Goal: Information Seeking & Learning: Learn about a topic

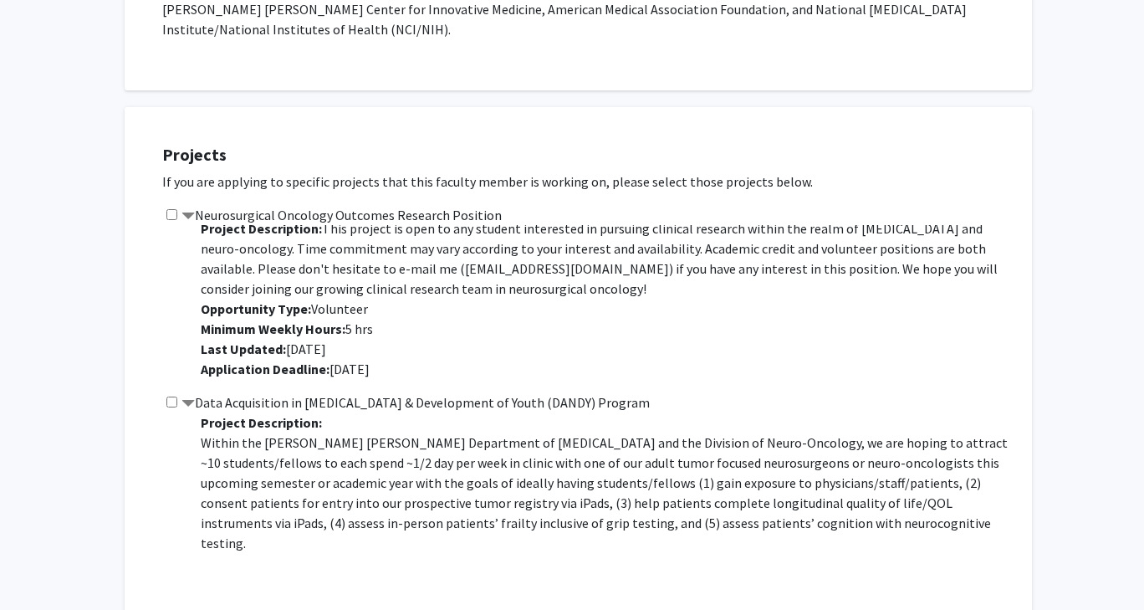
scroll to position [502, 0]
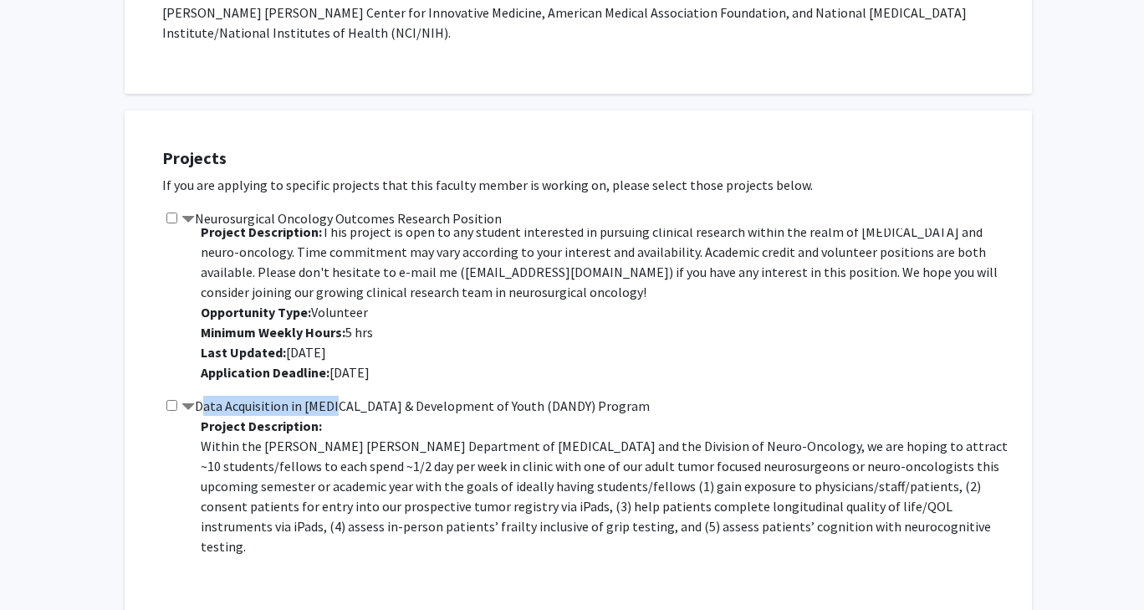
drag, startPoint x: 200, startPoint y: 364, endPoint x: 332, endPoint y: 359, distance: 132.2
click at [332, 396] on label "Data Acquisition in [MEDICAL_DATA] & Development of Youth (DANDY) Program" at bounding box center [416, 406] width 468 height 20
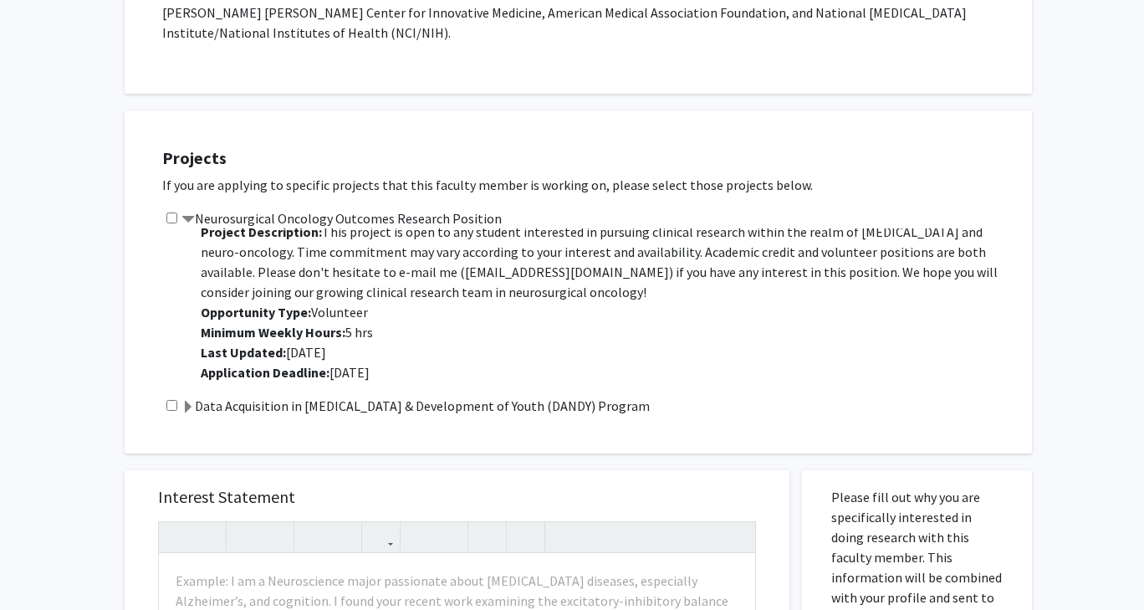
click at [321, 344] on span "Last Updated: Jan 26, 2025" at bounding box center [263, 352] width 125 height 17
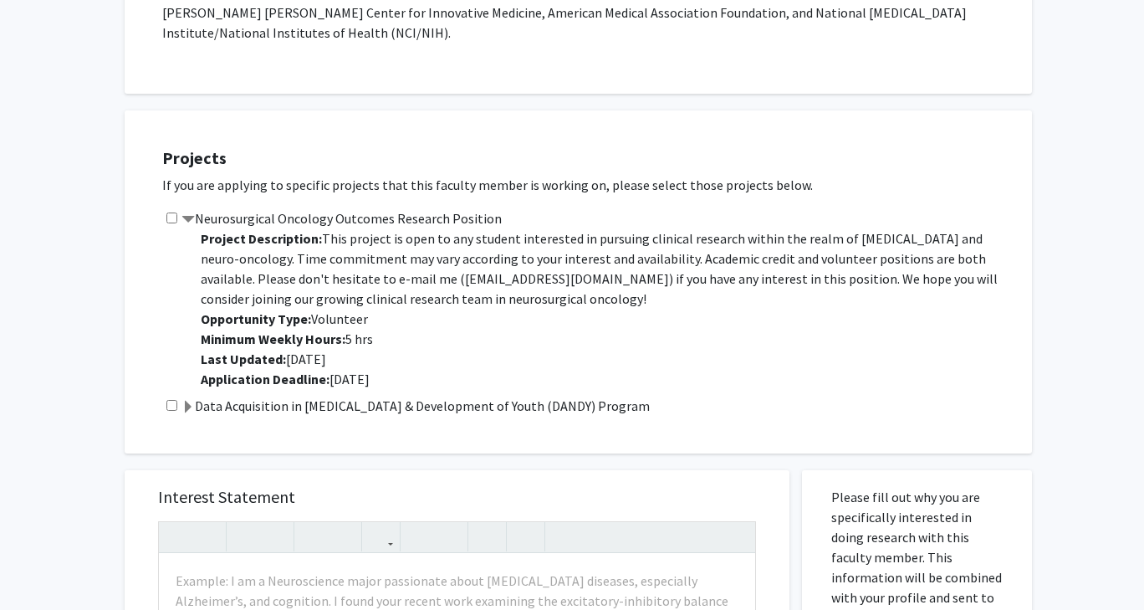
click at [509, 396] on label "Data Acquisition in [MEDICAL_DATA] & Development of Youth (DANDY) Program" at bounding box center [416, 406] width 468 height 20
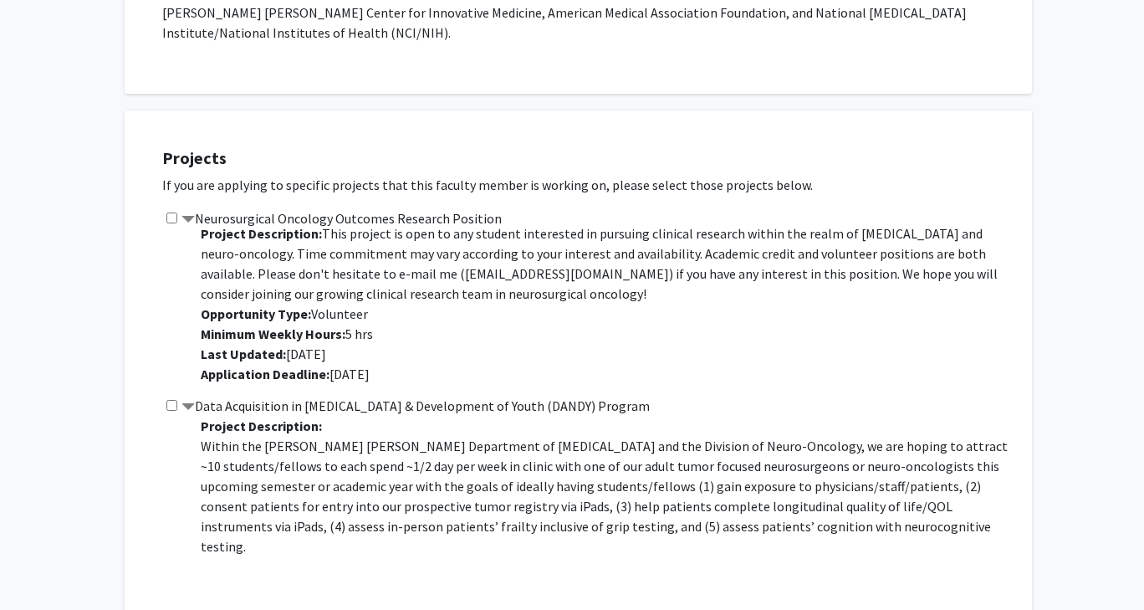
scroll to position [7, 0]
drag, startPoint x: 398, startPoint y: 233, endPoint x: 512, endPoint y: 238, distance: 113.9
click at [512, 238] on span "This project is open to any student interested in pursuing clinical research wi…" at bounding box center [599, 261] width 797 height 77
copy span "dmukher1@jhmi.edu"
click at [533, 309] on p "Project Description: This project is open to any student interested in pursuing…" at bounding box center [608, 302] width 815 height 161
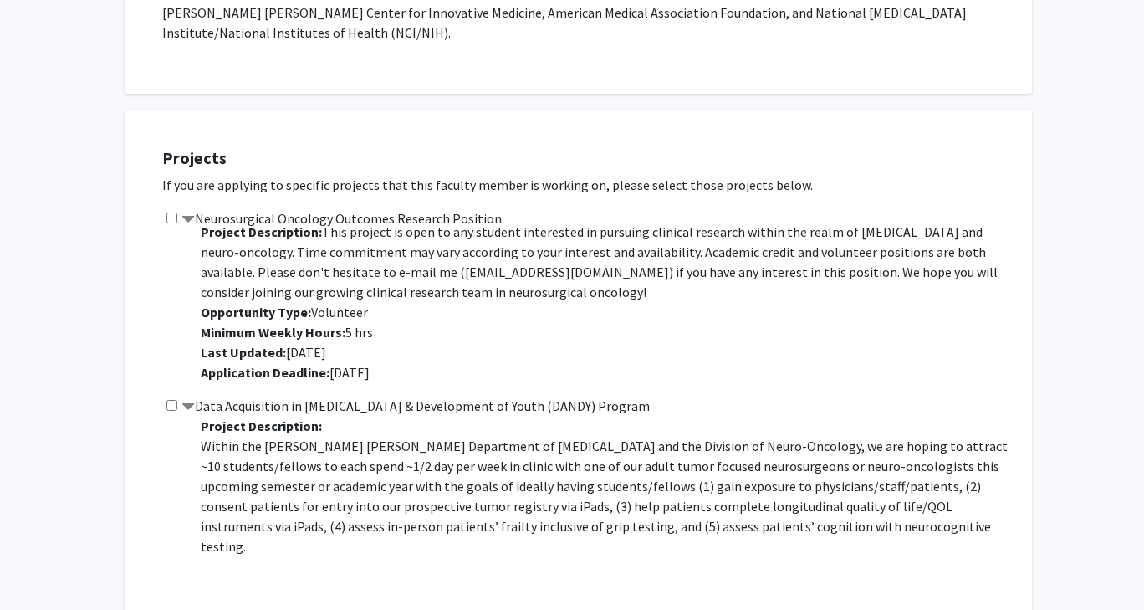
click at [624, 251] on p "Project Description: This project is open to any student interested in pursuing…" at bounding box center [608, 302] width 815 height 161
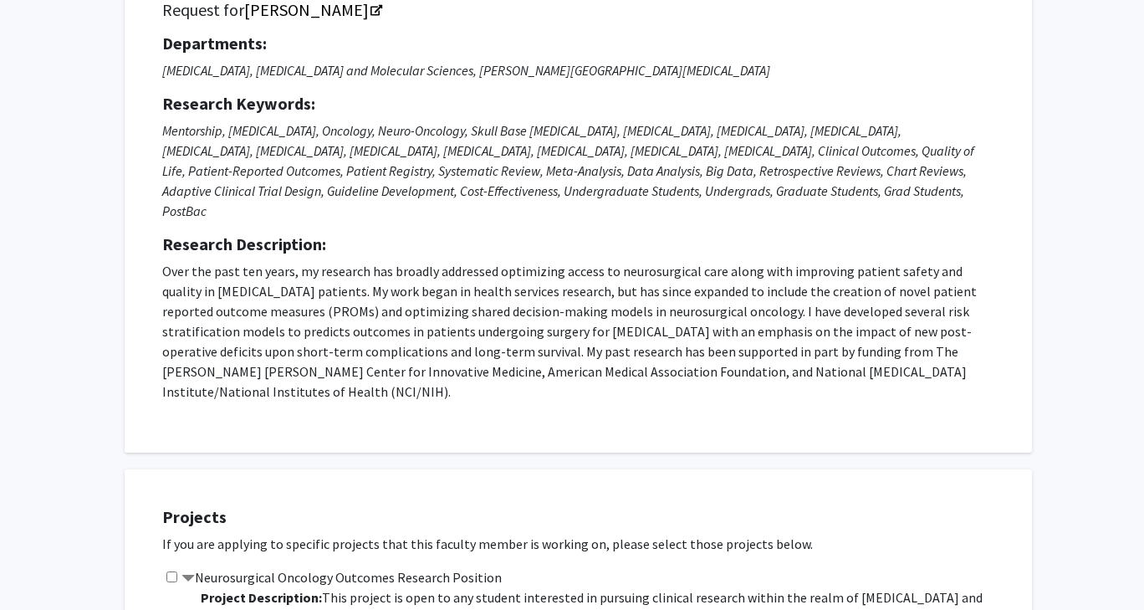
scroll to position [0, 0]
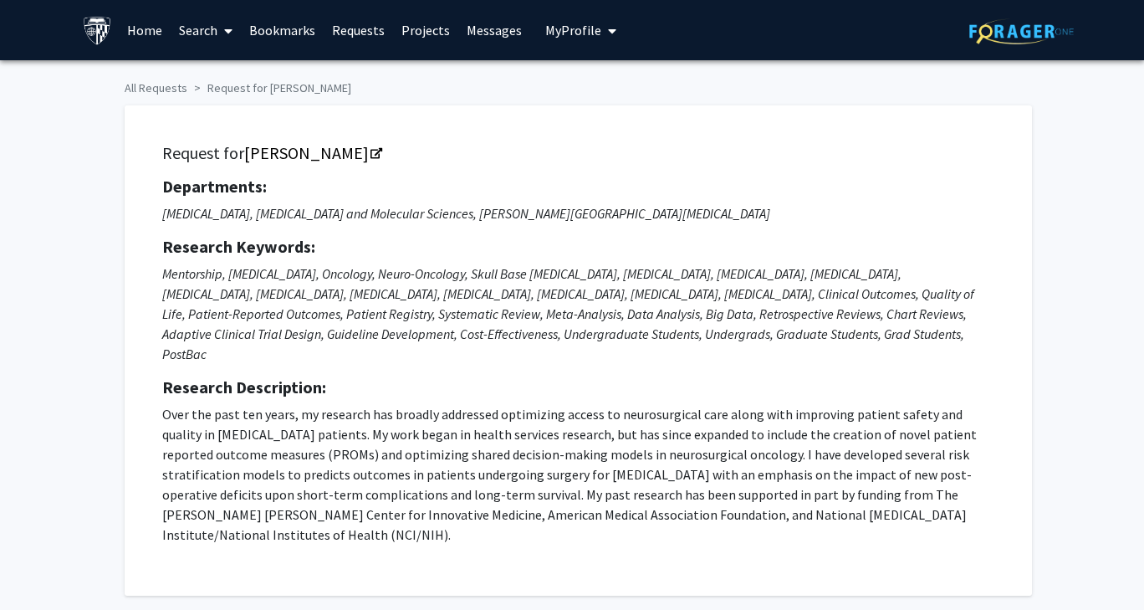
click at [810, 223] on div "Departments: Neurosurgery, Radiation Oncology and Molecular Sciences, Sidney Ki…" at bounding box center [578, 360] width 832 height 368
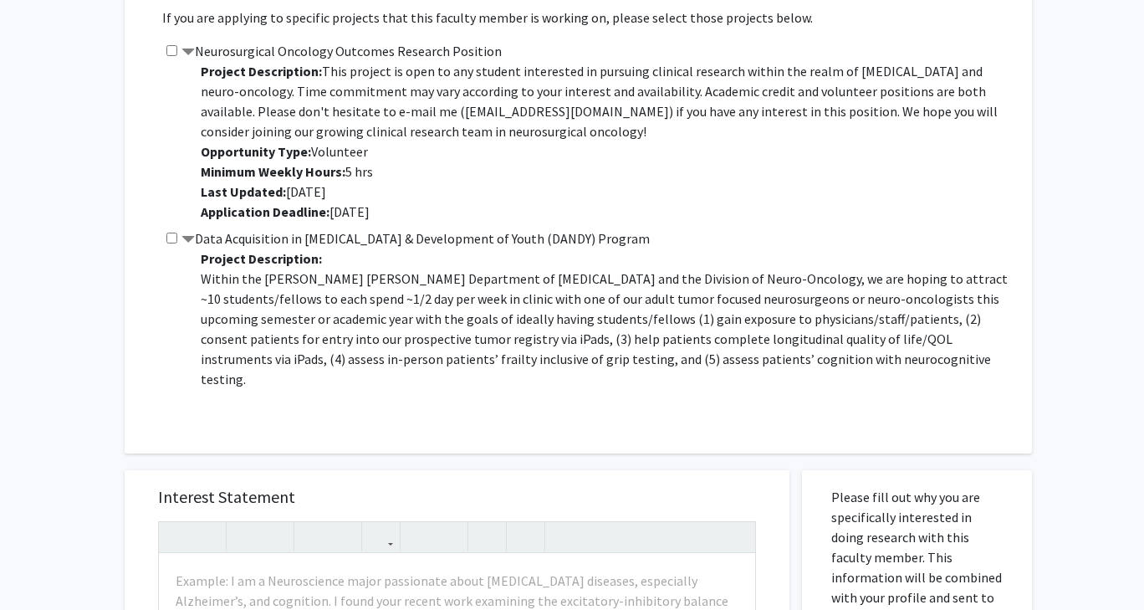
scroll to position [502, 0]
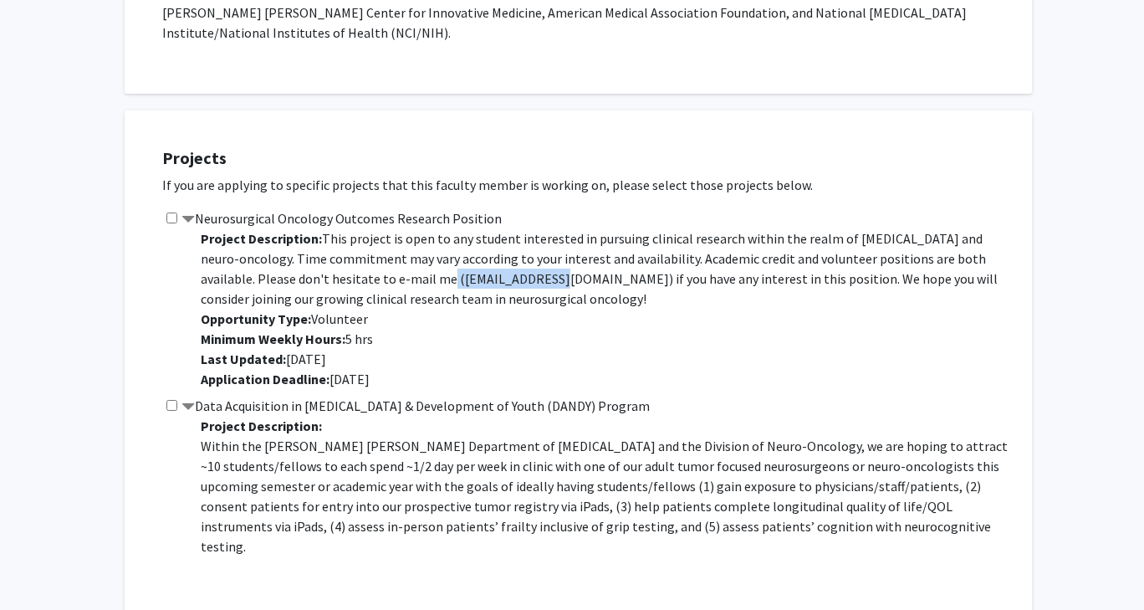
drag, startPoint x: 397, startPoint y: 238, endPoint x: 512, endPoint y: 241, distance: 114.6
click at [512, 241] on span "This project is open to any student interested in pursuing clinical research wi…" at bounding box center [599, 268] width 797 height 77
copy span "dmukher1@jhmi.edu"
click at [779, 299] on p "Project Description: This project is open to any student interested in pursuing…" at bounding box center [608, 308] width 815 height 161
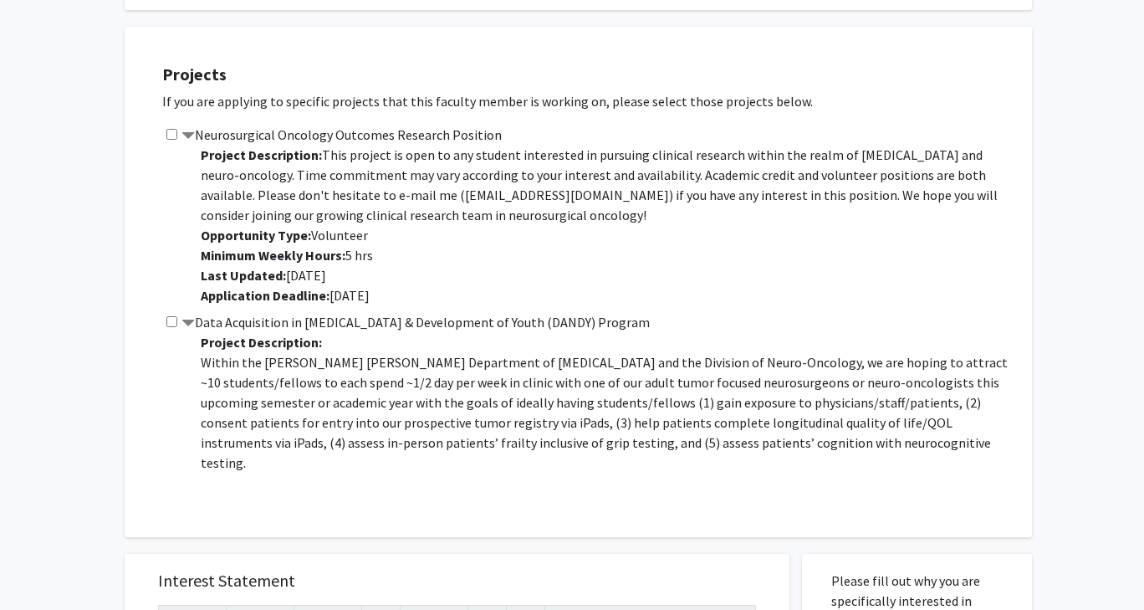
scroll to position [7, 0]
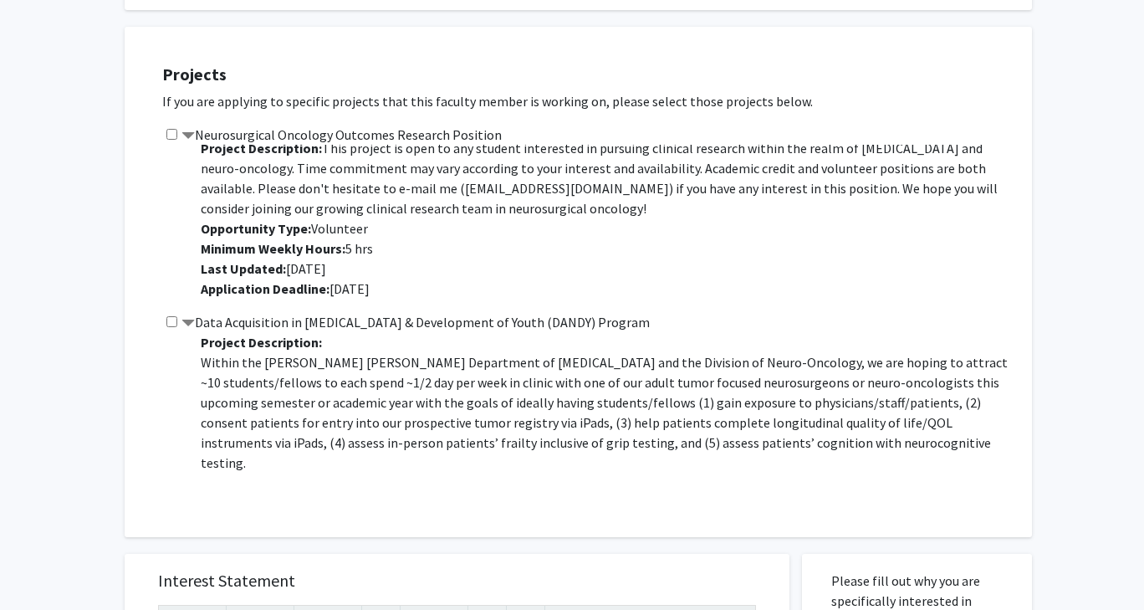
drag, startPoint x: 204, startPoint y: 113, endPoint x: 634, endPoint y: 250, distance: 451.3
click at [634, 250] on p "Project Description: This project is open to any student interested in pursuing…" at bounding box center [608, 218] width 815 height 161
copy p "Project Description: This project is open to any student interested in pursuing…"
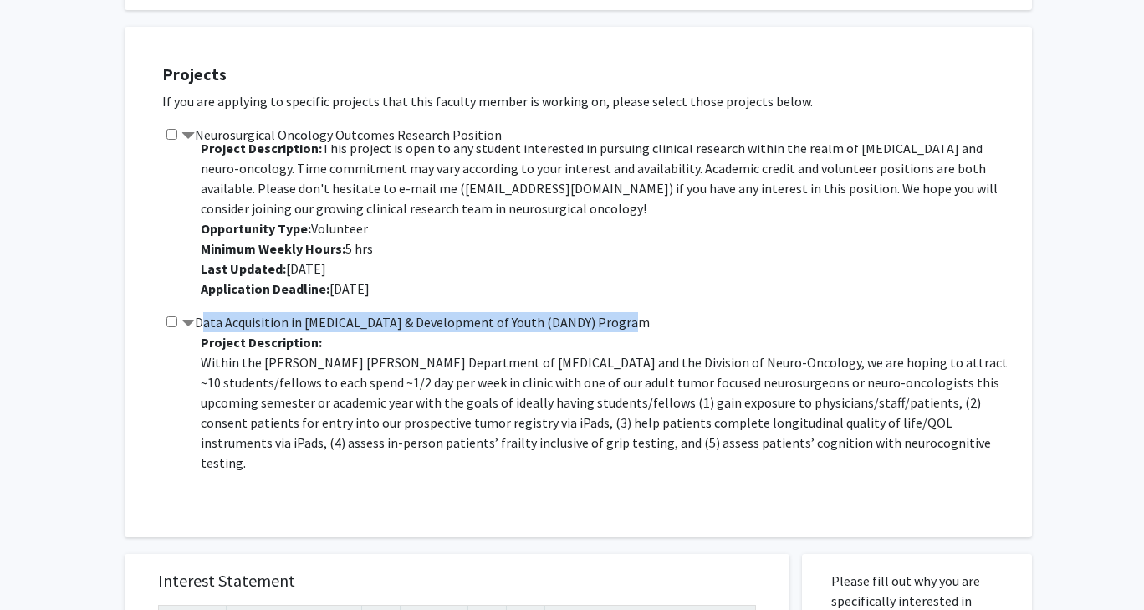
drag, startPoint x: 198, startPoint y: 279, endPoint x: 622, endPoint y: 287, distance: 424.1
click at [622, 312] on div "Data Acquisition in Neurosurgery & Development of Youth (DANDY) Program Project…" at bounding box center [588, 405] width 853 height 187
copy label "Data Acquisition in [MEDICAL_DATA] & Development of Youth (DANDY) Program"
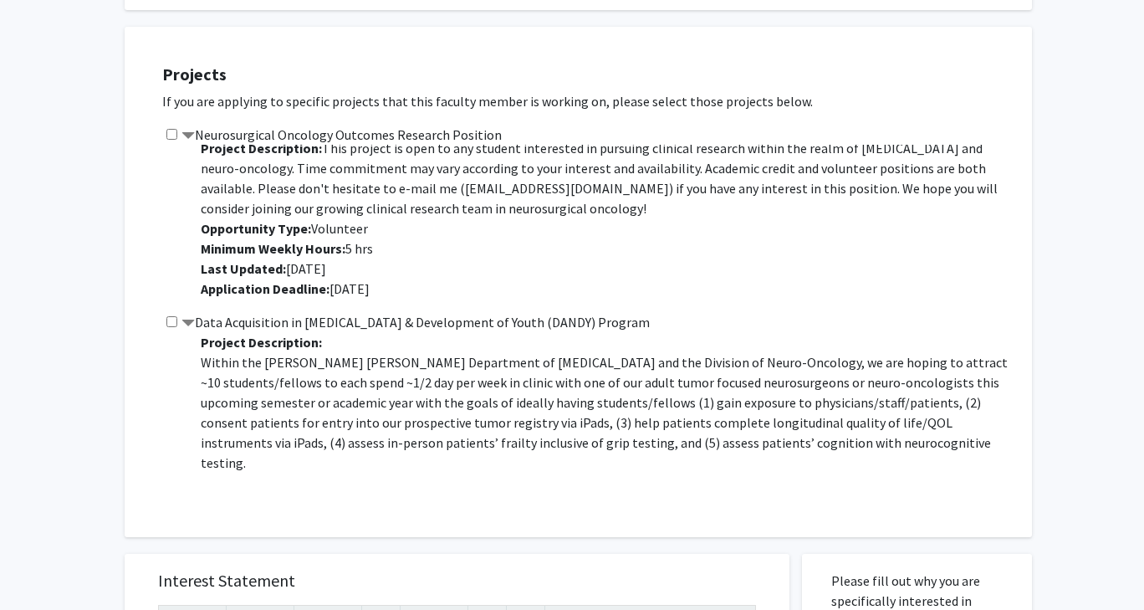
click at [534, 332] on p "Project Description: Within the Johns Hopkins Department of Neurosurgery and th…" at bounding box center [608, 563] width 815 height 462
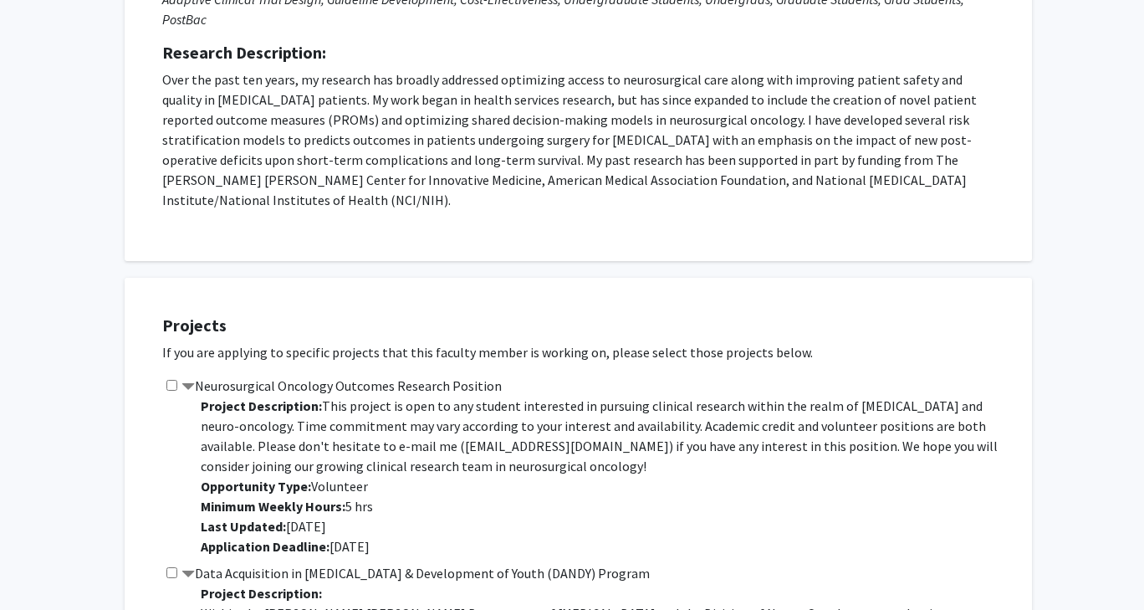
scroll to position [0, 0]
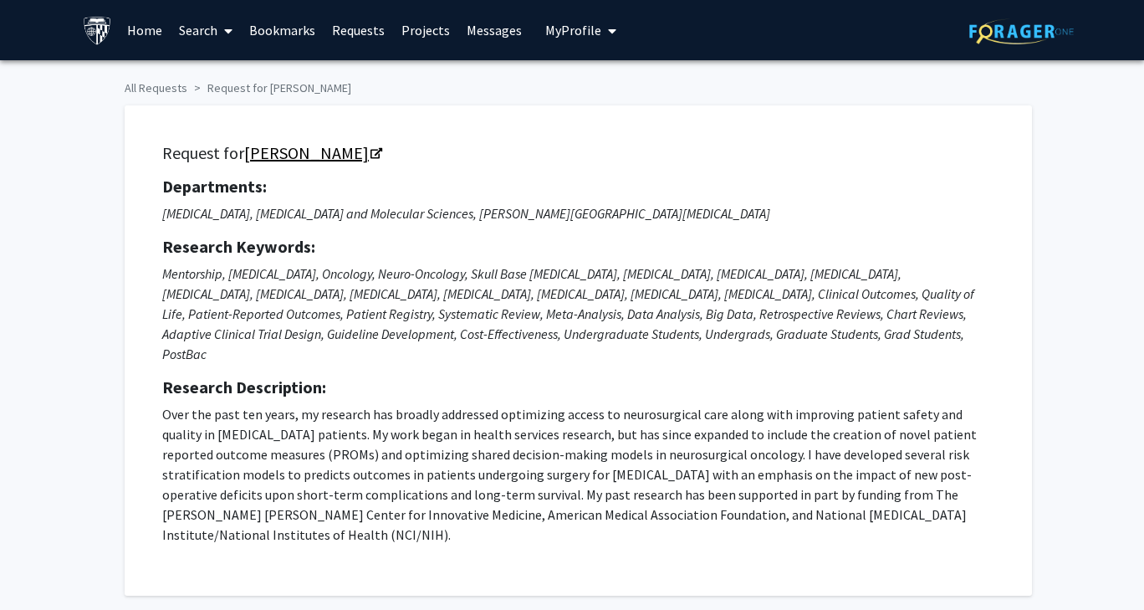
click at [371, 152] on icon "Opens in a new tab" at bounding box center [377, 154] width 12 height 11
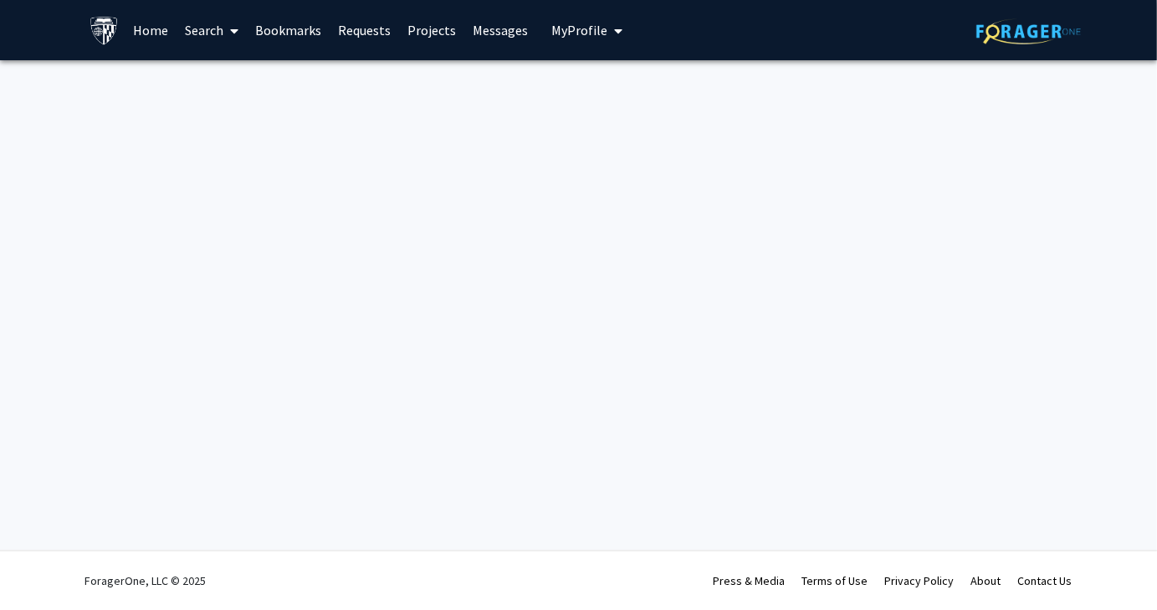
click at [212, 29] on link "Search" at bounding box center [211, 30] width 70 height 59
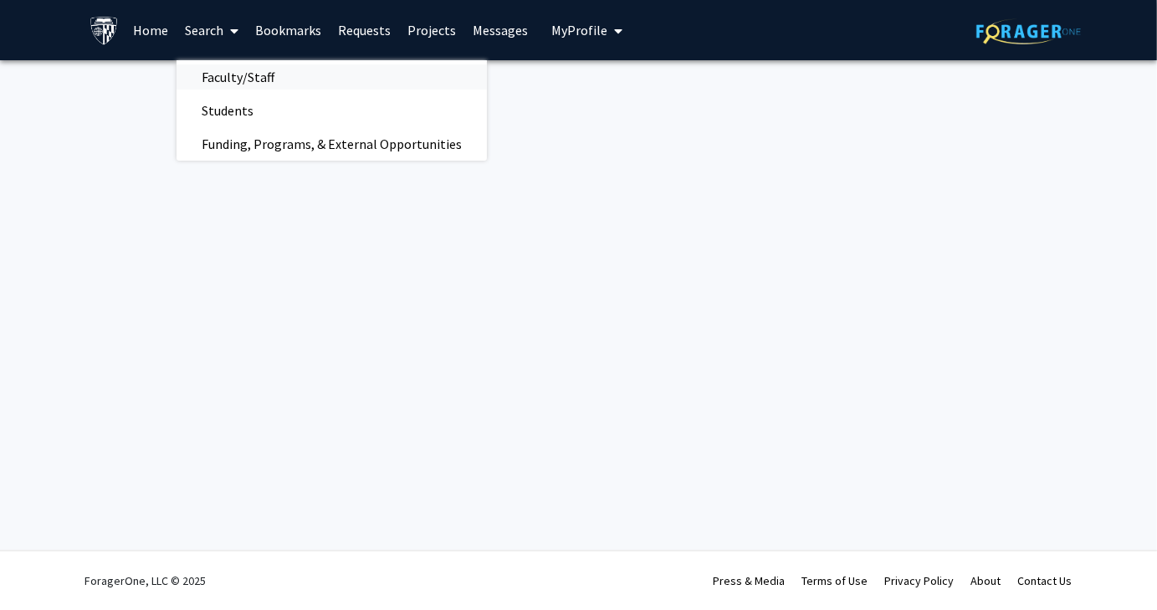
click at [215, 85] on span "Faculty/Staff" at bounding box center [237, 76] width 123 height 33
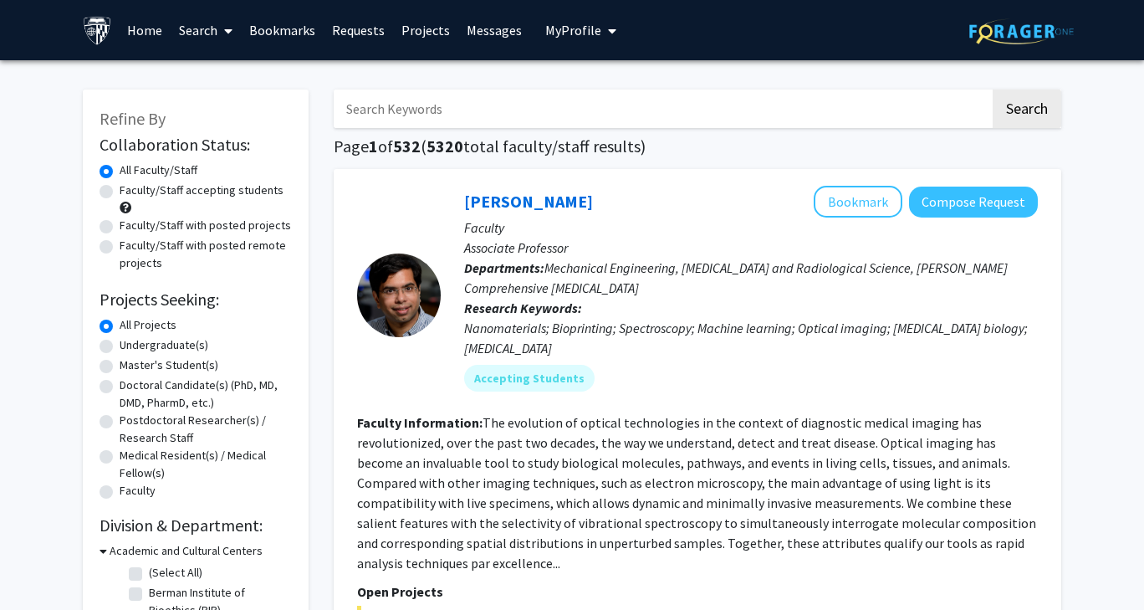
click at [412, 110] on input "Search Keywords" at bounding box center [662, 108] width 657 height 38
type input "raj"
click at [993, 89] on button "Search" at bounding box center [1027, 108] width 69 height 38
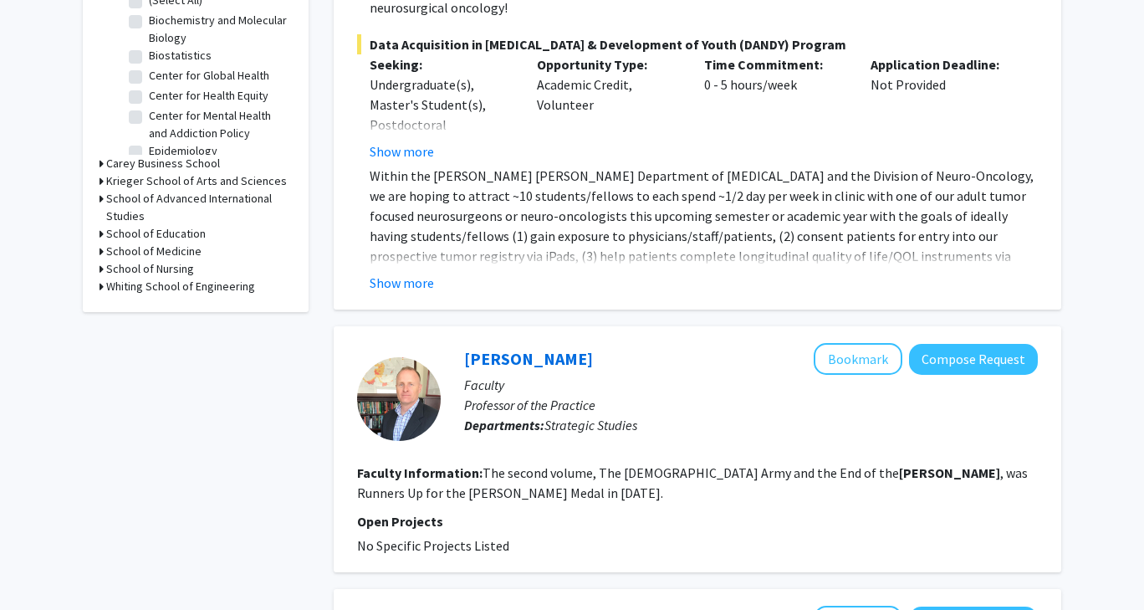
scroll to position [585, 0]
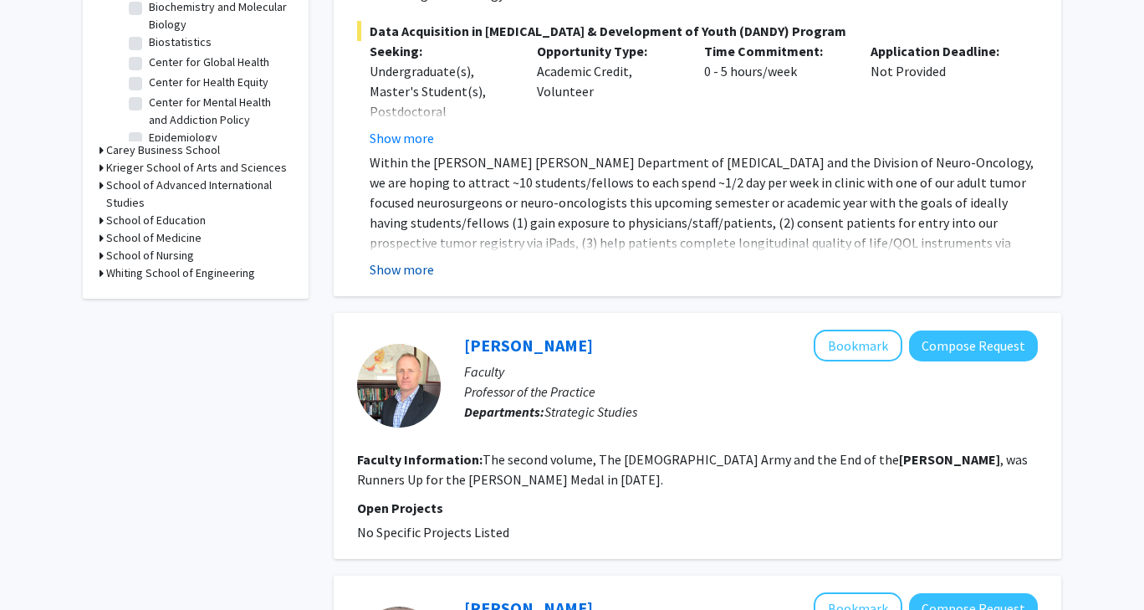
click at [384, 259] on button "Show more" at bounding box center [402, 269] width 64 height 20
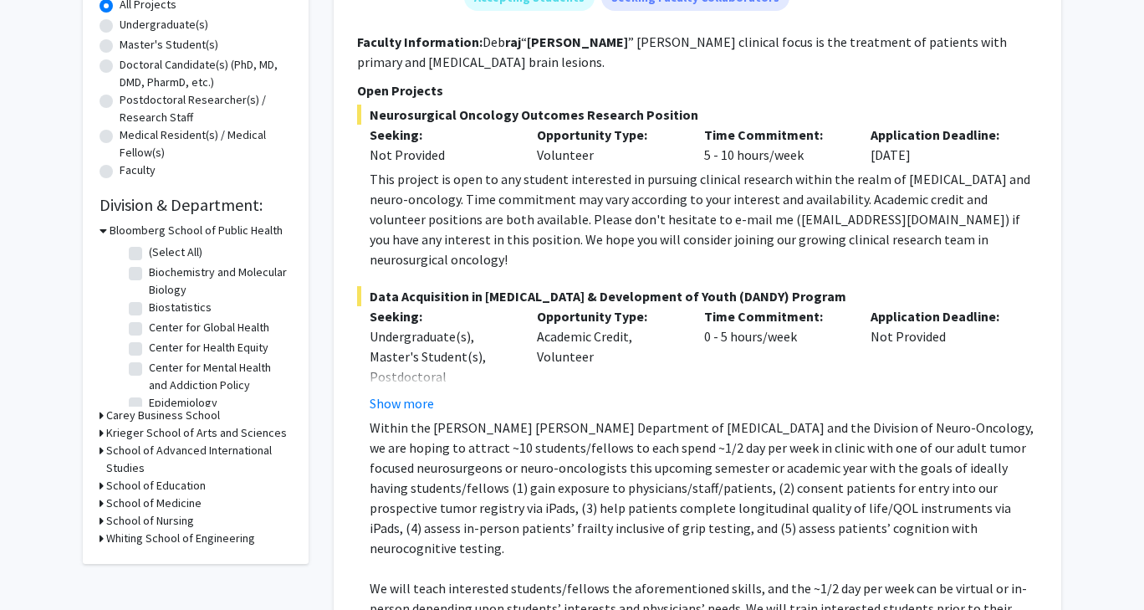
scroll to position [335, 0]
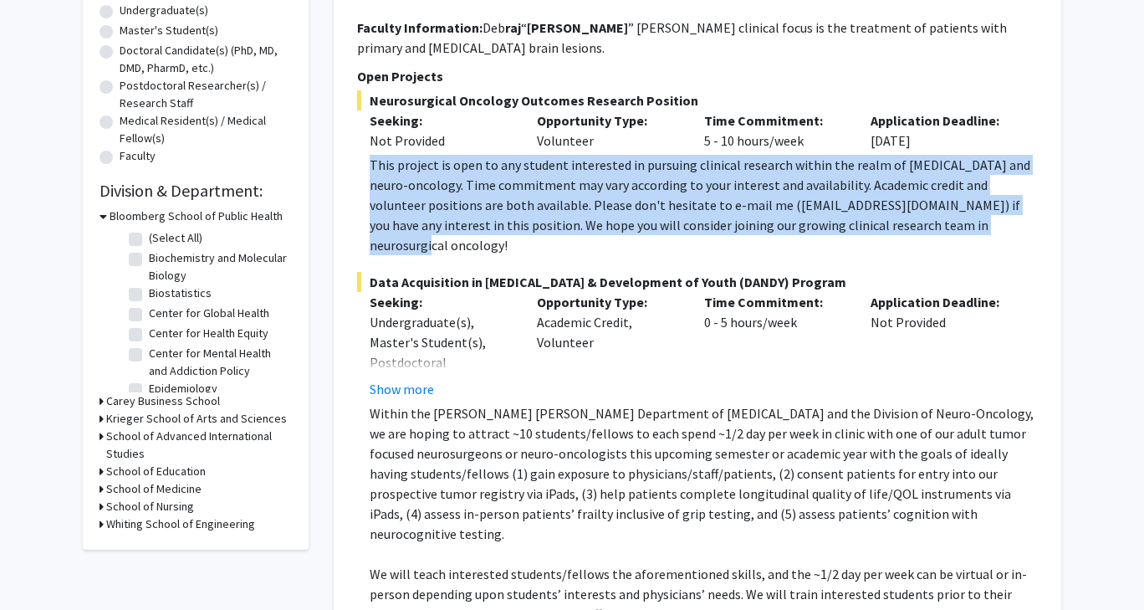
drag, startPoint x: 366, startPoint y: 162, endPoint x: 977, endPoint y: 230, distance: 614.3
click at [977, 230] on fg-read-more "This project is open to any student interested in pursuing clinical research wi…" at bounding box center [697, 205] width 681 height 100
copy div "This project is open to any student interested in pursuing clinical research wi…"
click at [866, 183] on div "This project is open to any student interested in pursuing clinical research wi…" at bounding box center [704, 205] width 668 height 100
drag, startPoint x: 367, startPoint y: 158, endPoint x: 814, endPoint y: 229, distance: 452.3
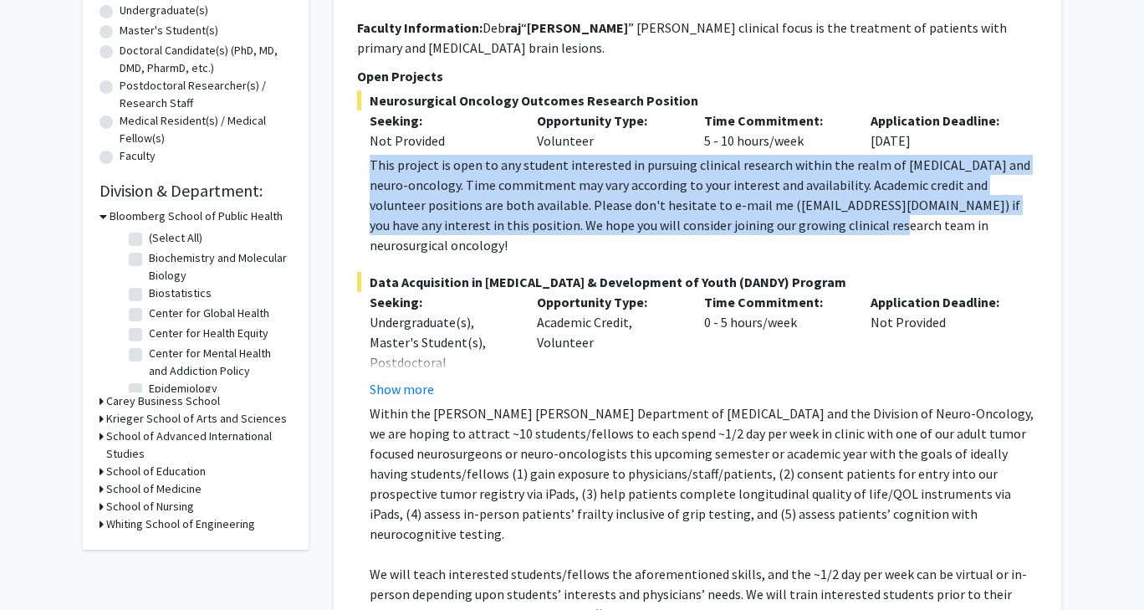
click at [814, 229] on fg-read-more "This project is open to any student interested in pursuing clinical research wi…" at bounding box center [697, 205] width 681 height 100
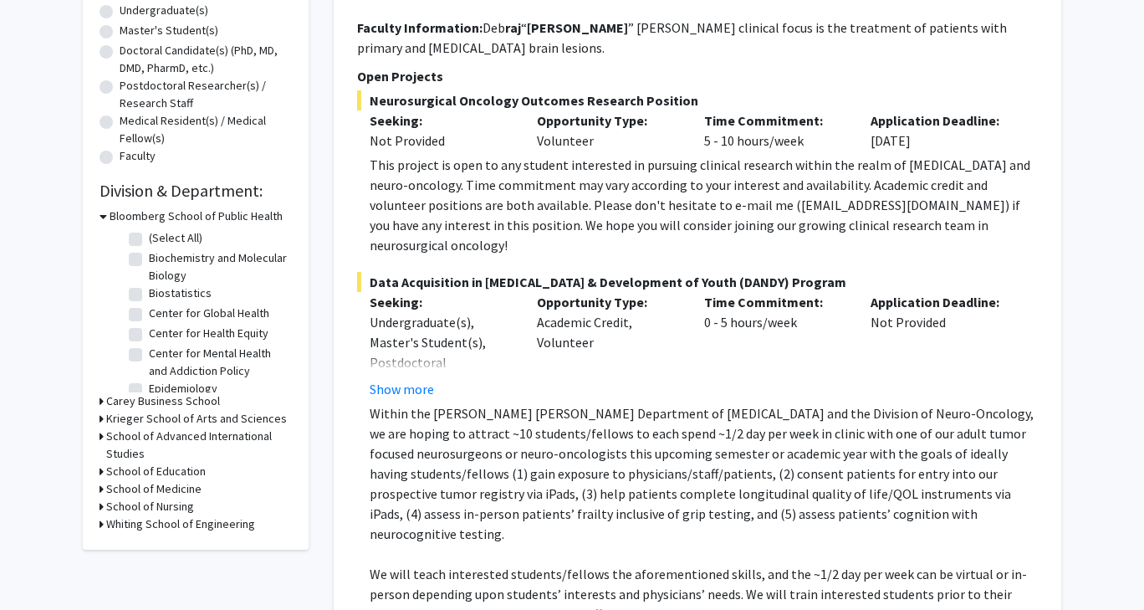
drag, startPoint x: 473, startPoint y: 487, endPoint x: 443, endPoint y: 417, distance: 75.7
click at [400, 403] on p "Within the [PERSON_NAME] [PERSON_NAME] Department of [MEDICAL_DATA] and the Div…" at bounding box center [704, 473] width 668 height 141
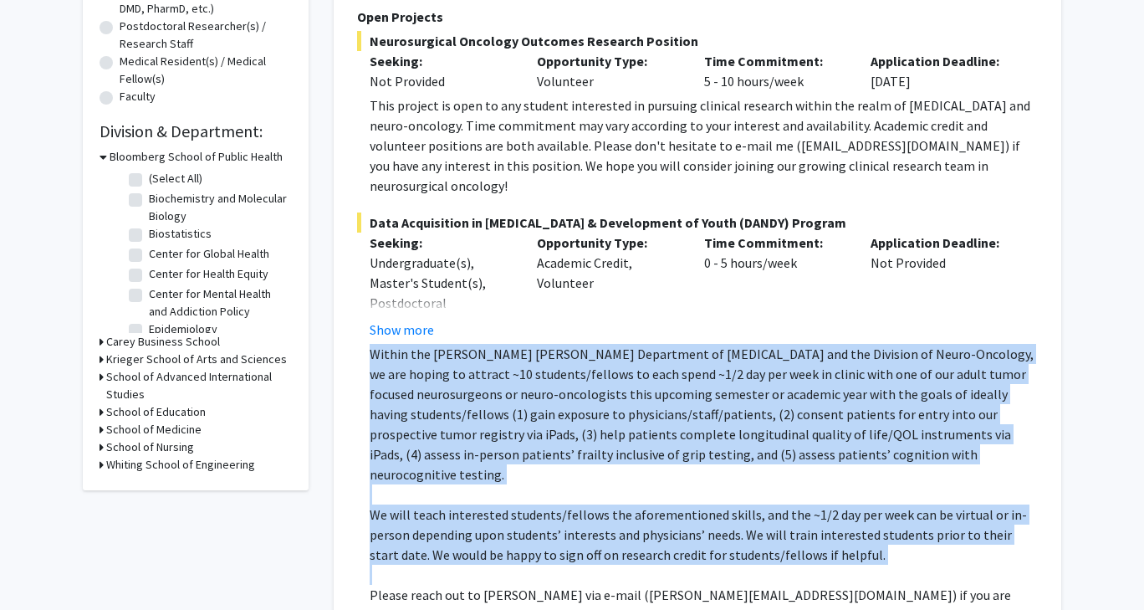
scroll to position [418, 0]
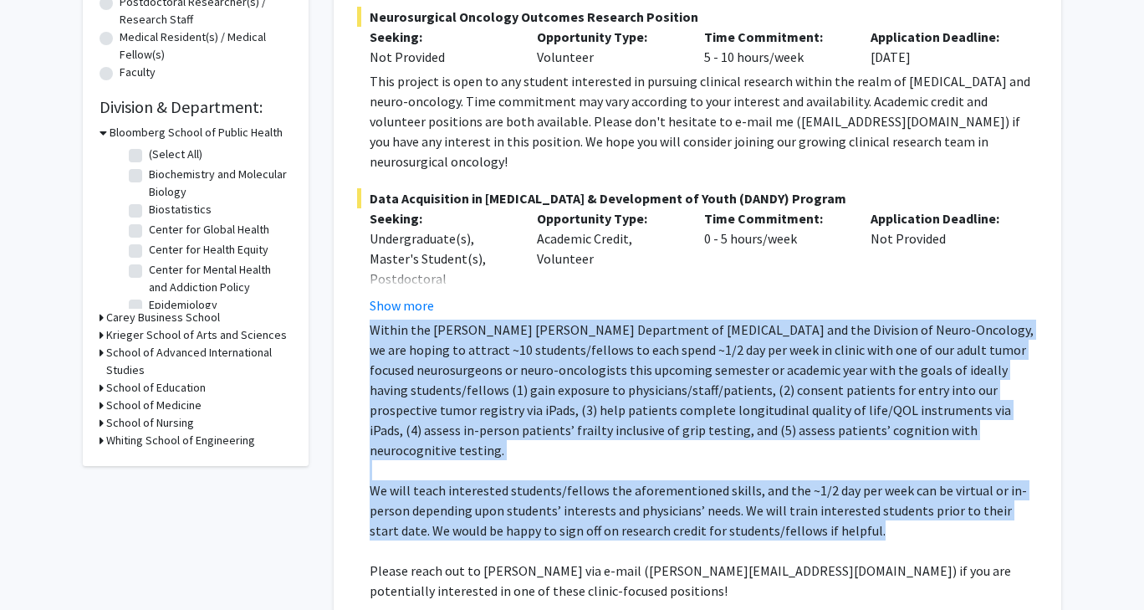
drag, startPoint x: 374, startPoint y: 394, endPoint x: 859, endPoint y: 487, distance: 493.9
click at [859, 487] on div "Within the Johns Hopkins Department of Neurosurgery and the Division of Neuro-O…" at bounding box center [704, 470] width 668 height 301
copy div "Within the Johns Hopkins Department of Neurosurgery and the Division of Neuro-O…"
click at [859, 487] on p "We will teach interested students/fellows the aforementioned skills, and the ~1…" at bounding box center [704, 510] width 668 height 60
drag, startPoint x: 366, startPoint y: 306, endPoint x: 842, endPoint y: 491, distance: 510.6
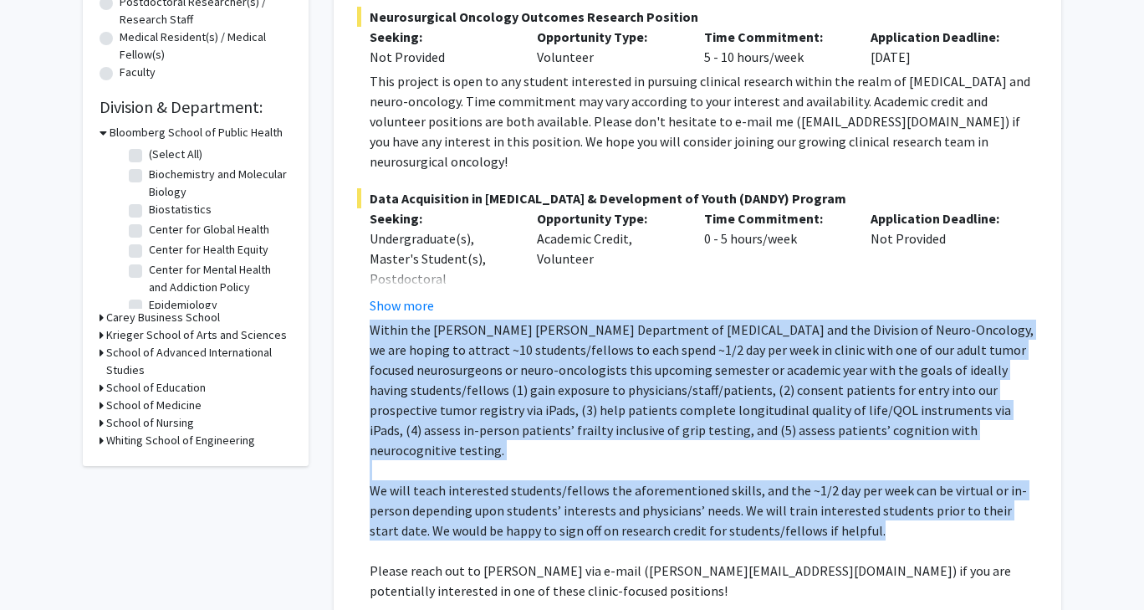
click at [842, 491] on fg-read-more "Within the Johns Hopkins Department of Neurosurgery and the Division of Neuro-O…" at bounding box center [697, 484] width 681 height 328
copy div "Within the Johns Hopkins Department of Neurosurgery and the Division of Neuro-O…"
click at [713, 460] on p at bounding box center [704, 470] width 668 height 20
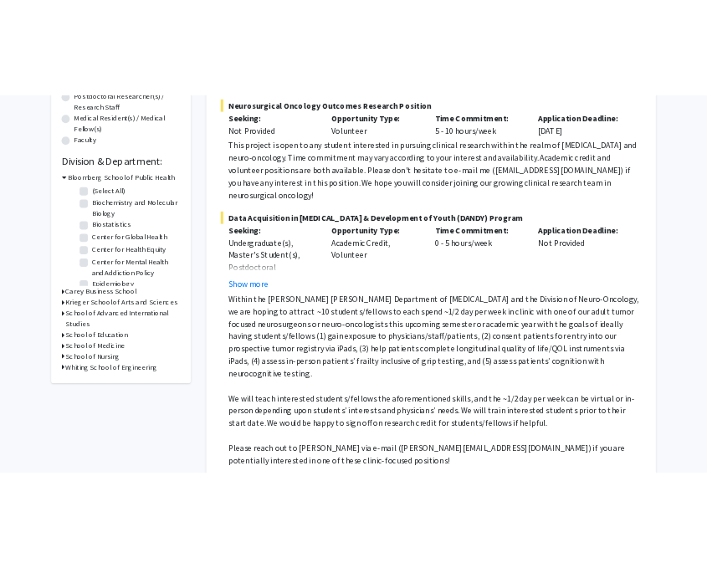
scroll to position [335, 0]
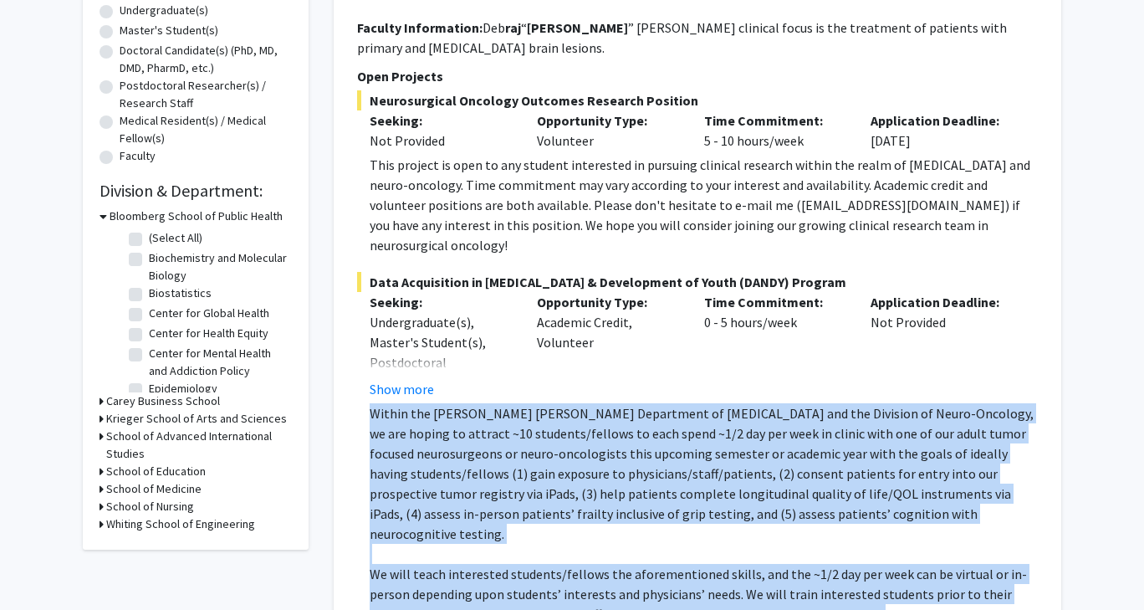
drag, startPoint x: 367, startPoint y: 397, endPoint x: 881, endPoint y: 573, distance: 542.8
click at [881, 573] on fg-read-more "Within the Johns Hopkins Department of Neurosurgery and the Division of Neuro-O…" at bounding box center [697, 567] width 681 height 328
copy div "Within the Johns Hopkins Department of Neurosurgery and the Division of Neuro-O…"
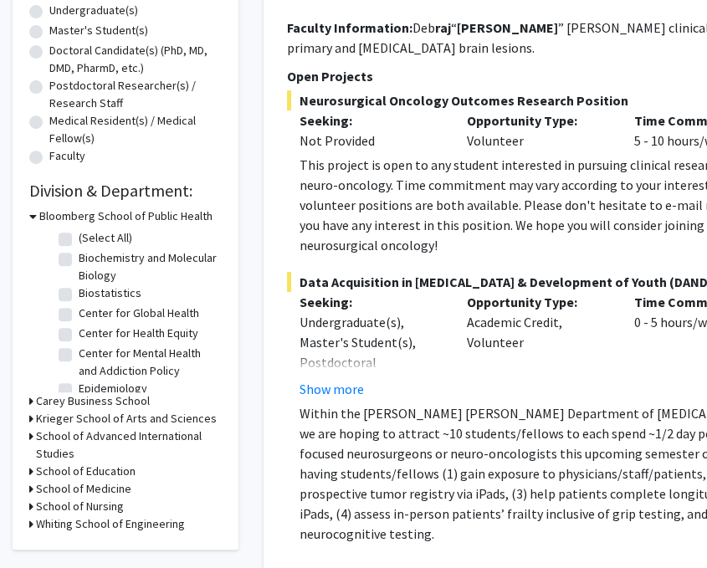
click at [463, 364] on div "Opportunity Type: Academic Credit, Volunteer" at bounding box center [537, 345] width 167 height 107
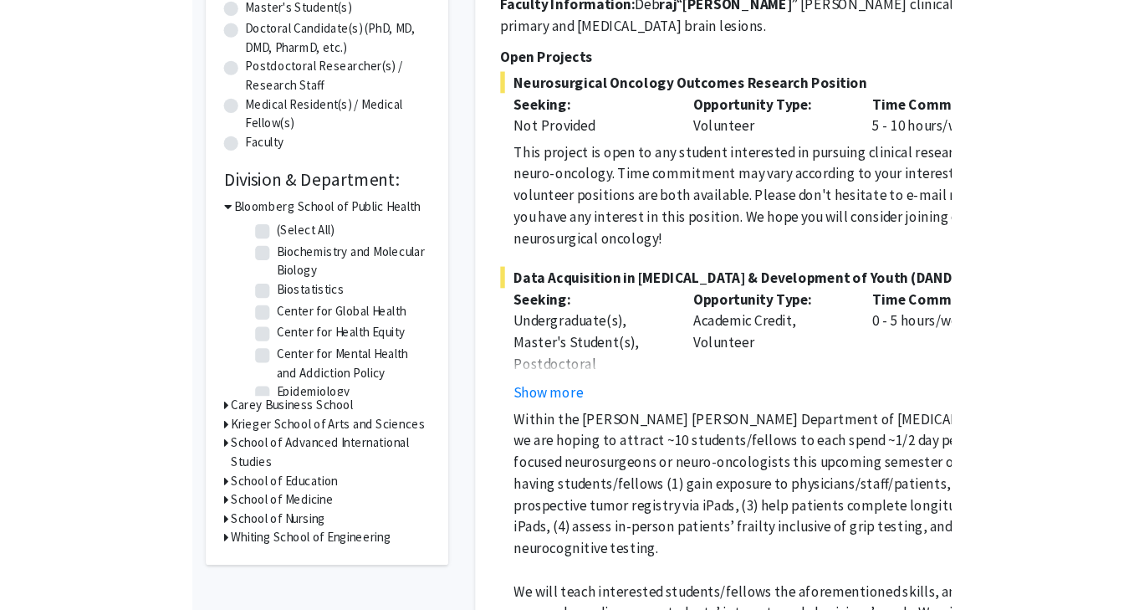
scroll to position [359, 0]
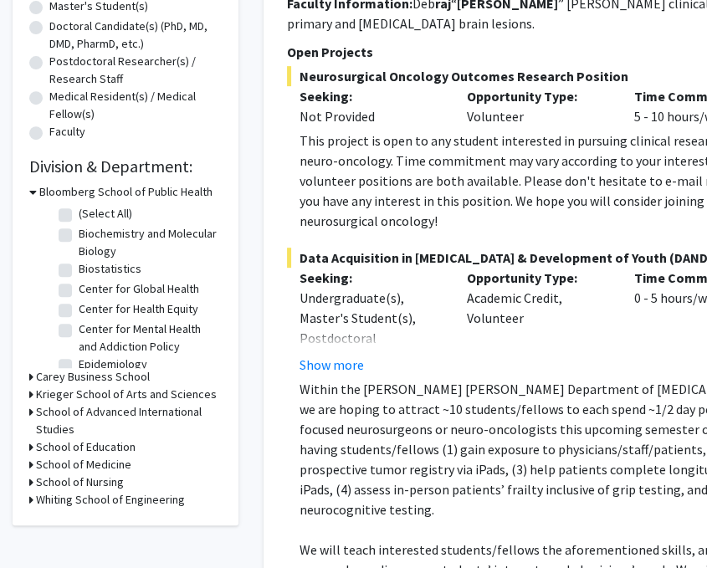
click at [463, 379] on p "Within the [PERSON_NAME] [PERSON_NAME] Department of [MEDICAL_DATA] and the Div…" at bounding box center [633, 449] width 668 height 141
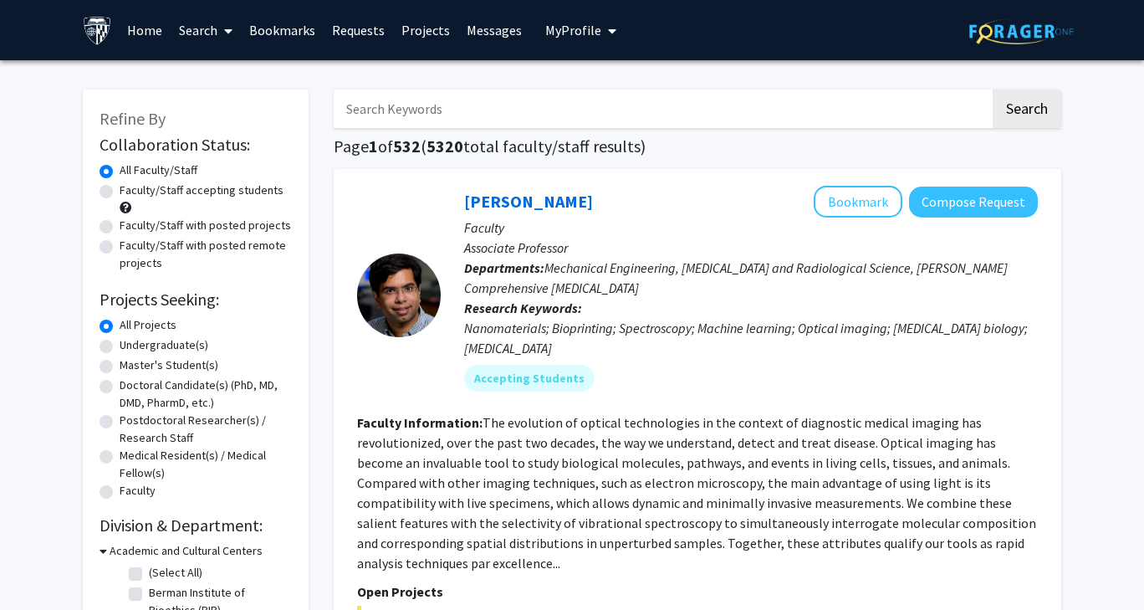
click at [623, 107] on input "Search Keywords" at bounding box center [662, 108] width 657 height 38
type input "[PERSON_NAME]"
click at [993, 89] on button "Search" at bounding box center [1027, 108] width 69 height 38
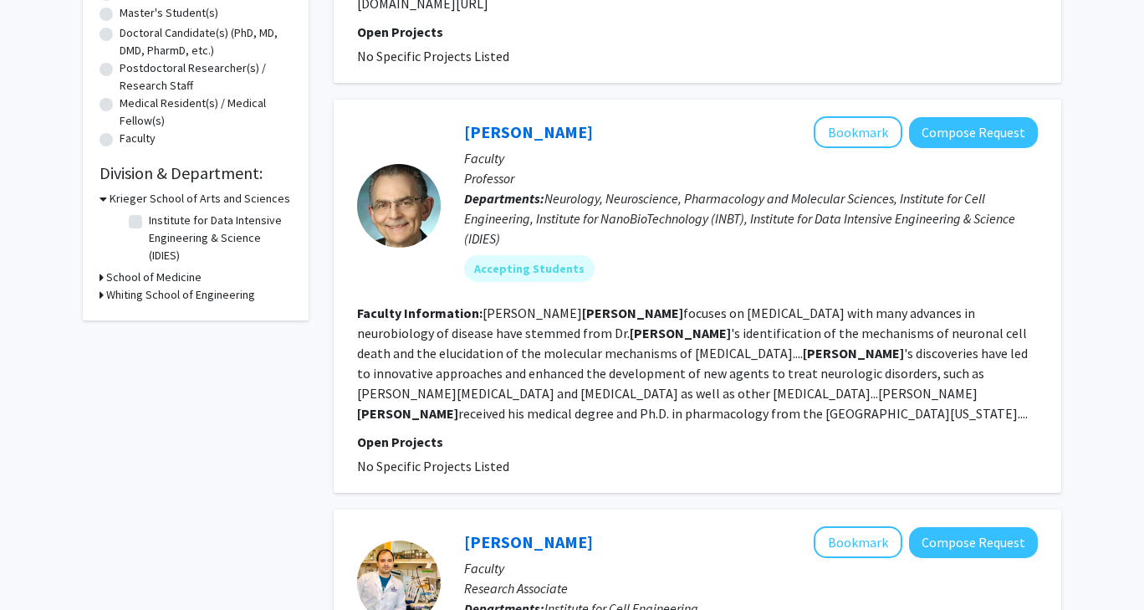
scroll to position [332, 0]
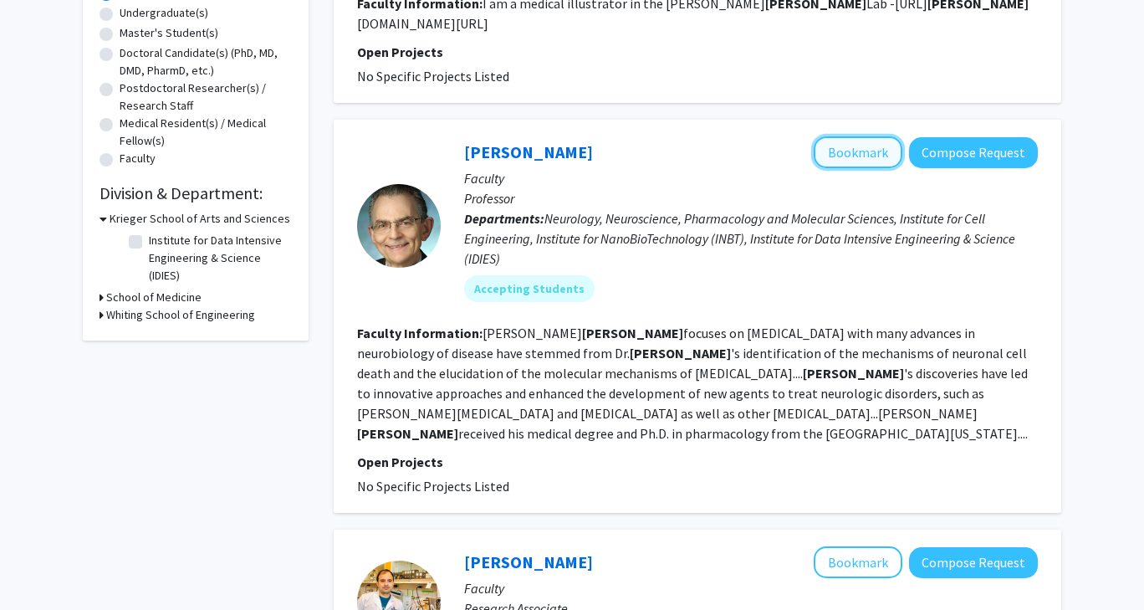
click at [872, 136] on button "Bookmark" at bounding box center [858, 152] width 89 height 32
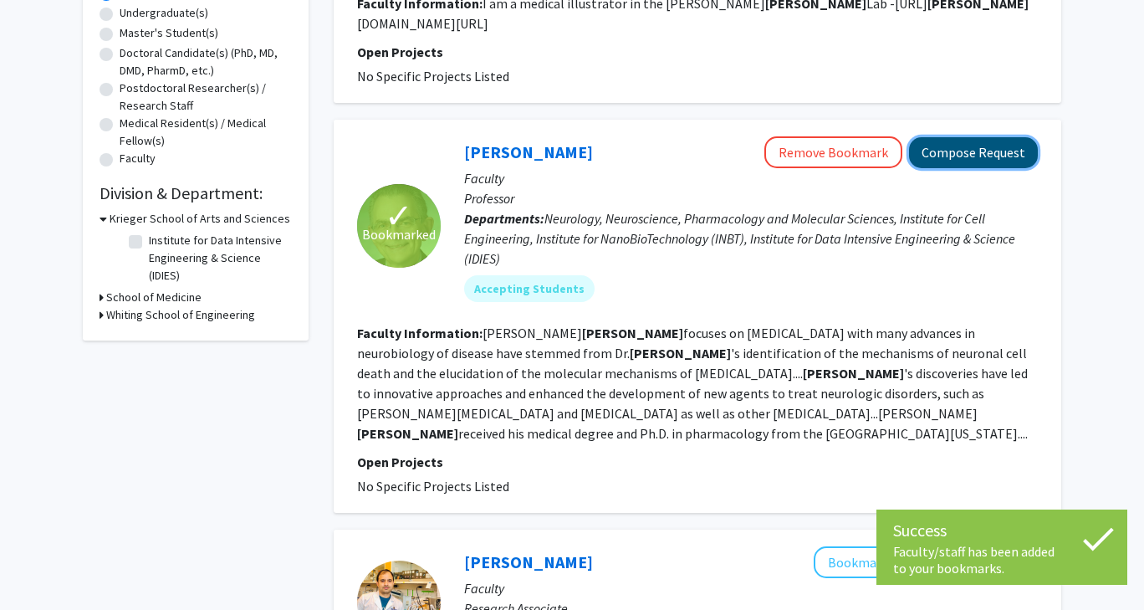
click at [917, 137] on button "Compose Request" at bounding box center [973, 152] width 129 height 31
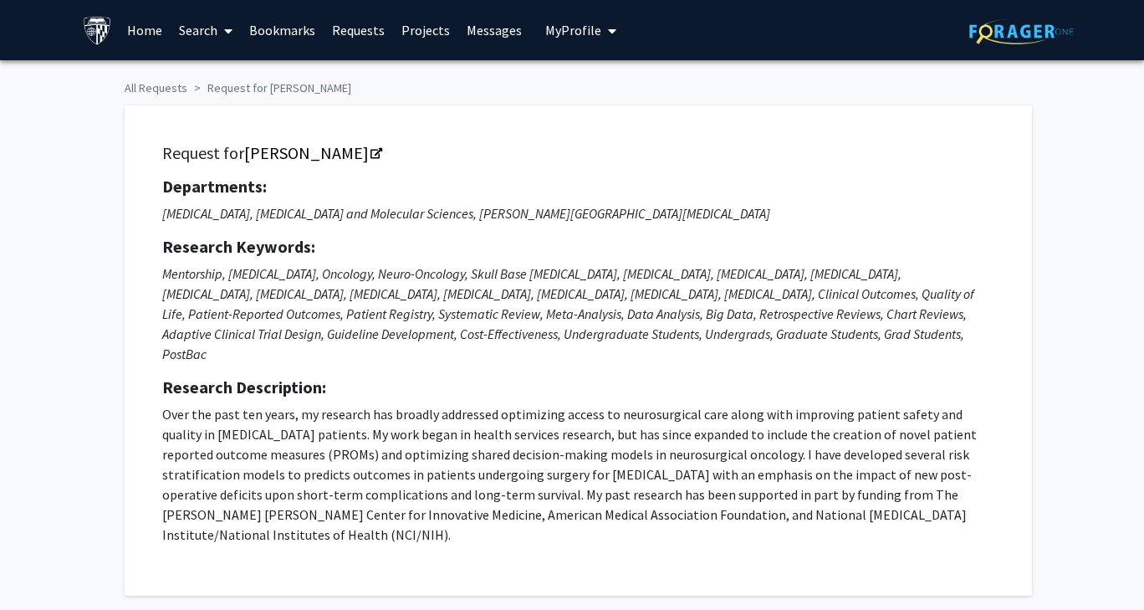
click at [217, 33] on link "Search" at bounding box center [206, 30] width 70 height 59
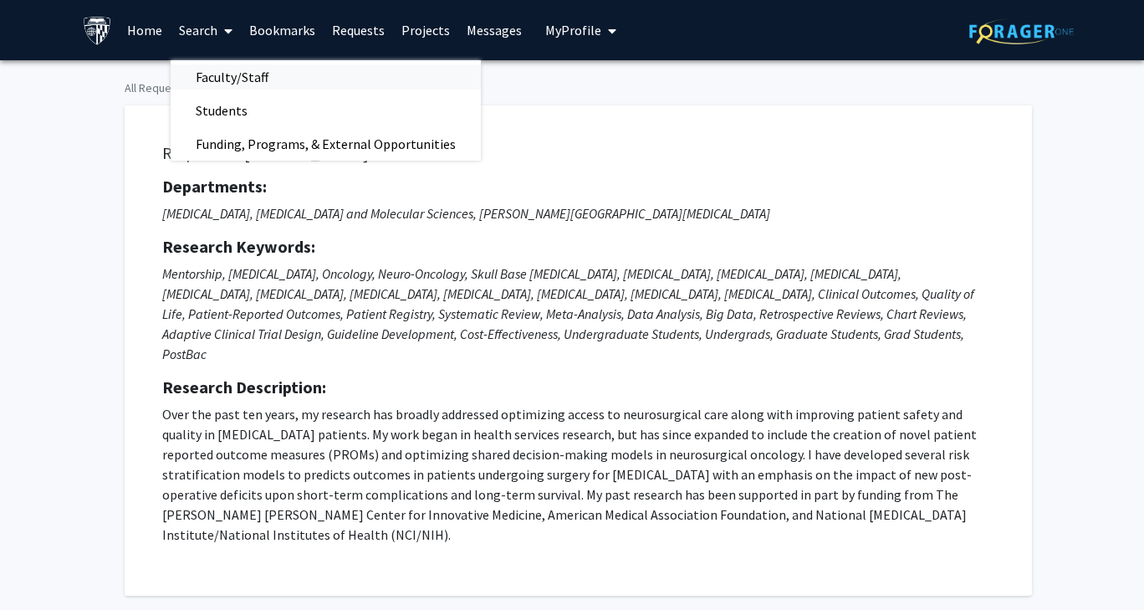
click at [214, 84] on span "Faculty/Staff" at bounding box center [232, 76] width 123 height 33
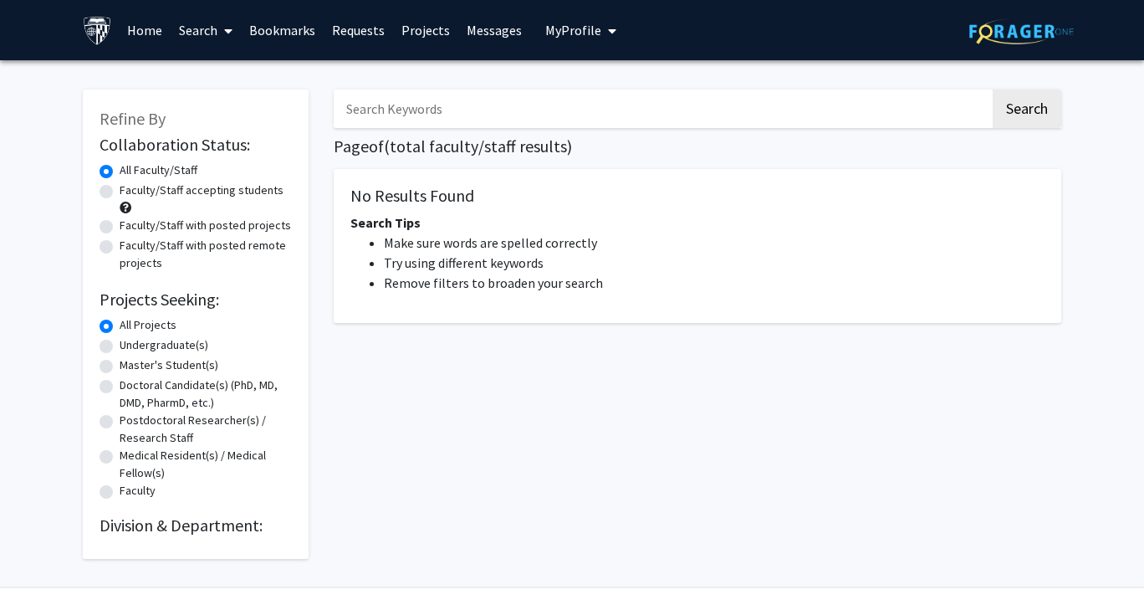
click at [387, 104] on input "Search Keywords" at bounding box center [662, 108] width 657 height 38
type input "[PERSON_NAME]"
click at [993, 89] on button "Search" at bounding box center [1027, 108] width 69 height 38
click at [444, 114] on input "[PERSON_NAME]" at bounding box center [662, 108] width 657 height 38
click at [1010, 114] on button "Search" at bounding box center [1027, 108] width 69 height 38
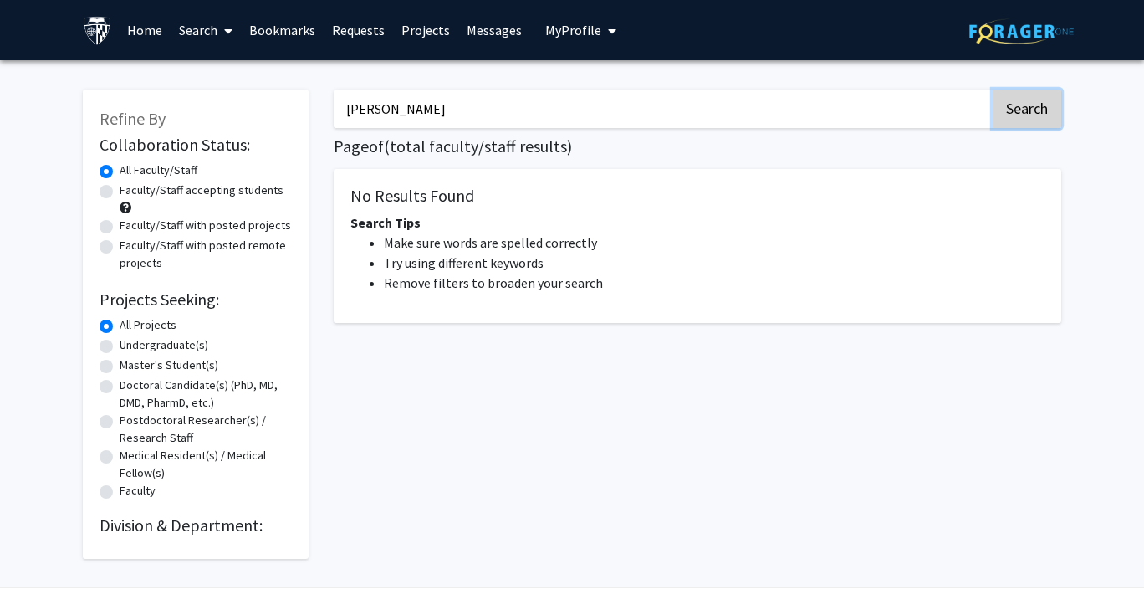
click at [1011, 114] on button "Search" at bounding box center [1027, 108] width 69 height 38
click at [1012, 114] on button "Search" at bounding box center [1027, 108] width 69 height 38
click at [1013, 114] on button "Search" at bounding box center [1027, 108] width 69 height 38
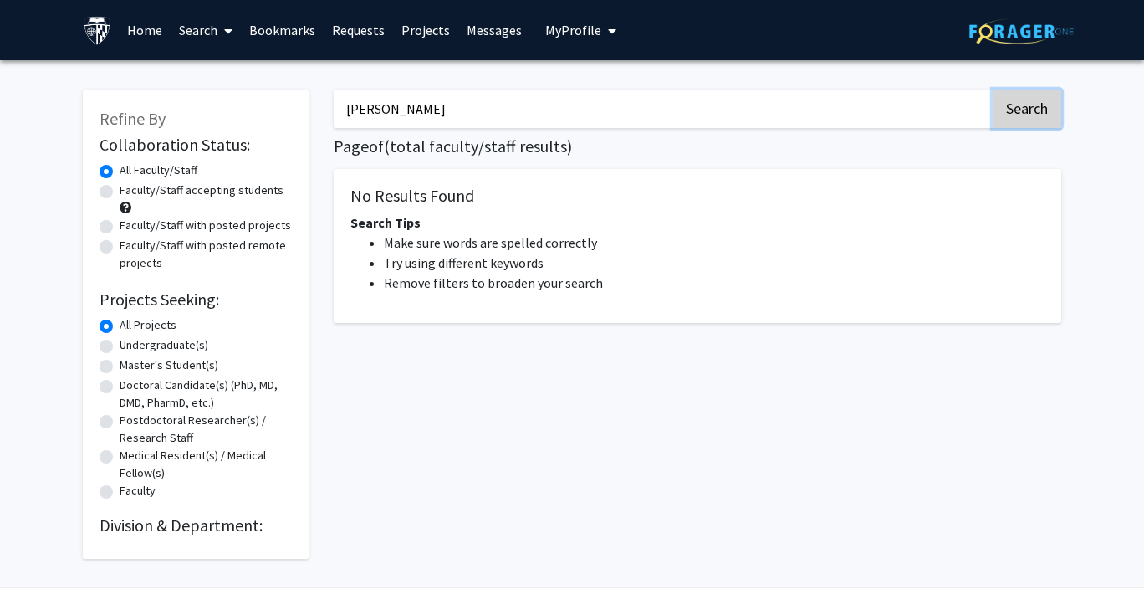
click at [1014, 113] on button "Search" at bounding box center [1027, 108] width 69 height 38
click at [1015, 111] on button "Search" at bounding box center [1027, 108] width 69 height 38
click at [1015, 110] on button "Search" at bounding box center [1027, 108] width 69 height 38
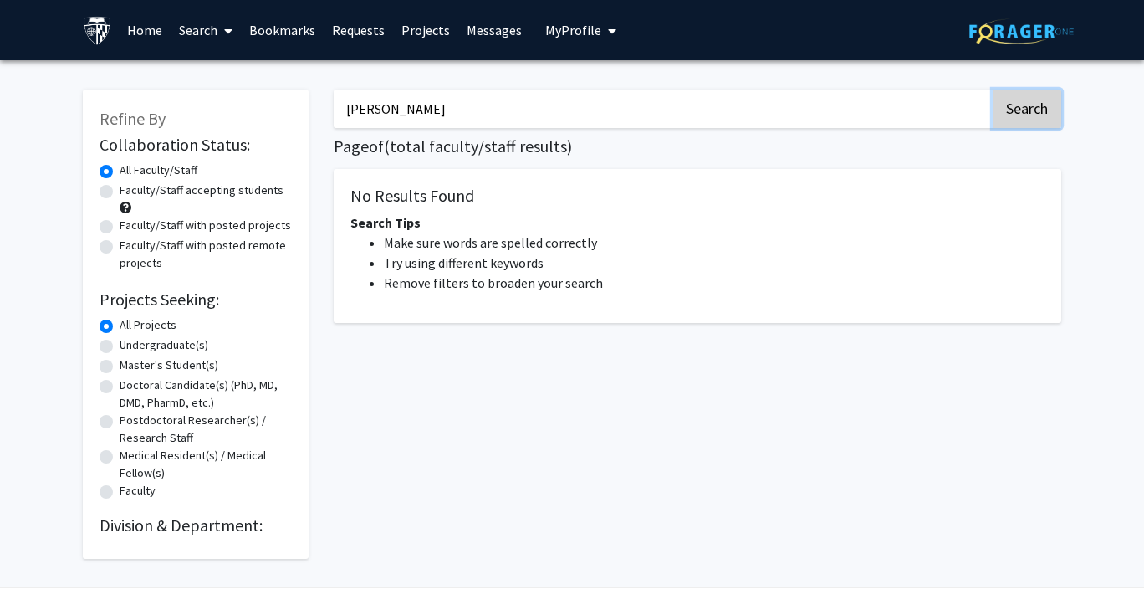
click at [1015, 110] on button "Search" at bounding box center [1027, 108] width 69 height 38
click at [90, 29] on img at bounding box center [97, 30] width 29 height 29
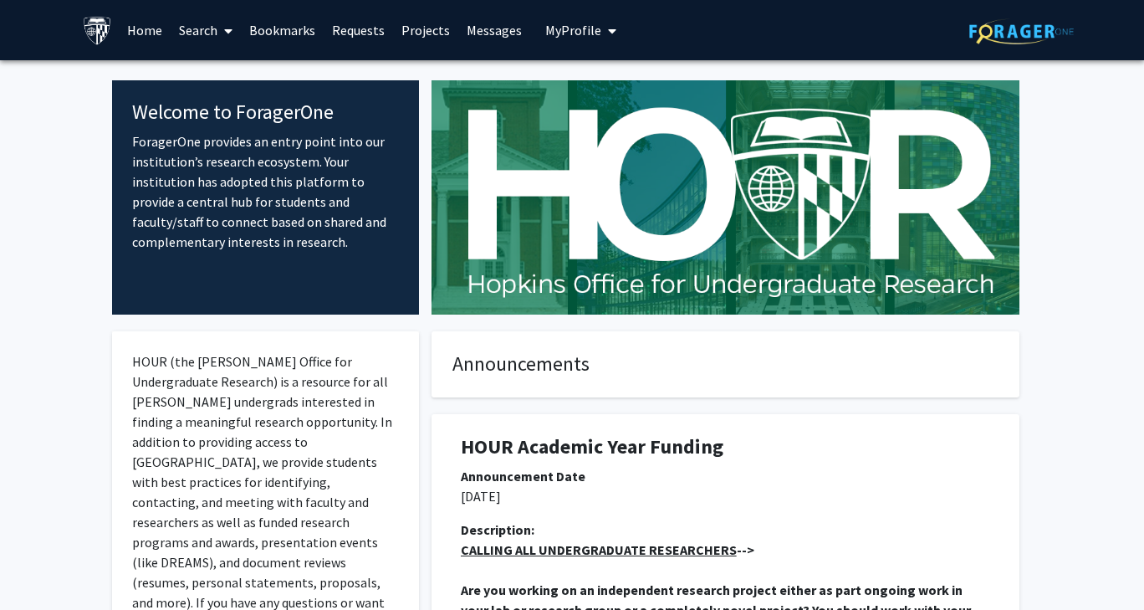
click at [216, 31] on link "Search" at bounding box center [206, 30] width 70 height 59
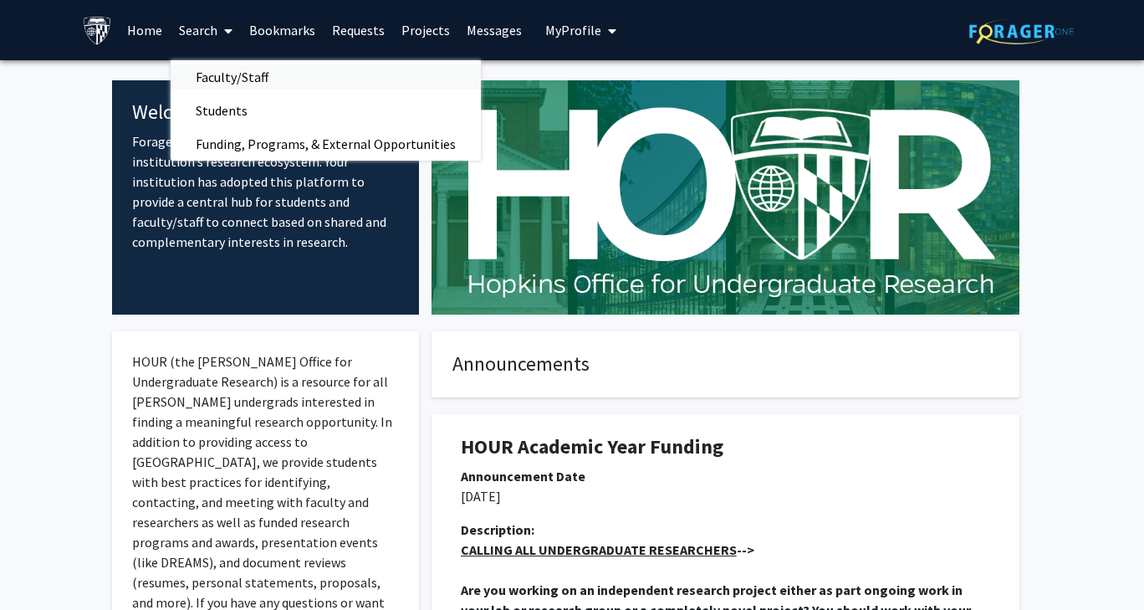
click at [237, 87] on span "Faculty/Staff" at bounding box center [232, 76] width 123 height 33
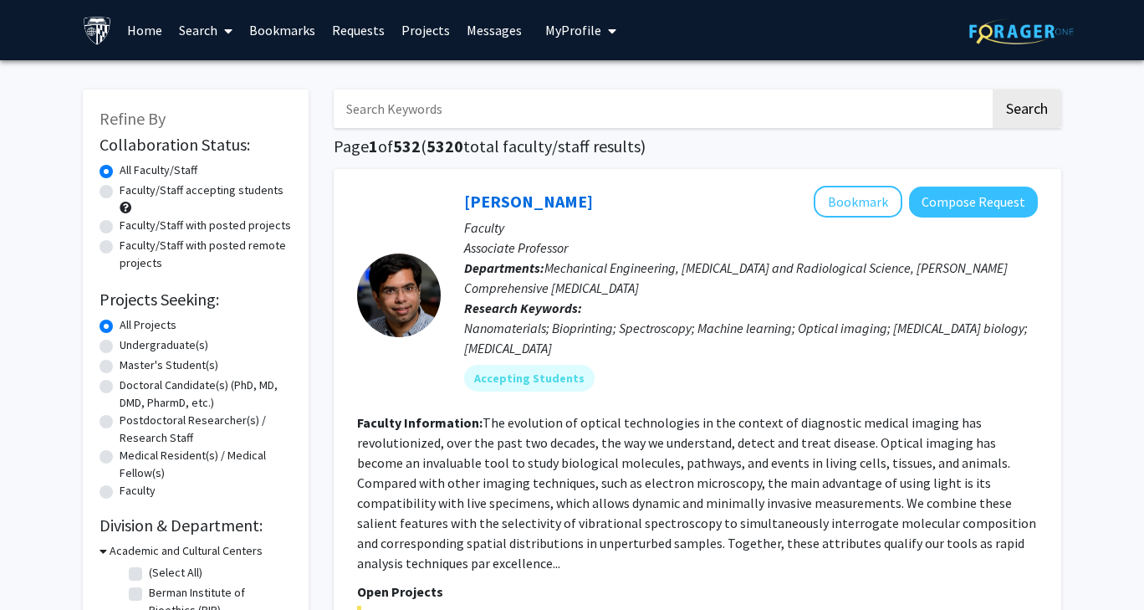
click at [572, 112] on input "Search Keywords" at bounding box center [662, 108] width 657 height 38
type input "[PERSON_NAME]"
click at [1016, 107] on button "Search" at bounding box center [1027, 108] width 69 height 38
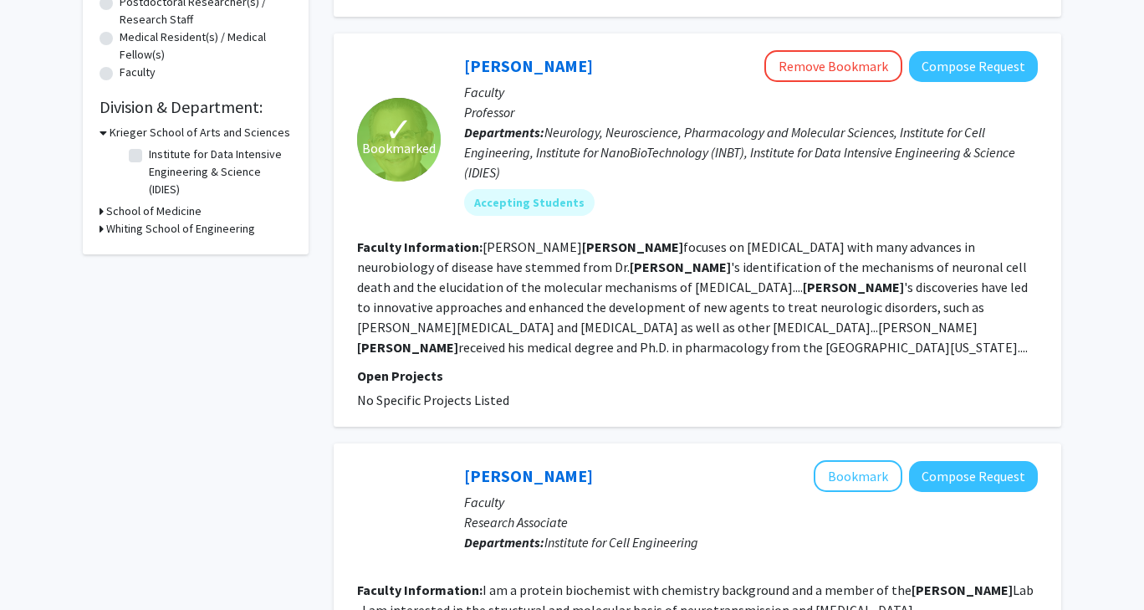
scroll to position [335, 0]
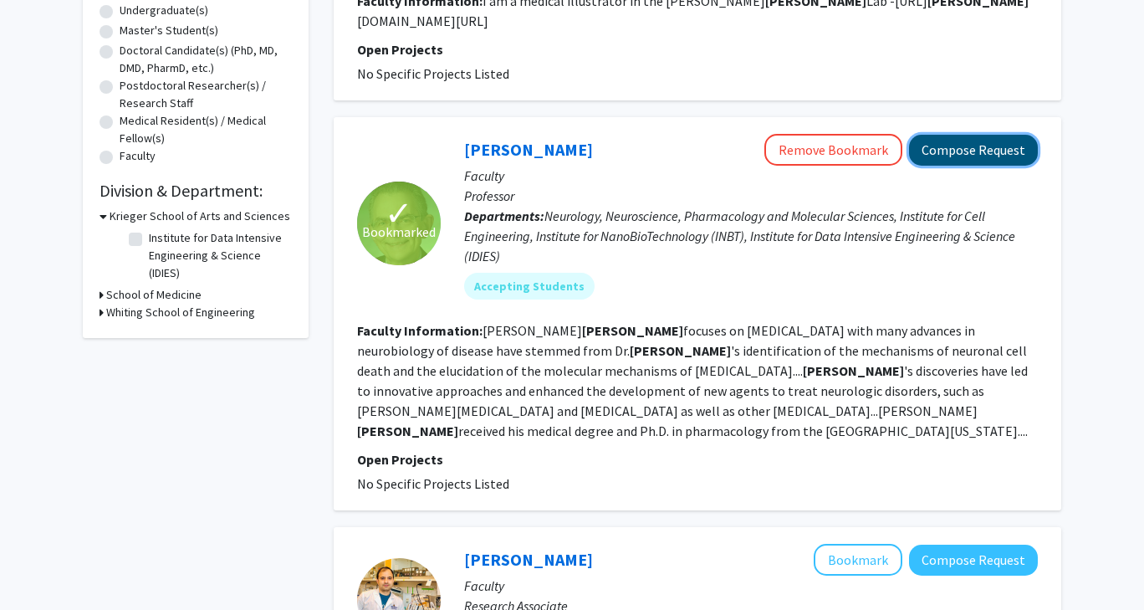
click at [954, 135] on button "Compose Request" at bounding box center [973, 150] width 129 height 31
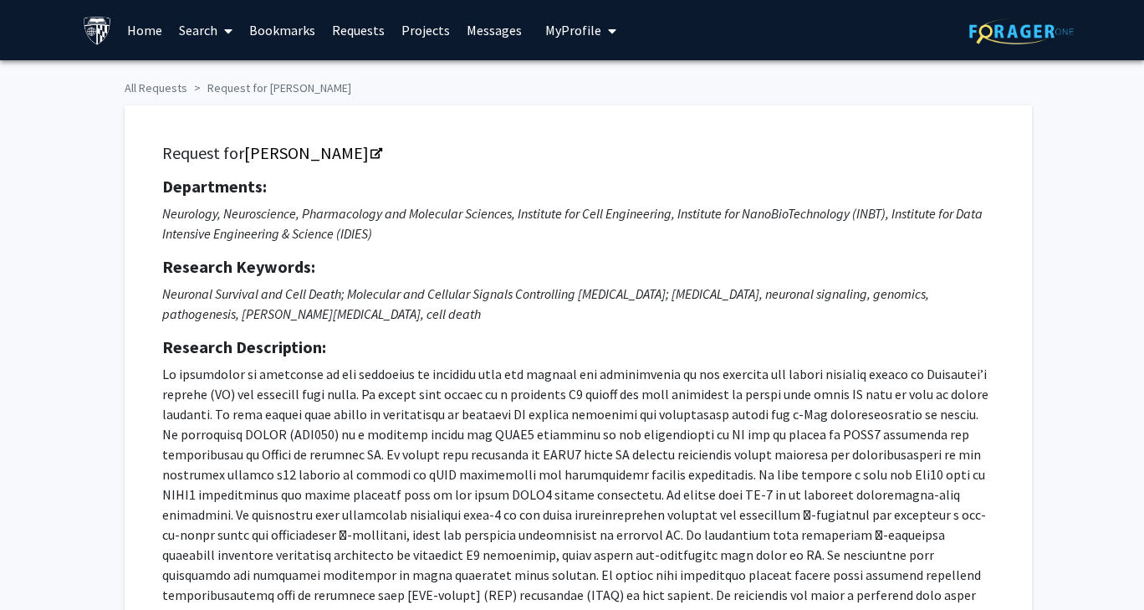
click at [292, 32] on link "Bookmarks" at bounding box center [282, 30] width 83 height 59
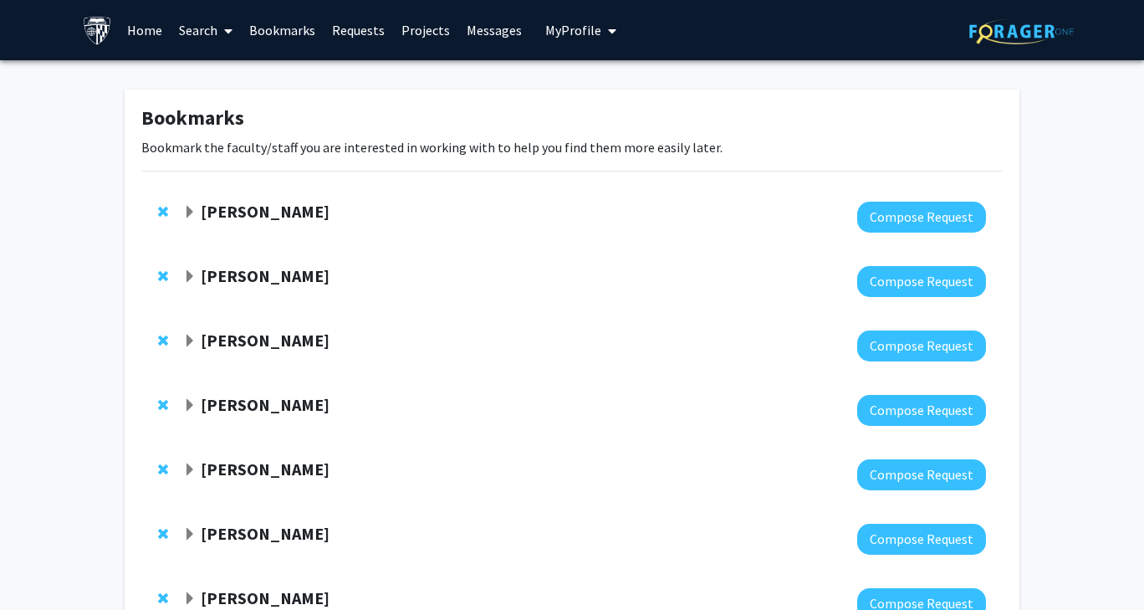
click at [266, 277] on strong "Carlos Romo" at bounding box center [265, 275] width 129 height 21
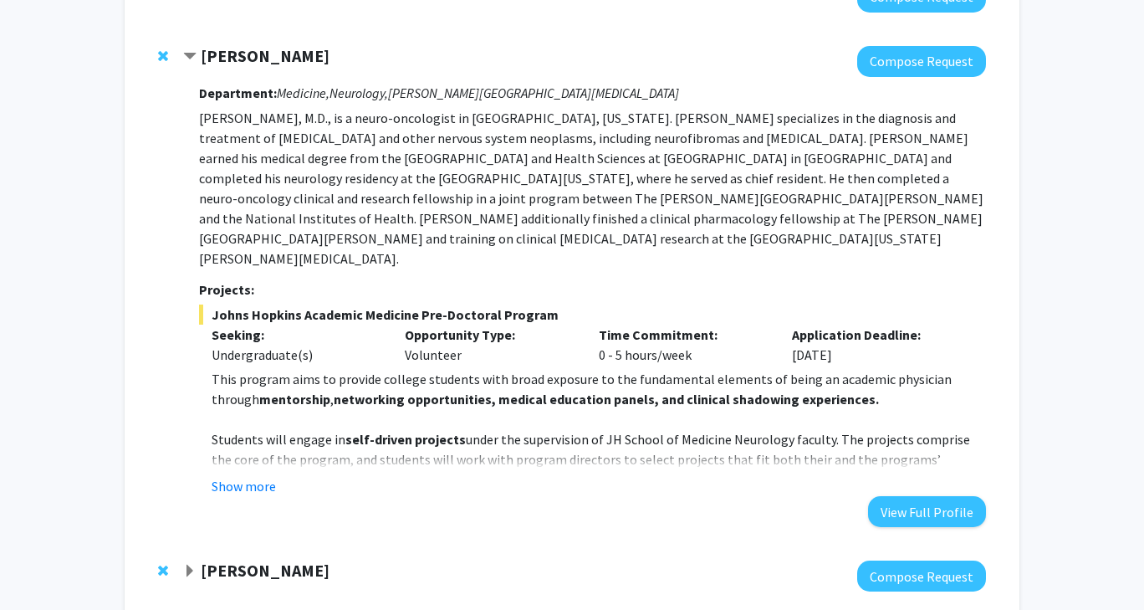
scroll to position [222, 0]
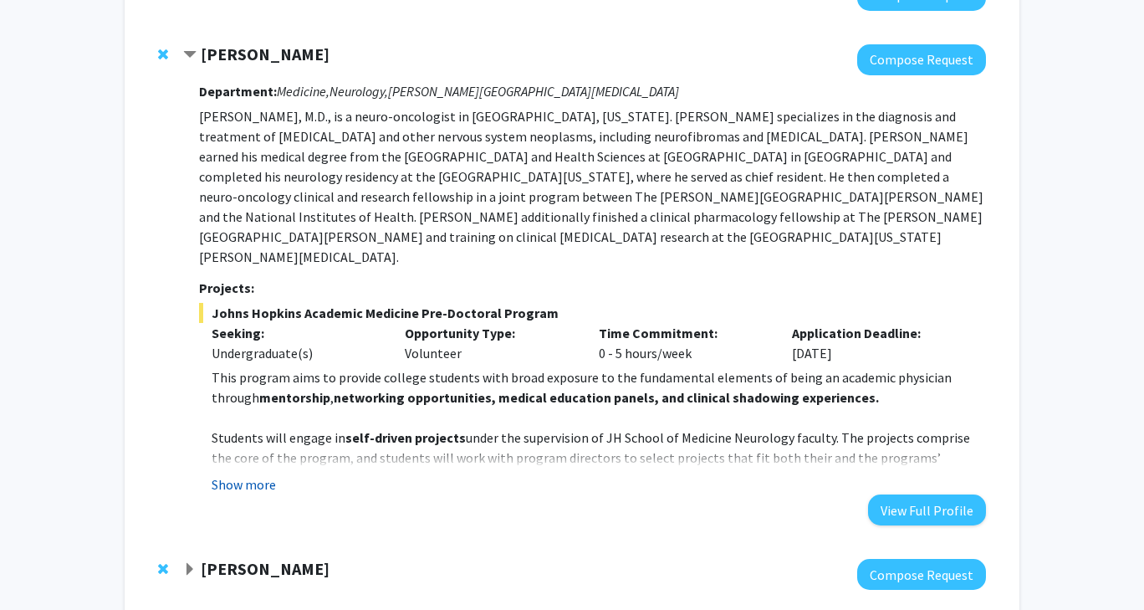
click at [274, 474] on button "Show more" at bounding box center [244, 484] width 64 height 20
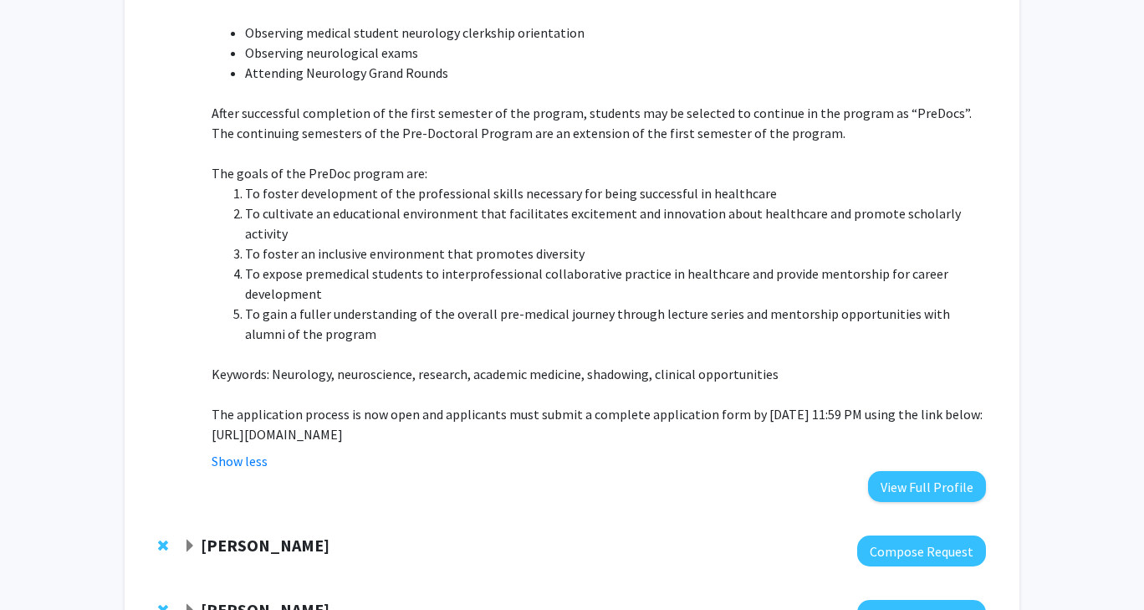
scroll to position [888, 0]
drag, startPoint x: 207, startPoint y: 391, endPoint x: 923, endPoint y: 389, distance: 716.8
click at [923, 389] on fg-read-more "This program aims to provide college students with broad exposure to the fundam…" at bounding box center [592, 86] width 787 height 770
copy p "https://docs.google.com/forms/d/e/1FAIpQLSfs9lKRobckOITW585IvGZb3cvsBE6oiZybaV9…"
click at [771, 303] on li "To gain a fuller understanding of the overall pre-medical journey through lectu…" at bounding box center [615, 323] width 741 height 40
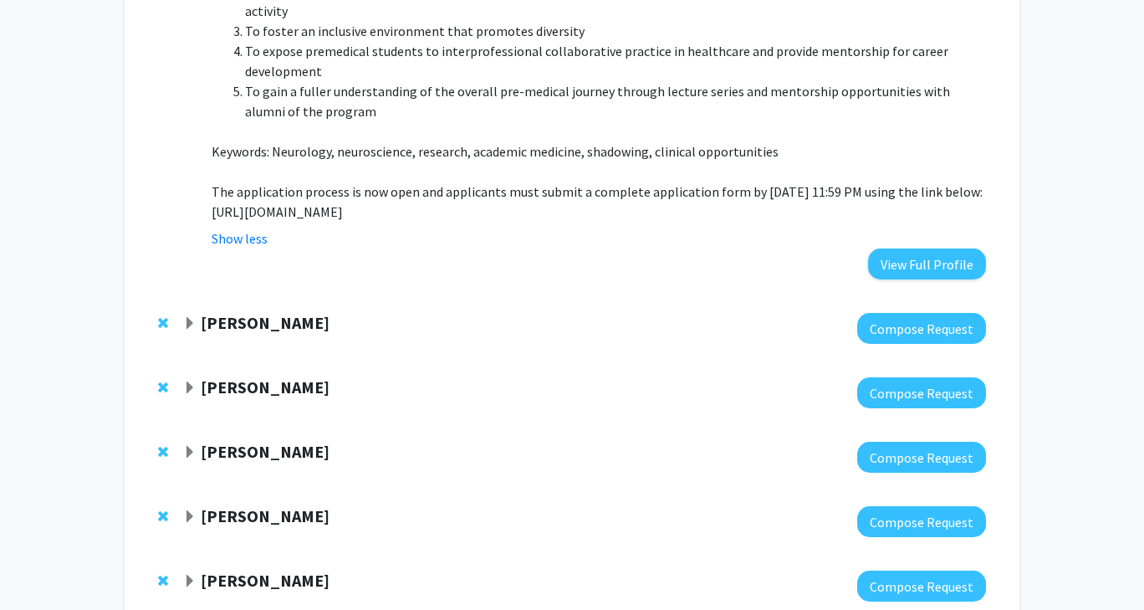
scroll to position [1109, 0]
click at [203, 313] on strong "Arvind Pathak" at bounding box center [265, 323] width 129 height 21
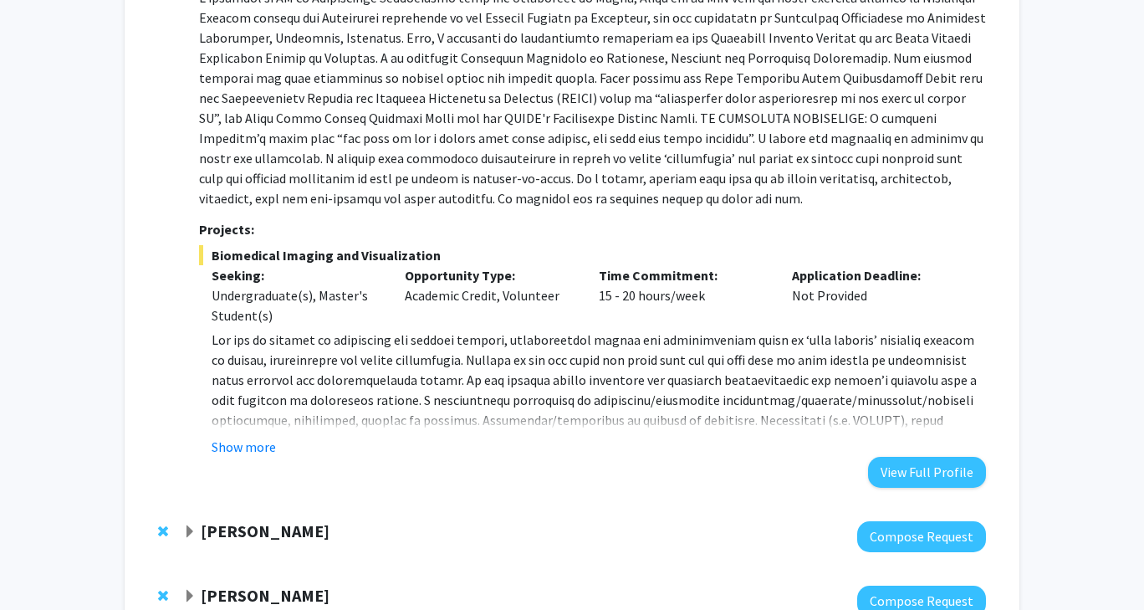
scroll to position [1499, 0]
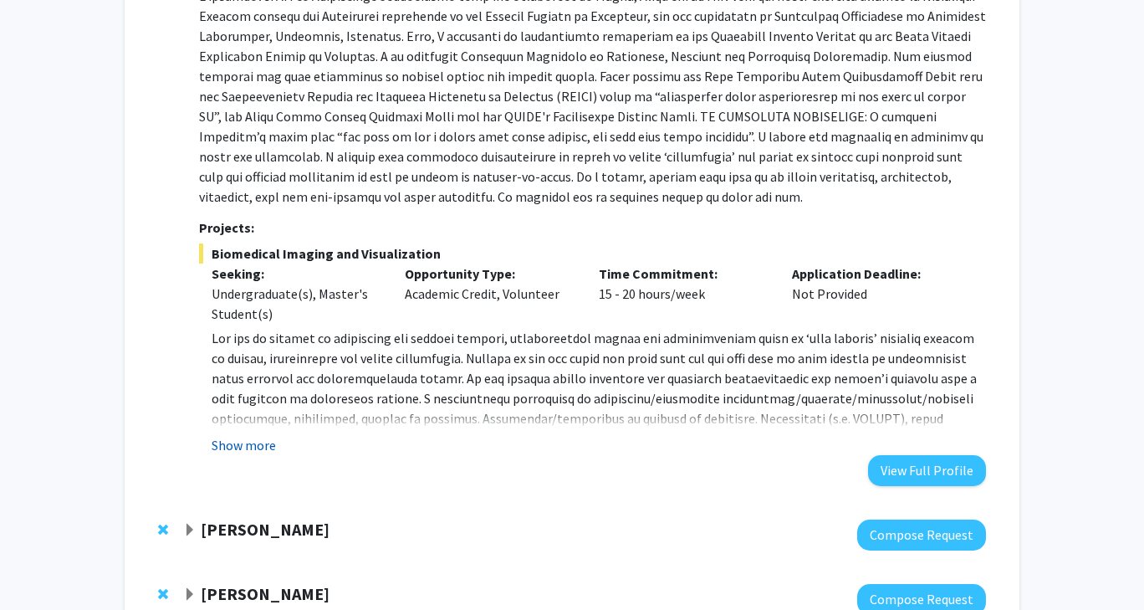
click at [258, 435] on button "Show more" at bounding box center [244, 445] width 64 height 20
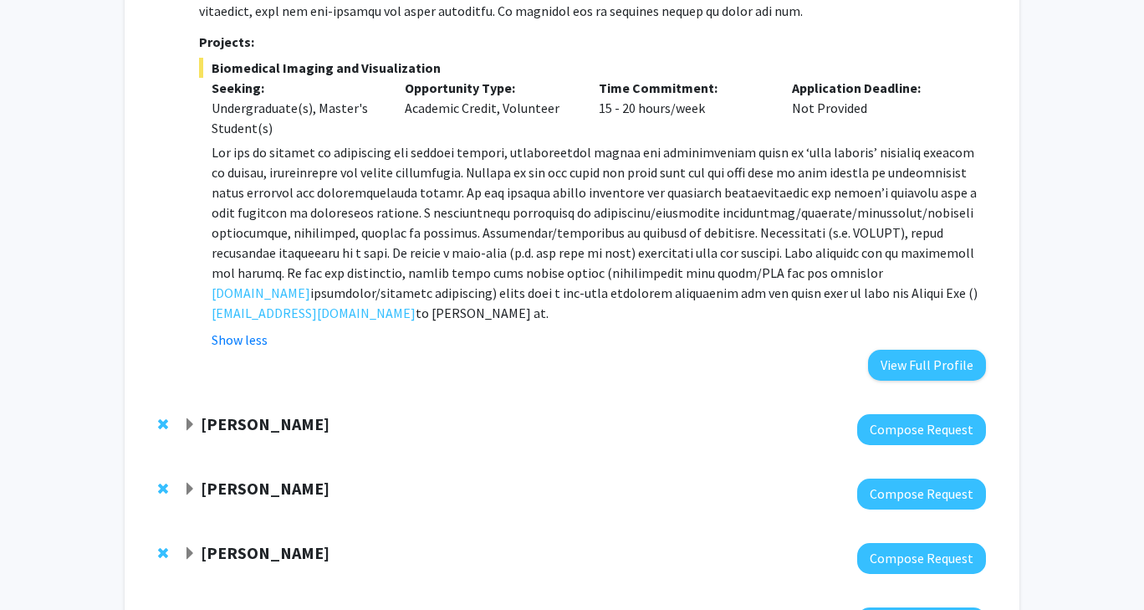
scroll to position [1685, 0]
click at [254, 412] on strong "Anja Soldan" at bounding box center [265, 422] width 129 height 21
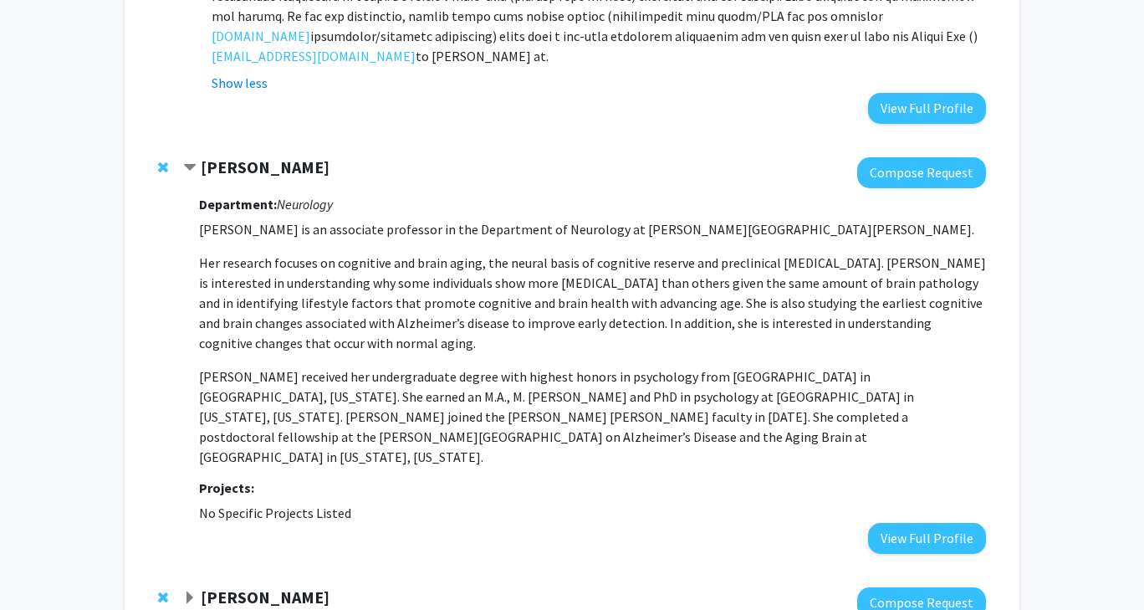
scroll to position [1953, 0]
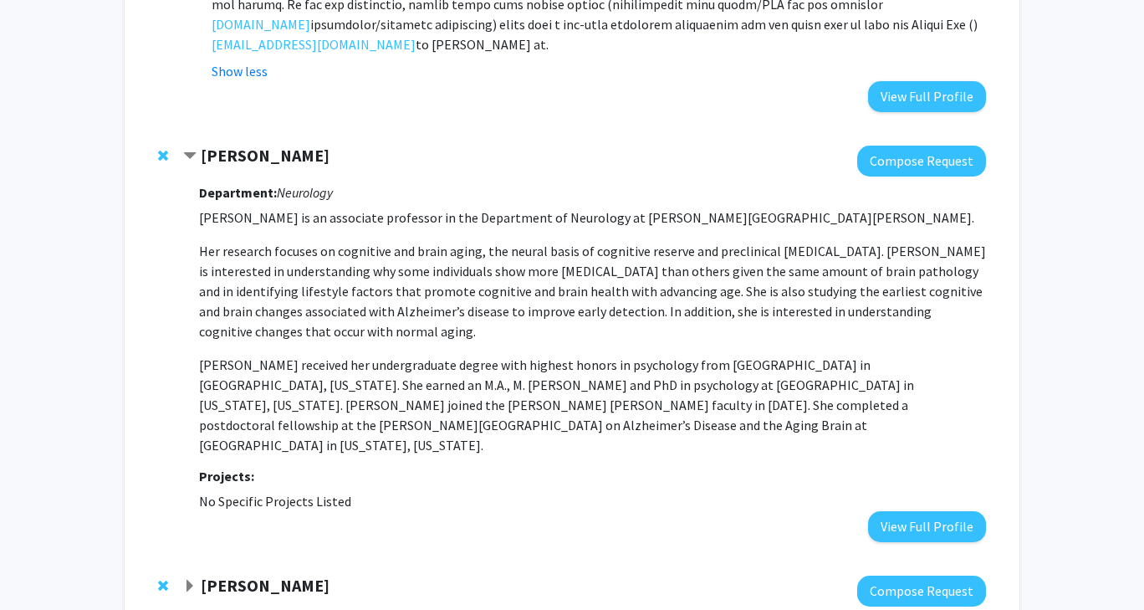
click at [254, 145] on strong "Anja Soldan" at bounding box center [265, 155] width 129 height 21
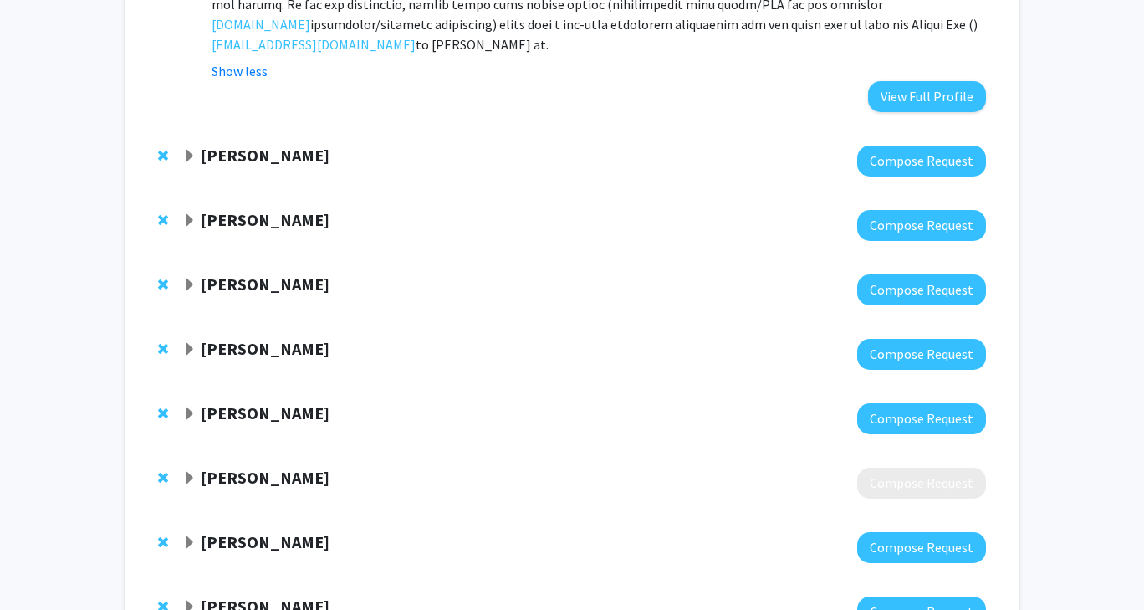
click at [251, 145] on strong "Anja Soldan" at bounding box center [265, 155] width 129 height 21
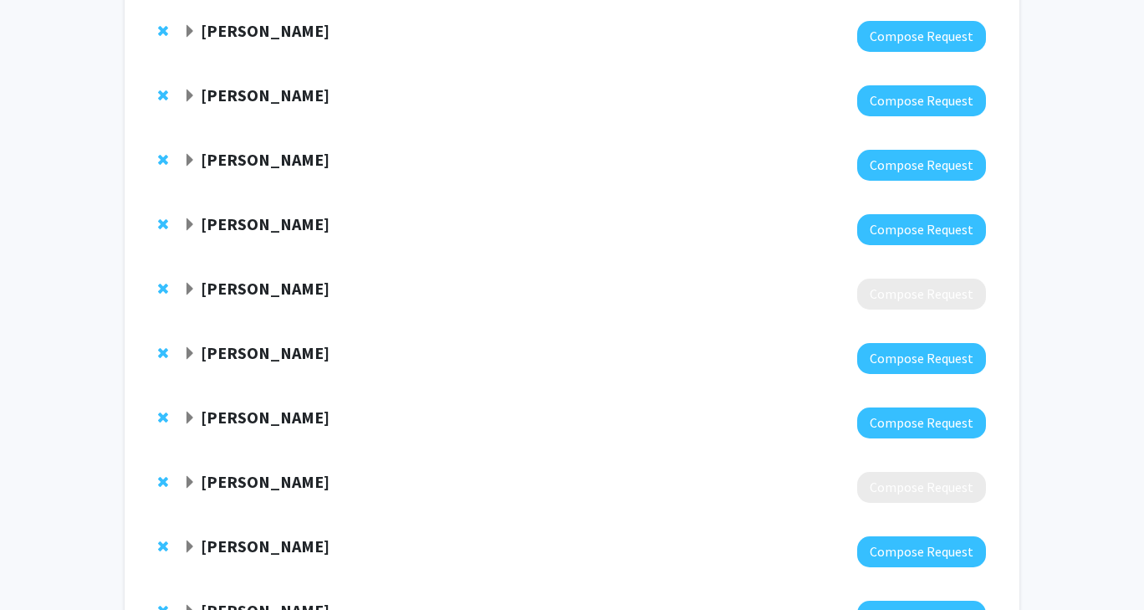
scroll to position [2508, 0]
click at [235, 471] on strong "Marshall Shuler" at bounding box center [265, 481] width 129 height 21
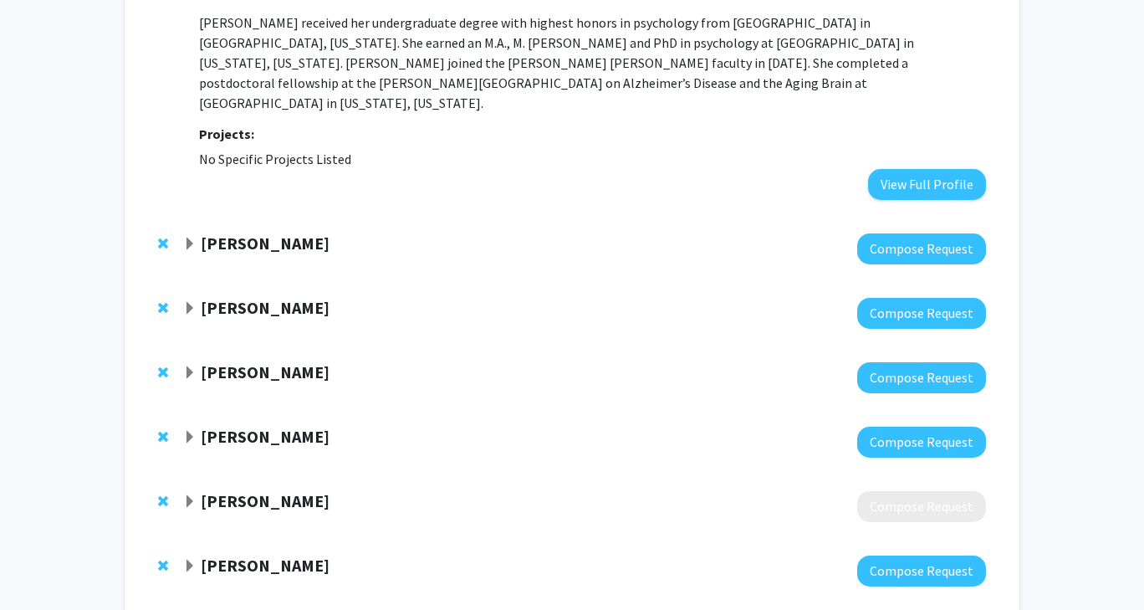
scroll to position [2296, 0]
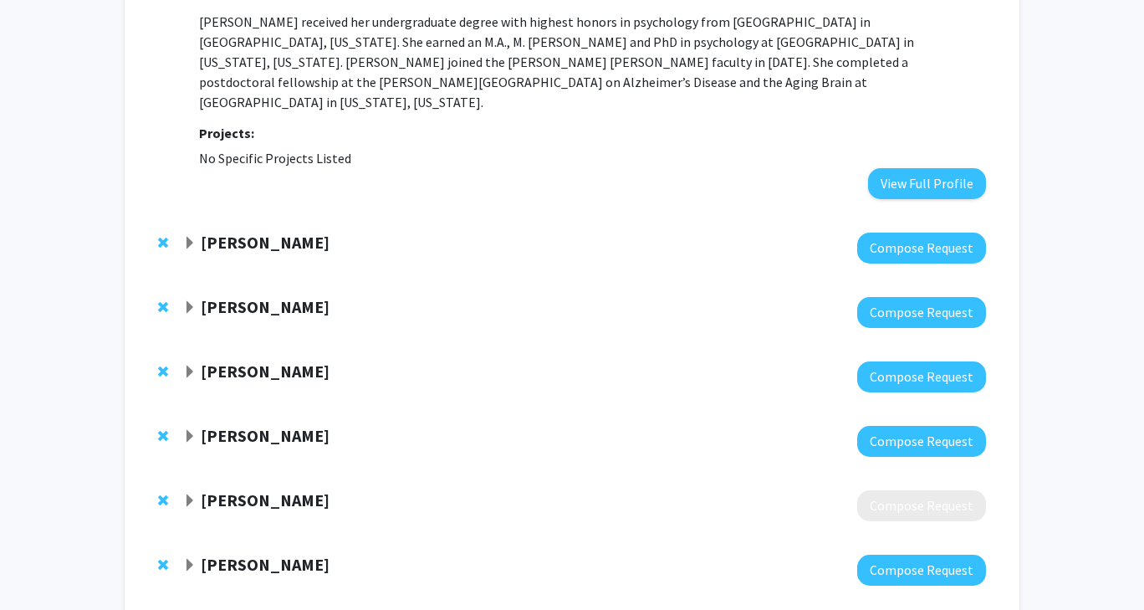
click at [259, 360] on strong "Sean Tackett" at bounding box center [265, 370] width 129 height 21
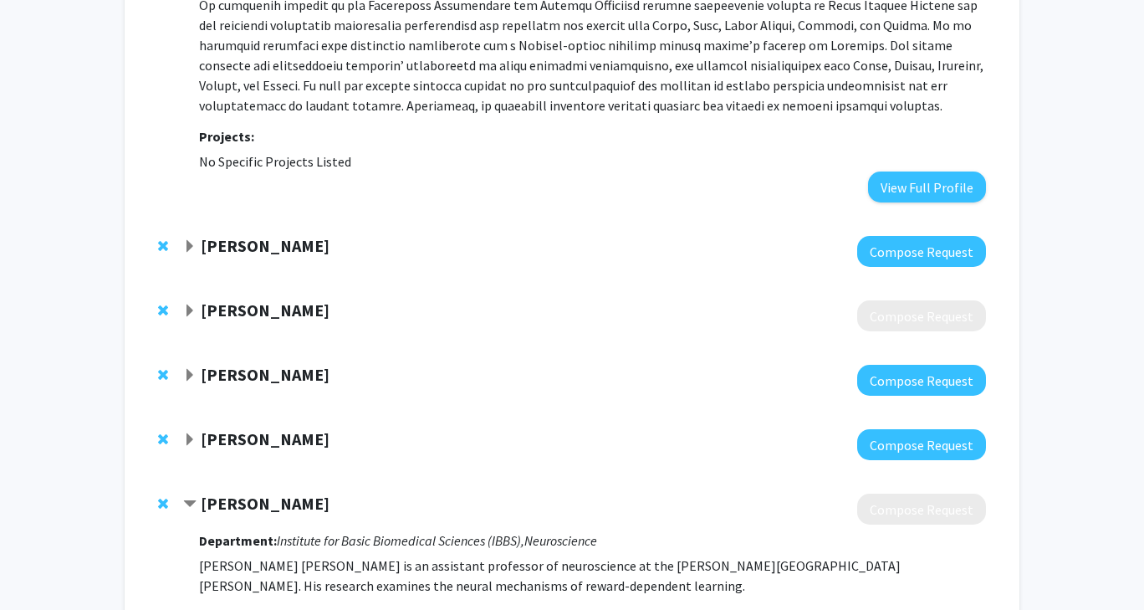
scroll to position [2804, 0]
click at [234, 300] on strong "Dan O'Connor" at bounding box center [265, 310] width 129 height 21
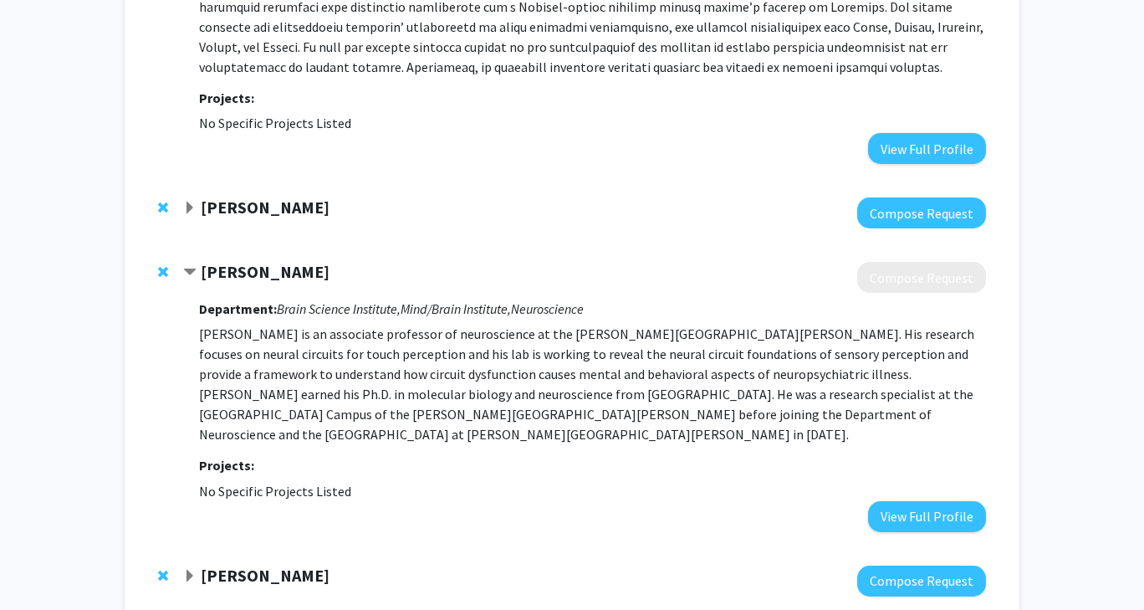
scroll to position [2844, 0]
click at [233, 260] on strong "Dan O'Connor" at bounding box center [265, 270] width 129 height 21
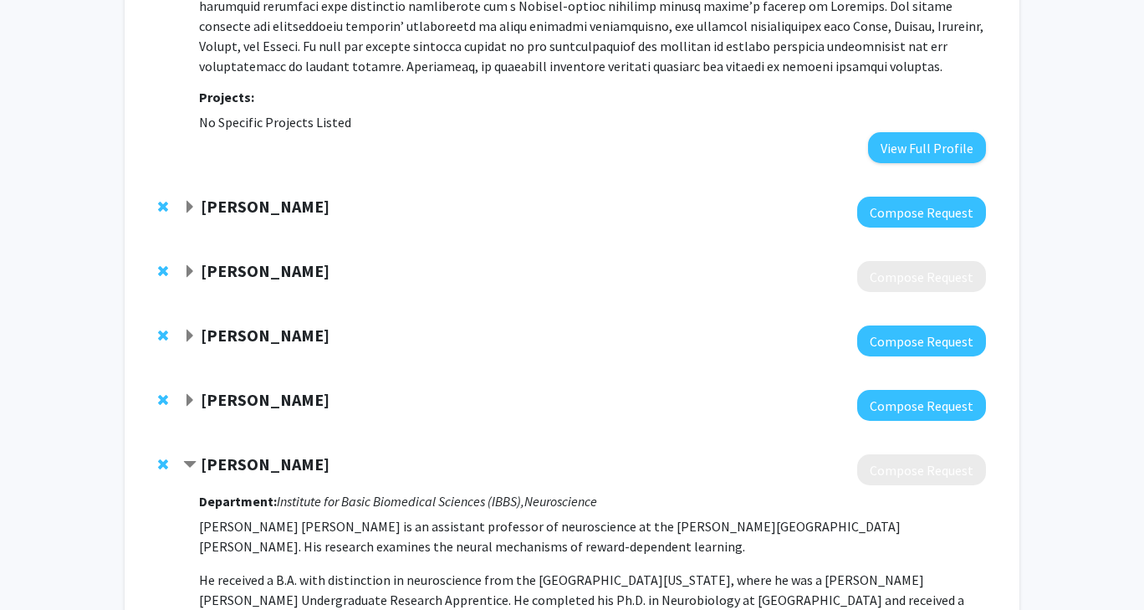
click at [233, 260] on strong "[PERSON_NAME]" at bounding box center [265, 270] width 129 height 21
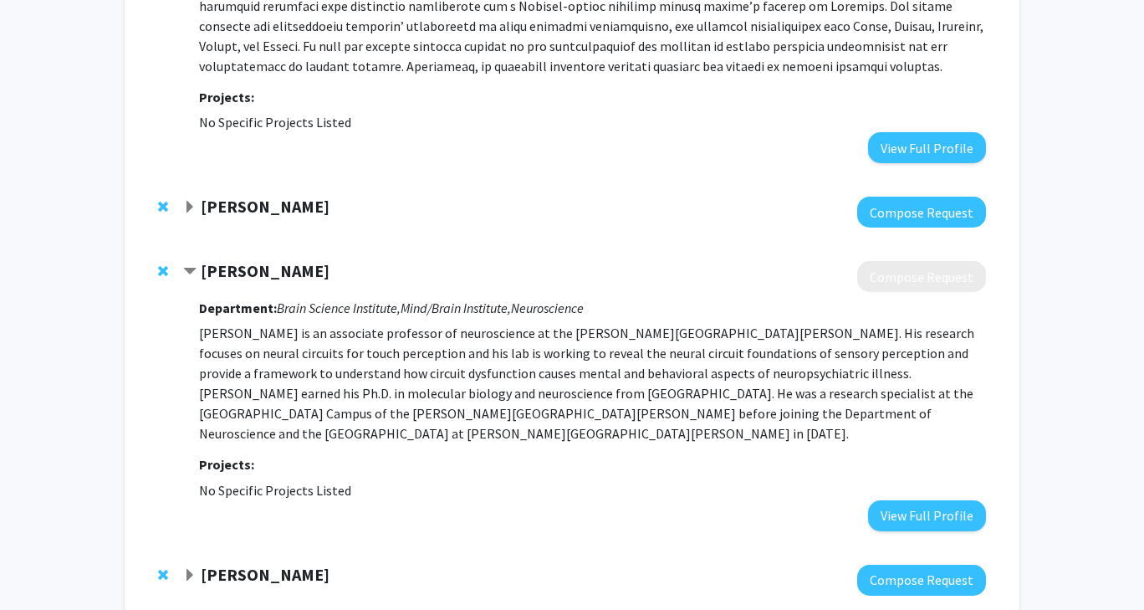
click at [212, 260] on strong "[PERSON_NAME]" at bounding box center [265, 270] width 129 height 21
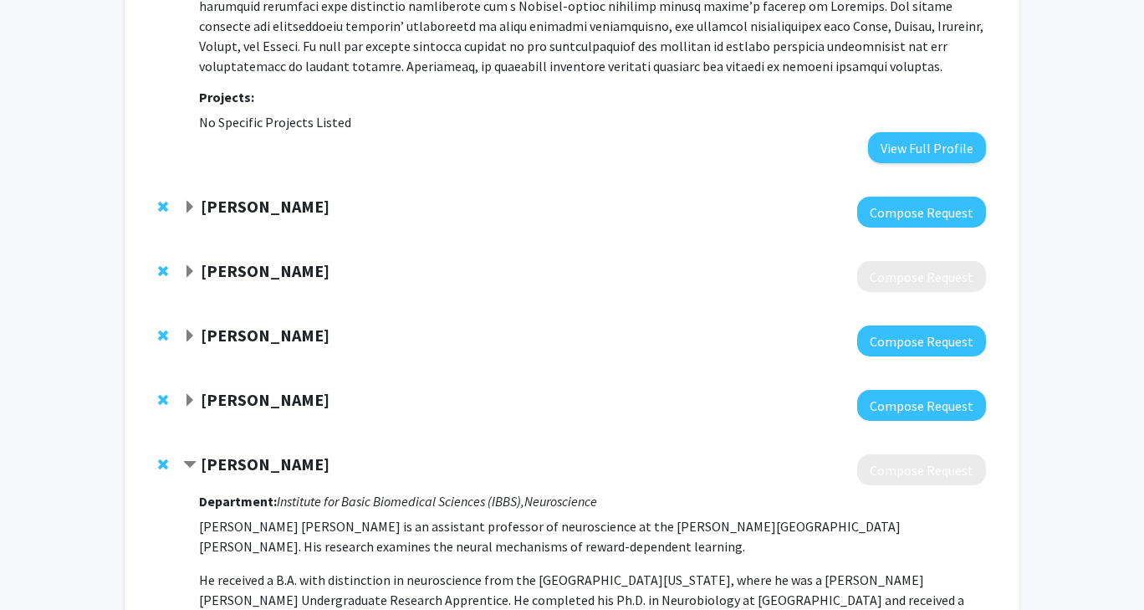
click at [280, 325] on strong "[PERSON_NAME]" at bounding box center [265, 335] width 129 height 21
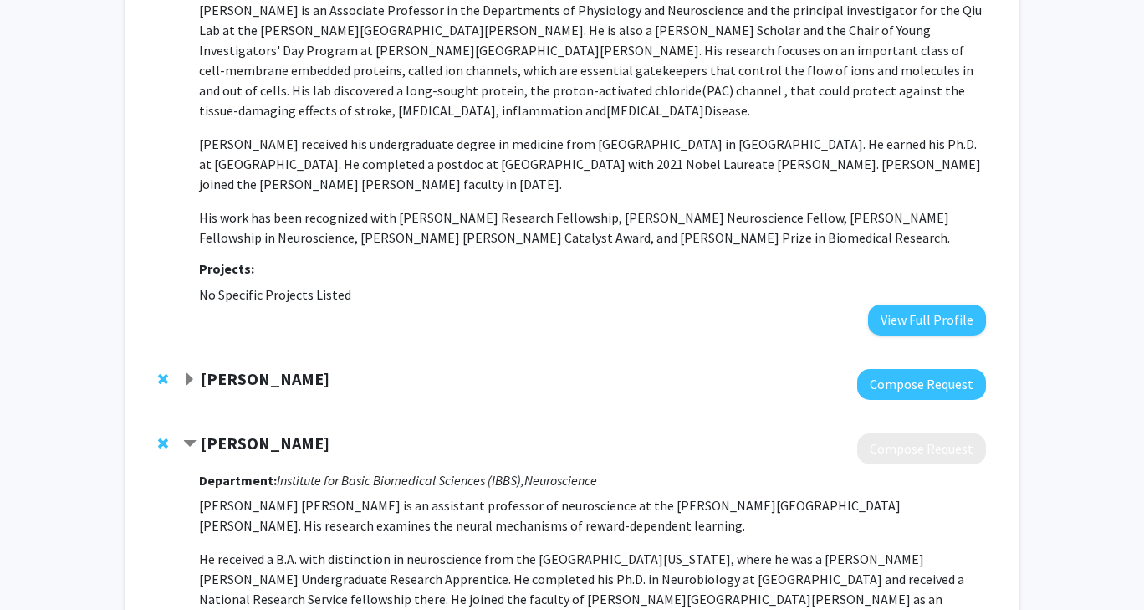
scroll to position [3233, 0]
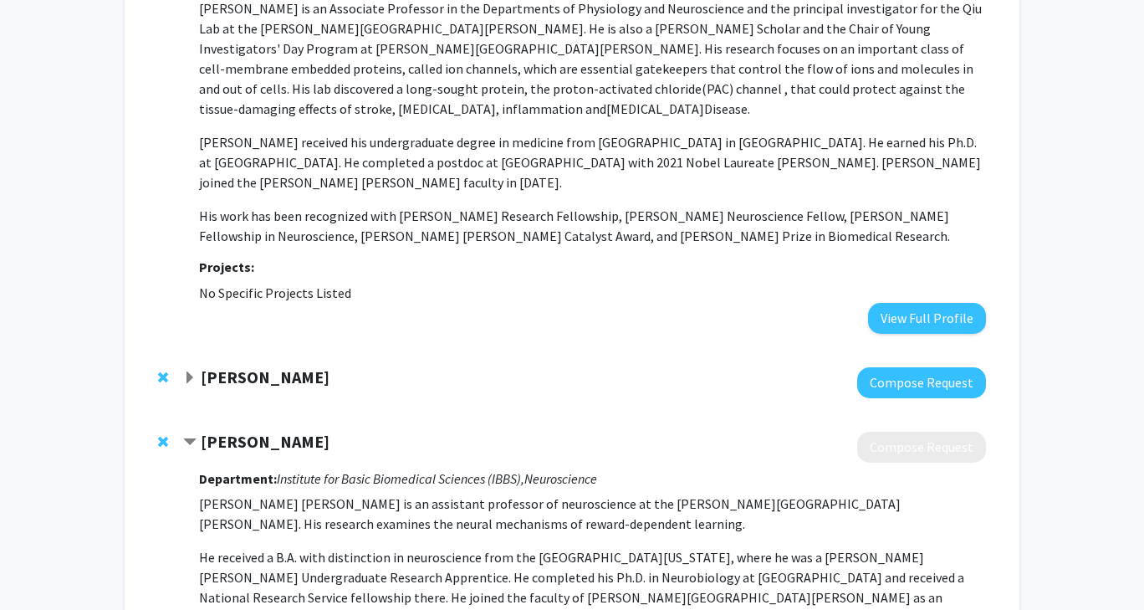
click at [201, 366] on strong "[PERSON_NAME]" at bounding box center [265, 376] width 129 height 21
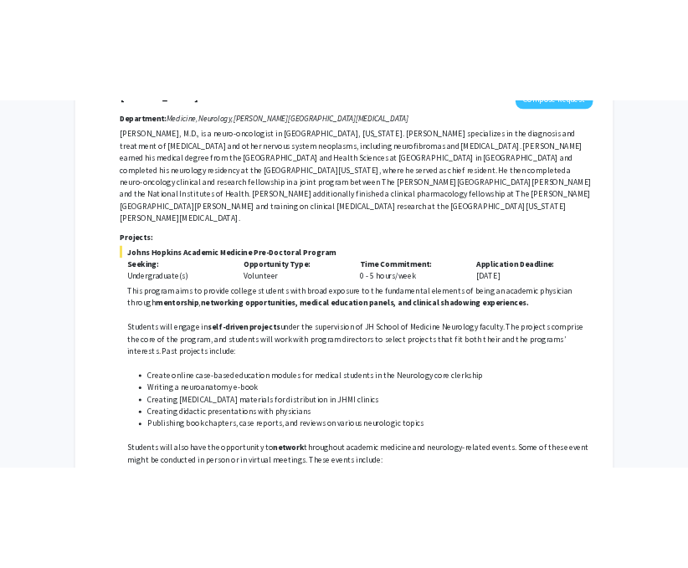
scroll to position [26, 0]
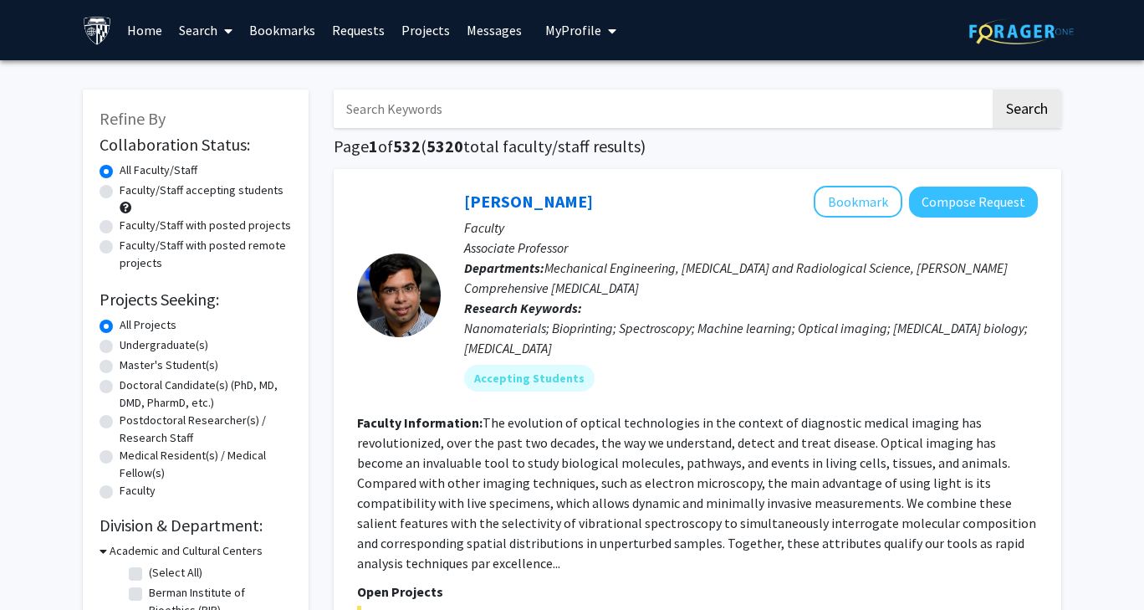
click at [755, 111] on input "Search Keywords" at bounding box center [662, 108] width 657 height 38
type input "[PERSON_NAME]"
click at [993, 89] on button "Search" at bounding box center [1027, 108] width 69 height 38
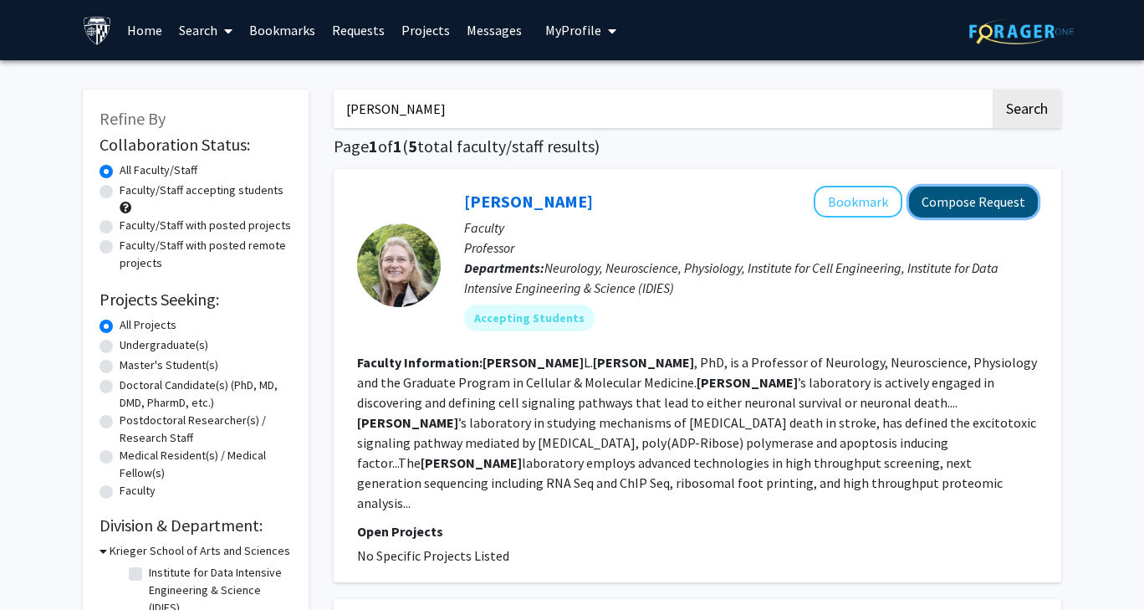
click at [958, 200] on button "Compose Request" at bounding box center [973, 202] width 129 height 31
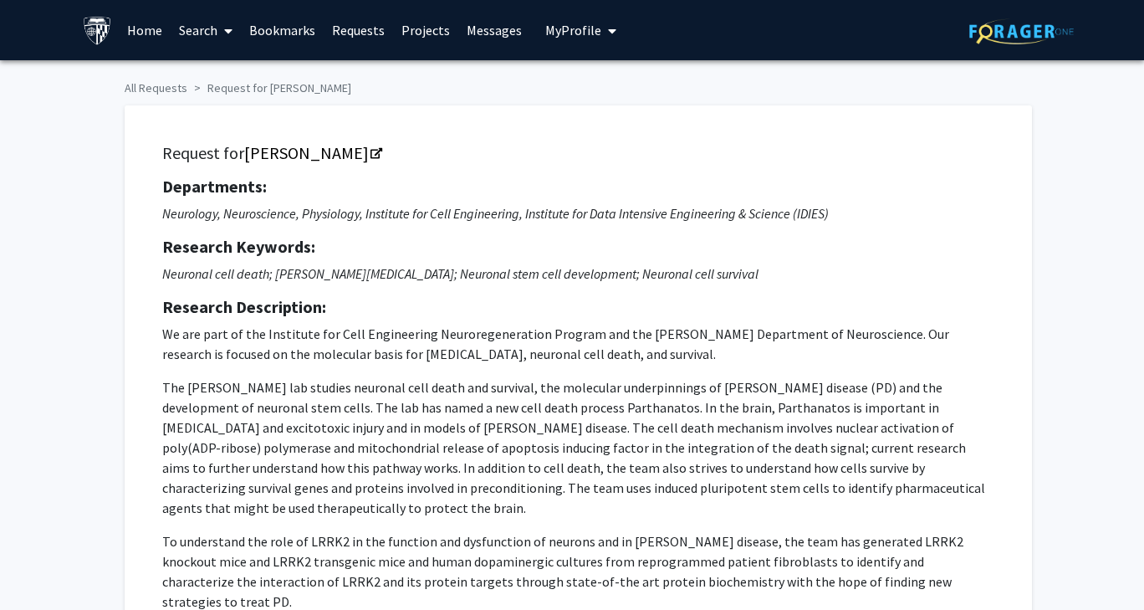
click at [137, 27] on link "Home" at bounding box center [145, 30] width 52 height 59
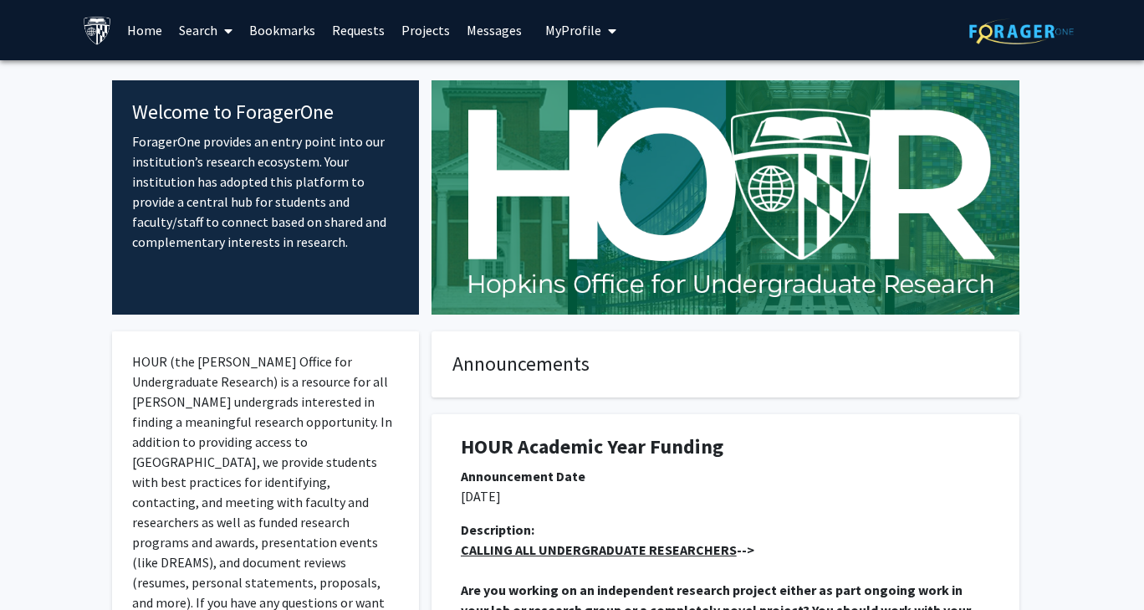
click at [215, 28] on link "Search" at bounding box center [206, 30] width 70 height 59
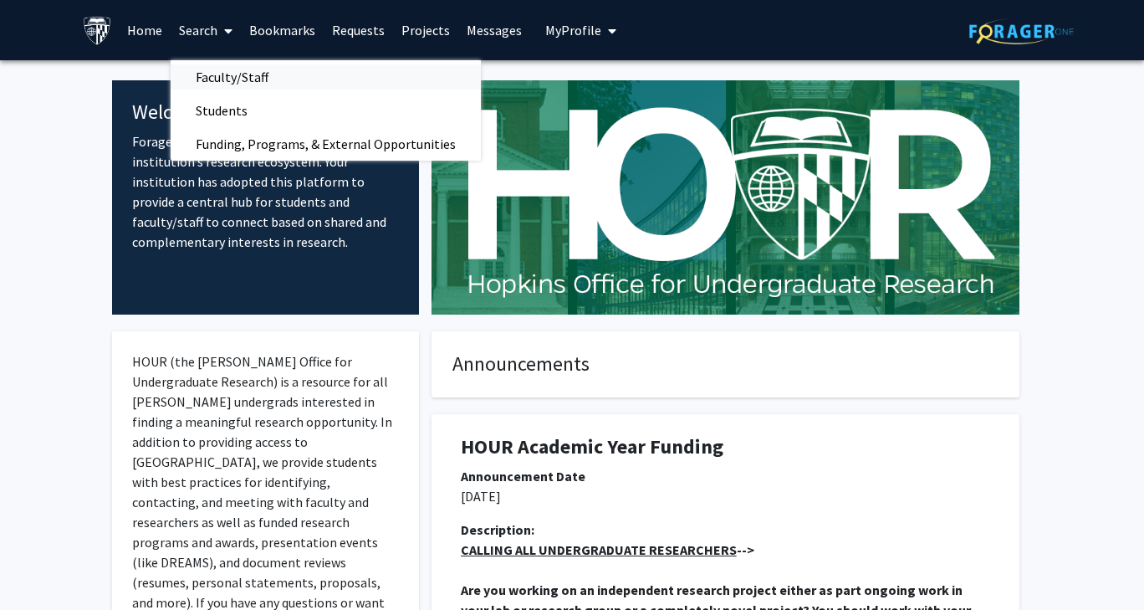
click at [222, 76] on span "Faculty/Staff" at bounding box center [232, 76] width 123 height 33
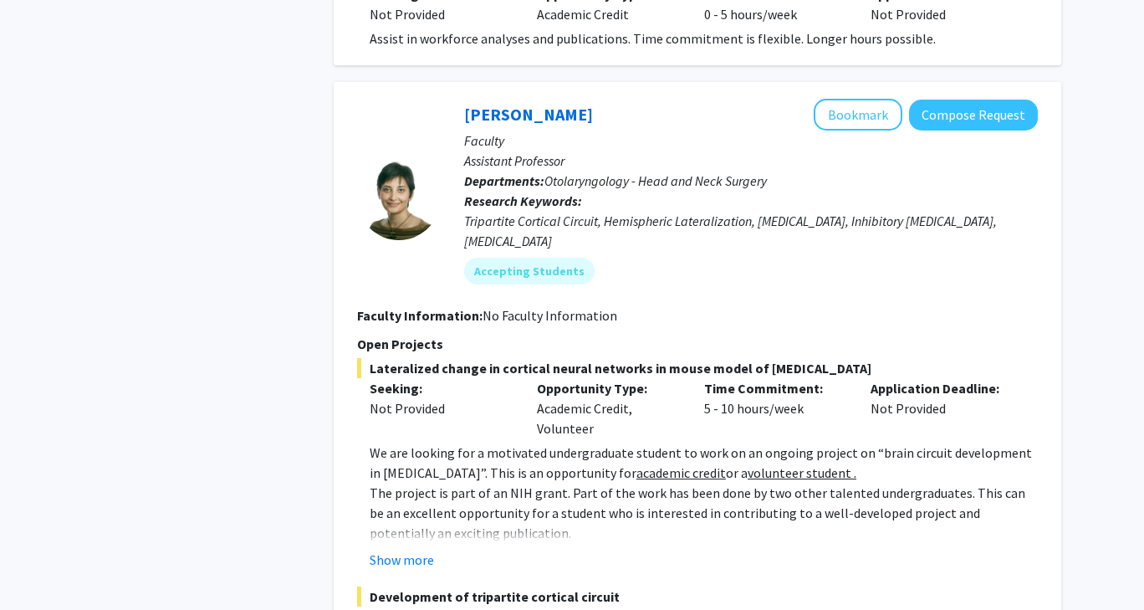
scroll to position [3502, 0]
drag, startPoint x: 415, startPoint y: 459, endPoint x: 291, endPoint y: 174, distance: 310.9
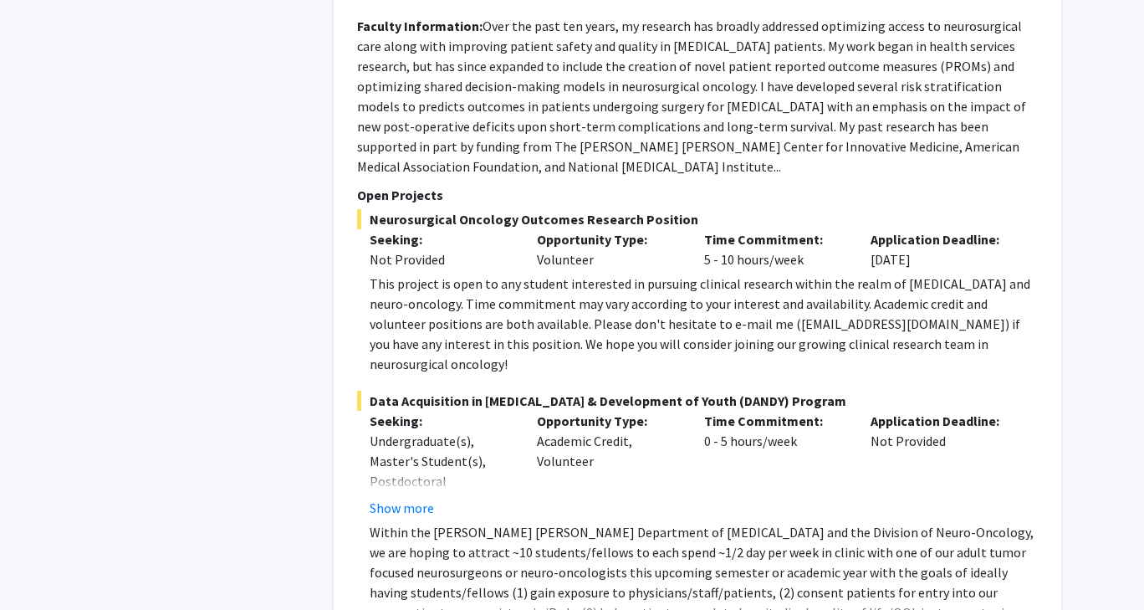
scroll to position [8324, 0]
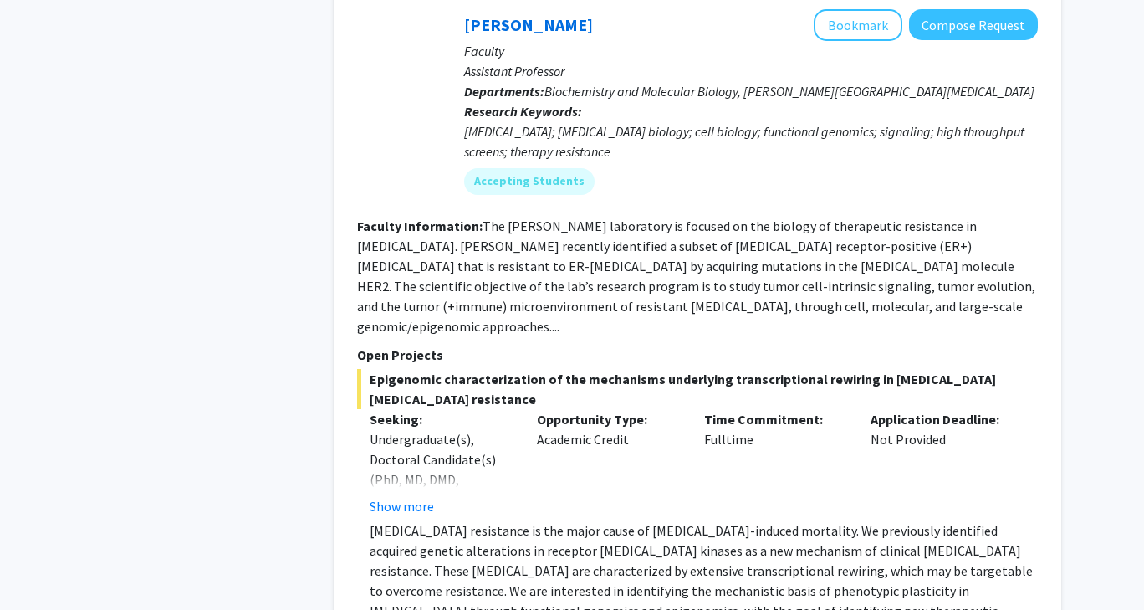
scroll to position [6018, 0]
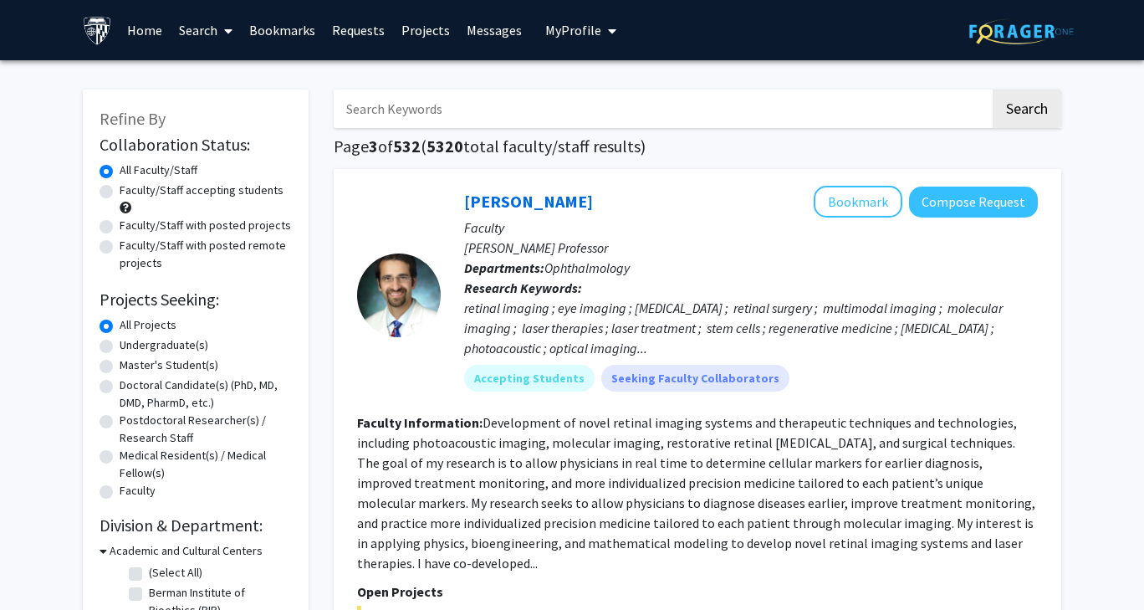
click at [476, 97] on input "Search Keywords" at bounding box center [662, 108] width 657 height 38
type input "public health"
click at [993, 89] on button "Search" at bounding box center [1027, 108] width 69 height 38
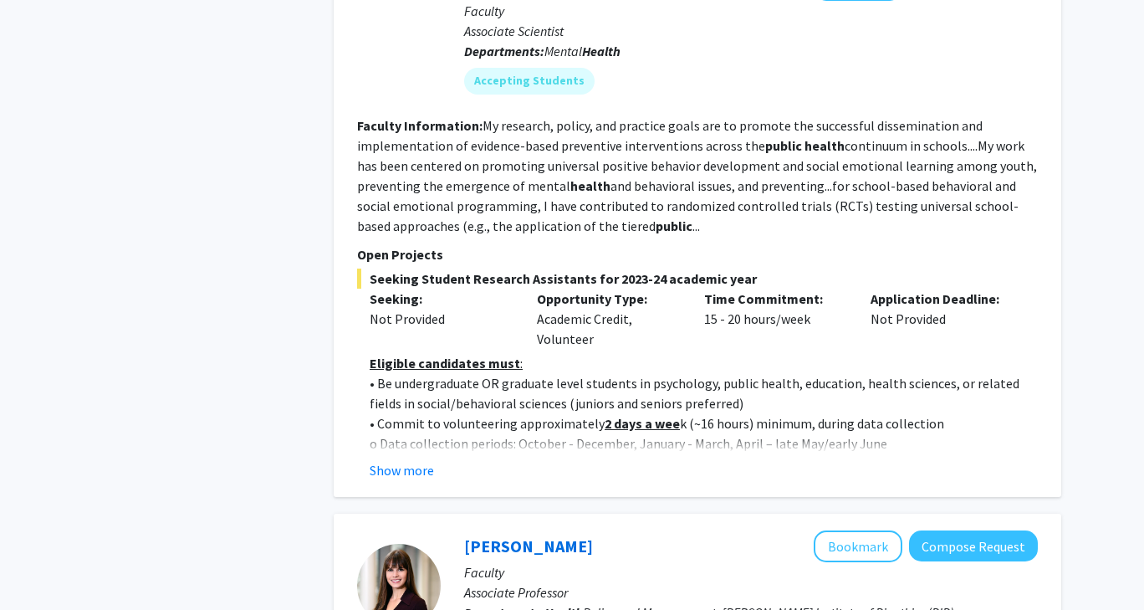
scroll to position [2479, 0]
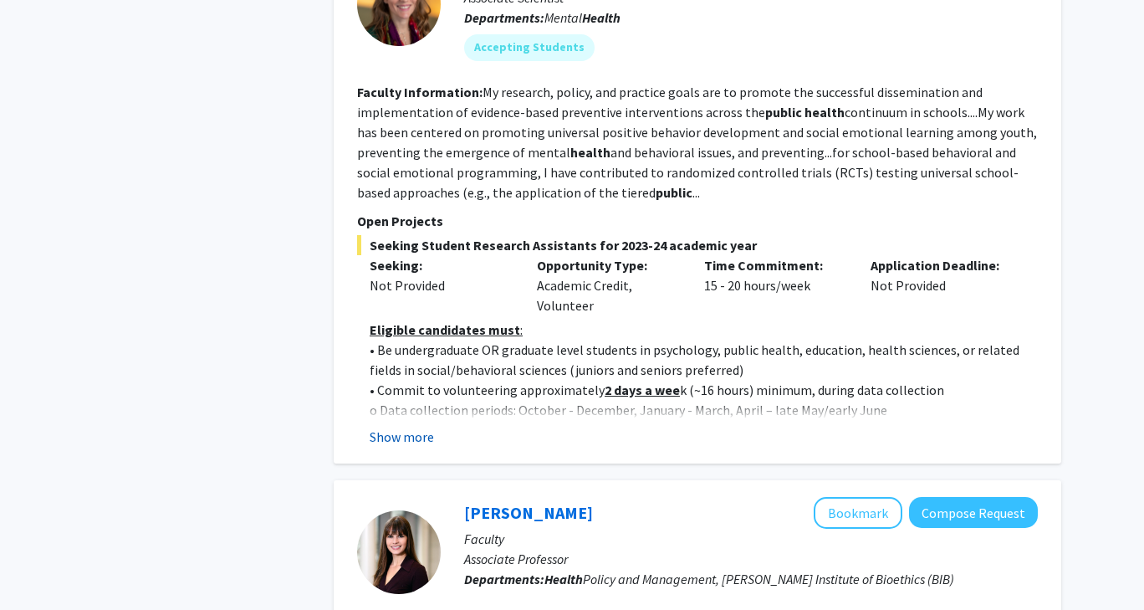
click at [422, 427] on button "Show more" at bounding box center [402, 437] width 64 height 20
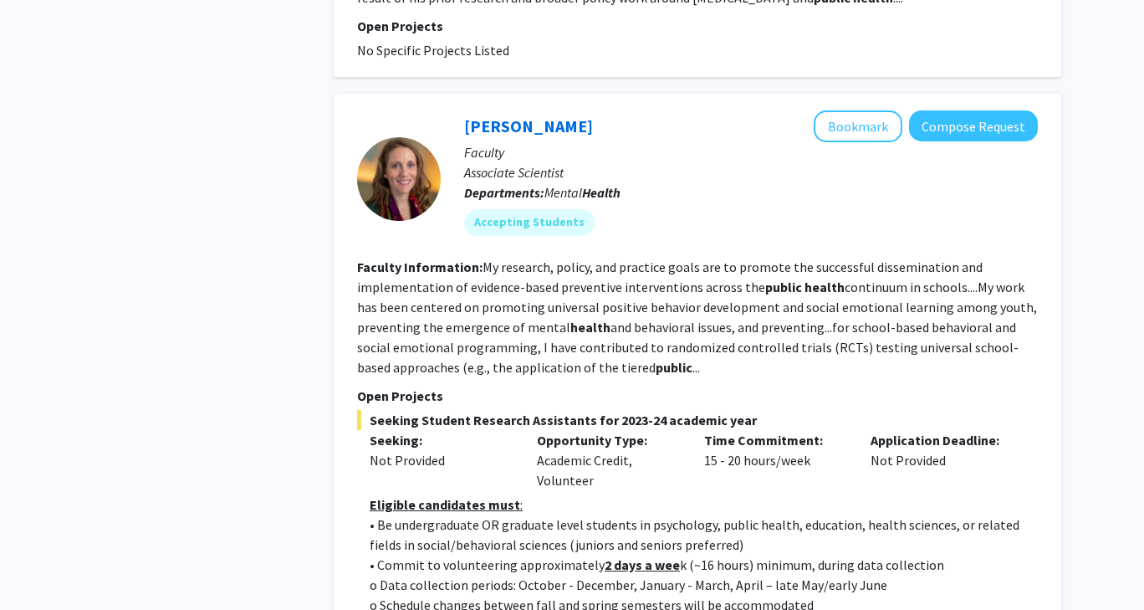
scroll to position [2077, 0]
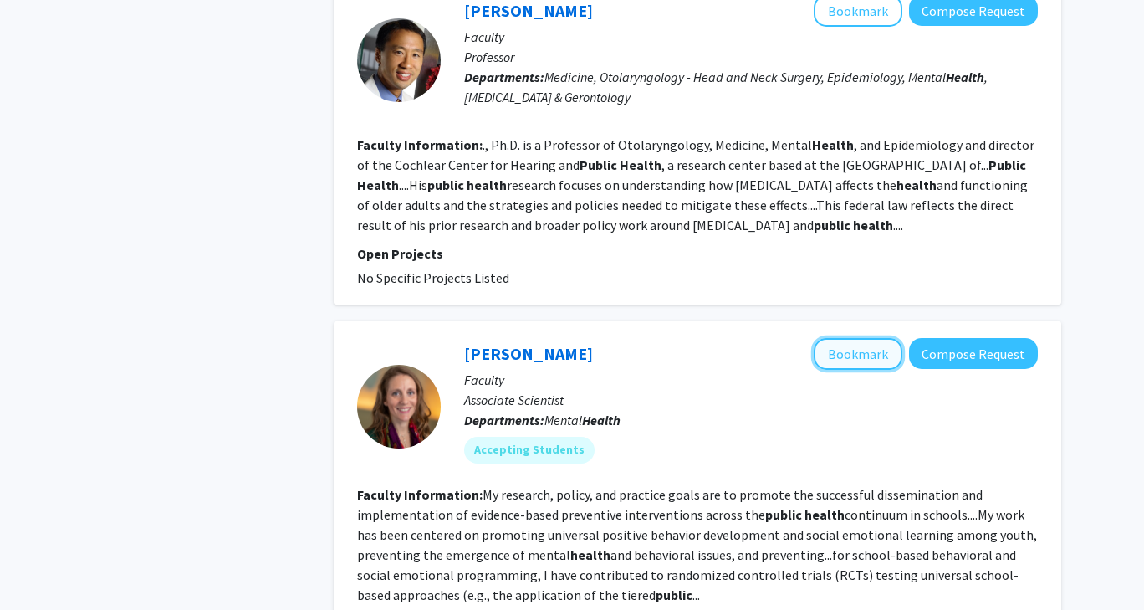
click at [856, 338] on button "Bookmark" at bounding box center [858, 354] width 89 height 32
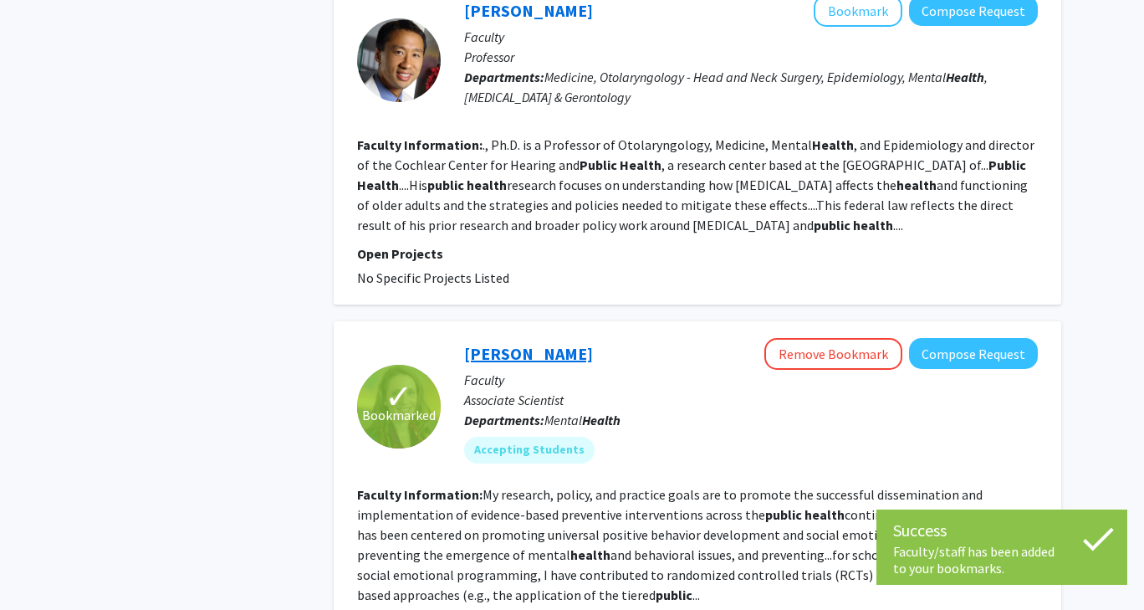
click at [514, 343] on link "[PERSON_NAME]" at bounding box center [528, 353] width 129 height 21
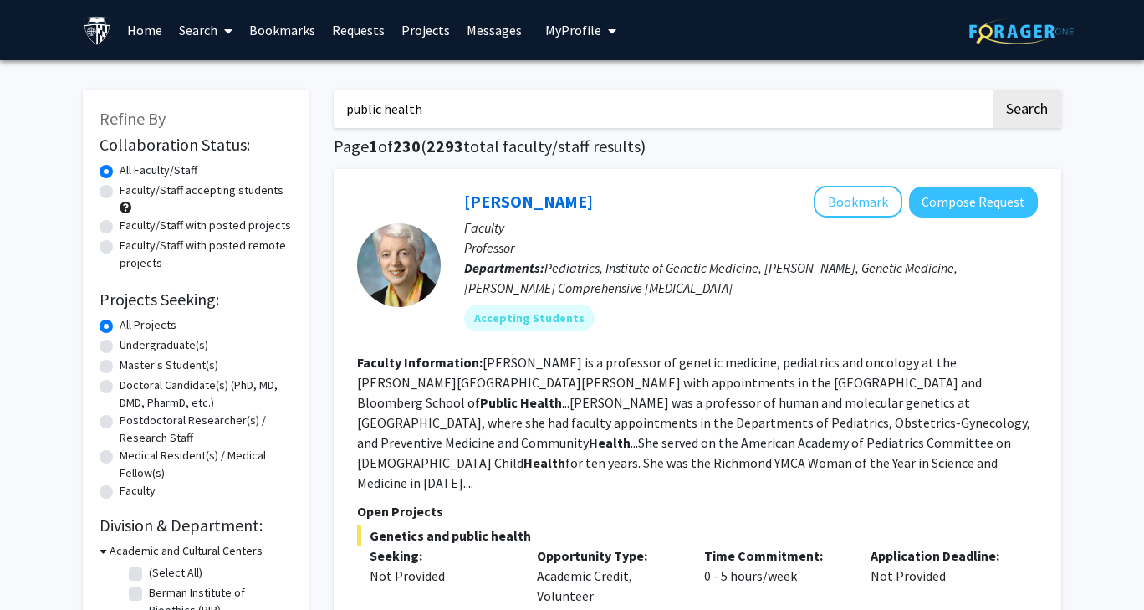
click at [266, 33] on link "Bookmarks" at bounding box center [282, 30] width 83 height 59
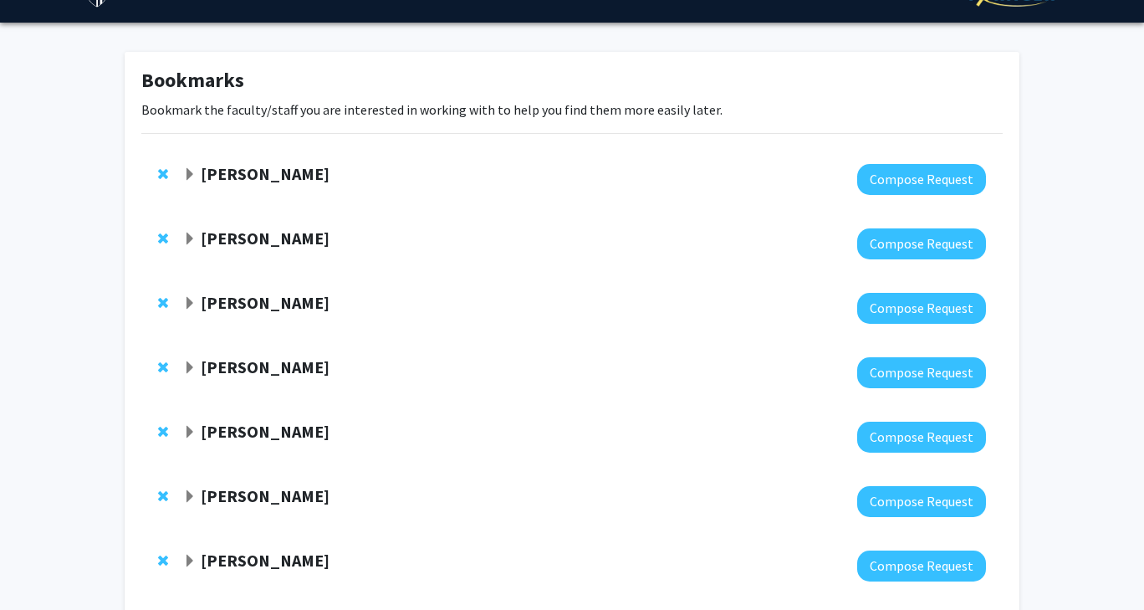
scroll to position [38, 0]
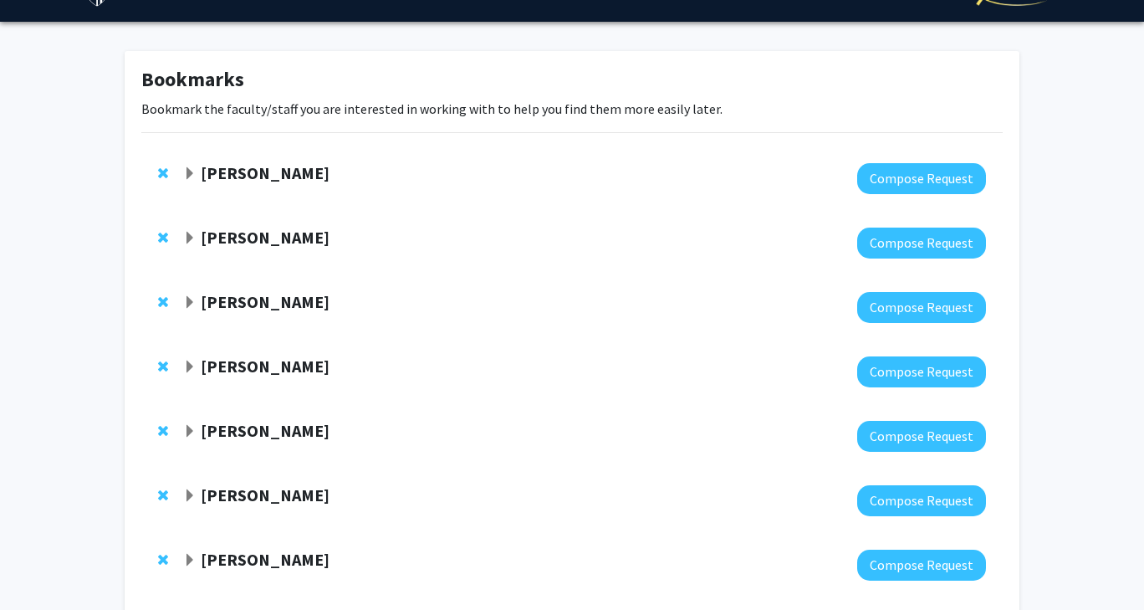
click at [239, 437] on strong "[PERSON_NAME]" at bounding box center [265, 430] width 129 height 21
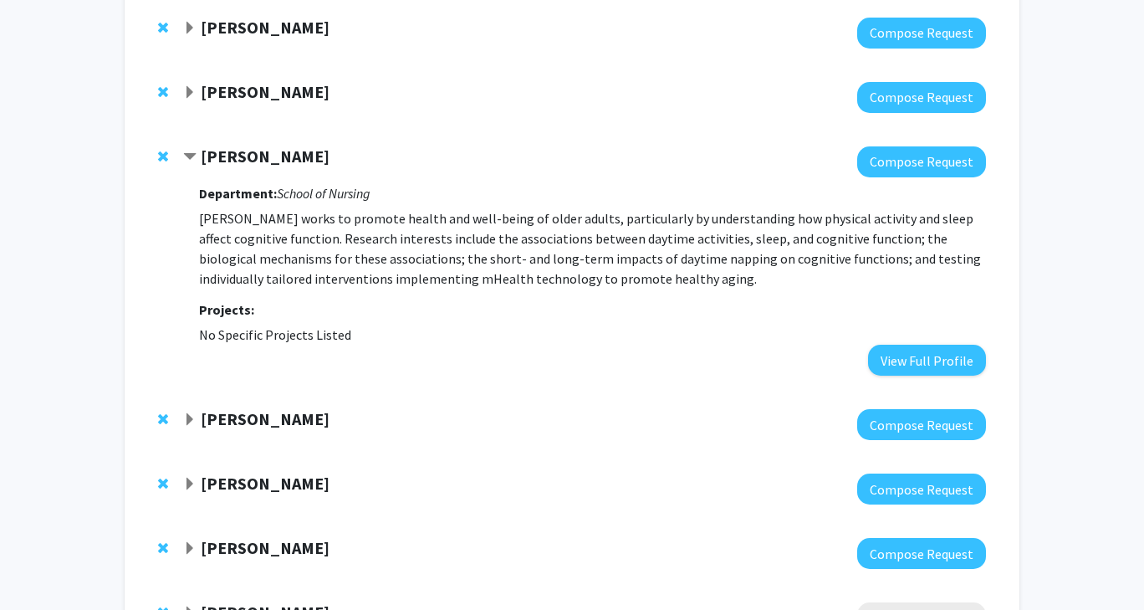
scroll to position [337, 0]
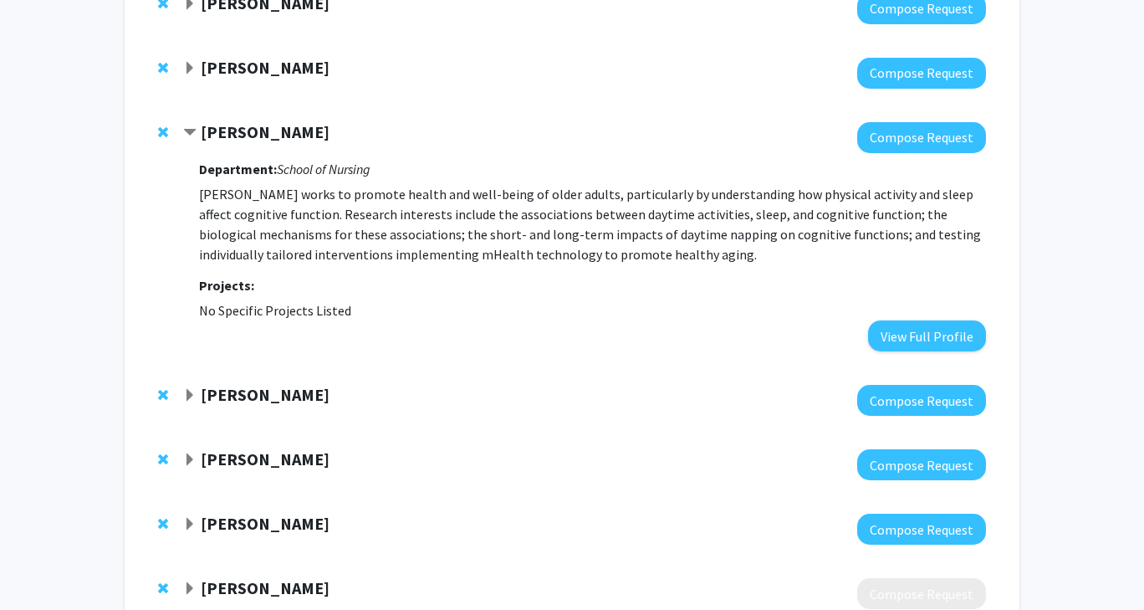
click at [238, 391] on strong "[PERSON_NAME]" at bounding box center [265, 394] width 129 height 21
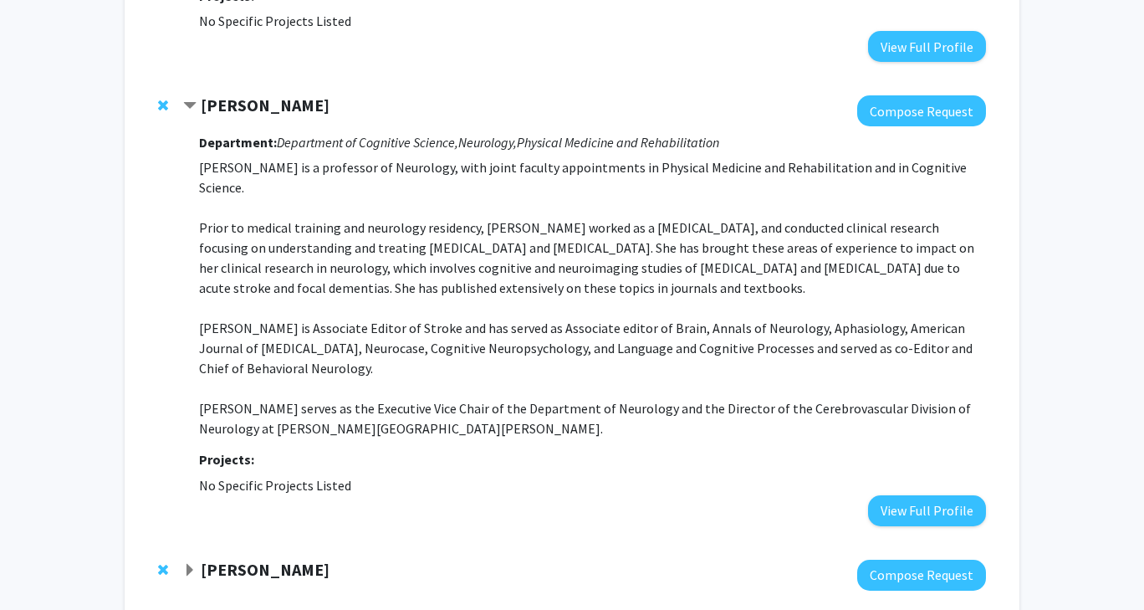
scroll to position [627, 0]
click at [257, 108] on strong "[PERSON_NAME]" at bounding box center [265, 104] width 129 height 21
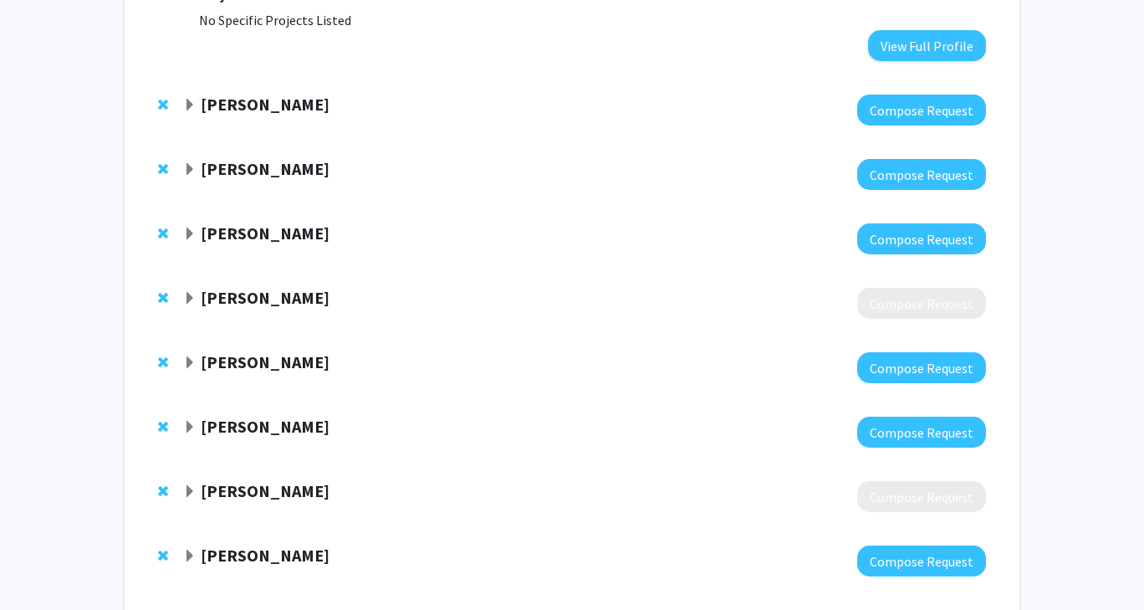
click at [257, 108] on strong "[PERSON_NAME]" at bounding box center [265, 104] width 129 height 21
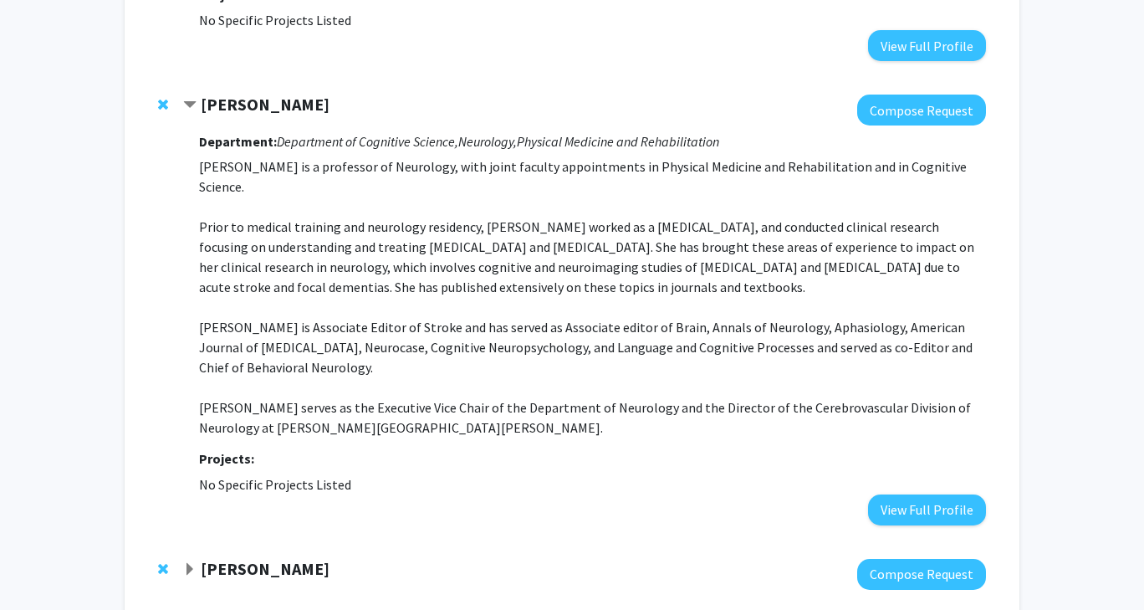
click at [253, 139] on strong "Department:" at bounding box center [238, 141] width 78 height 17
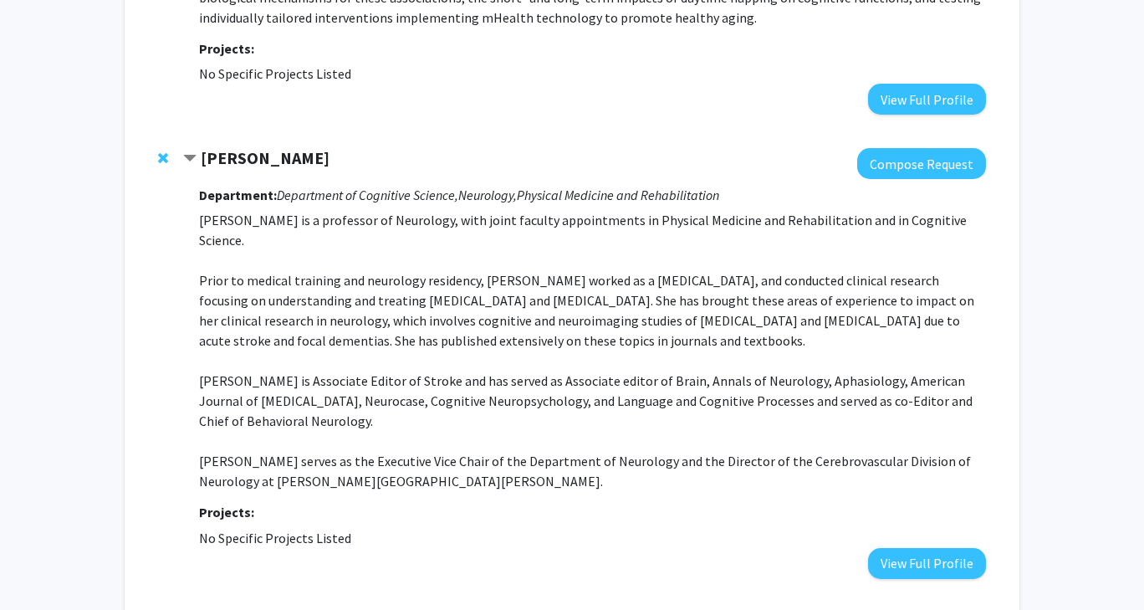
scroll to position [0, 0]
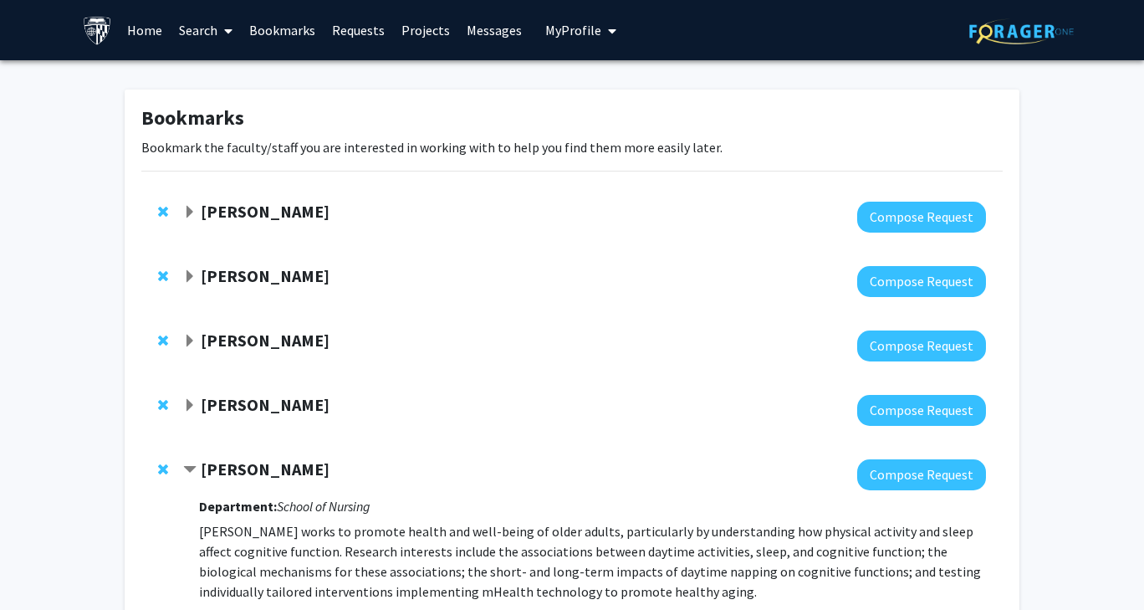
click at [203, 33] on link "Search" at bounding box center [206, 30] width 70 height 59
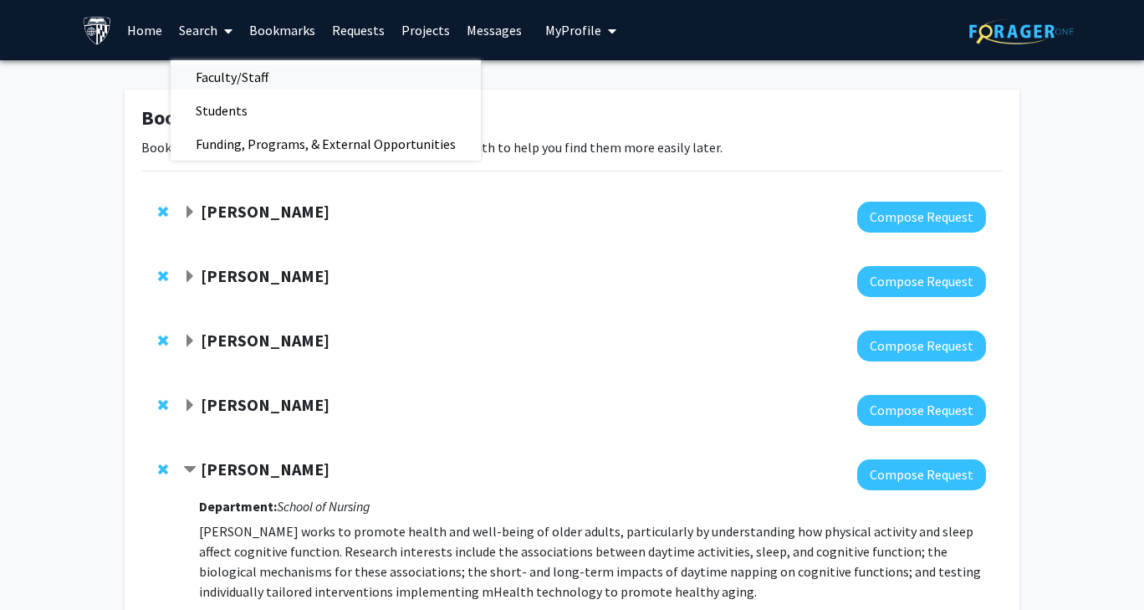
click at [236, 69] on span "Faculty/Staff" at bounding box center [232, 76] width 123 height 33
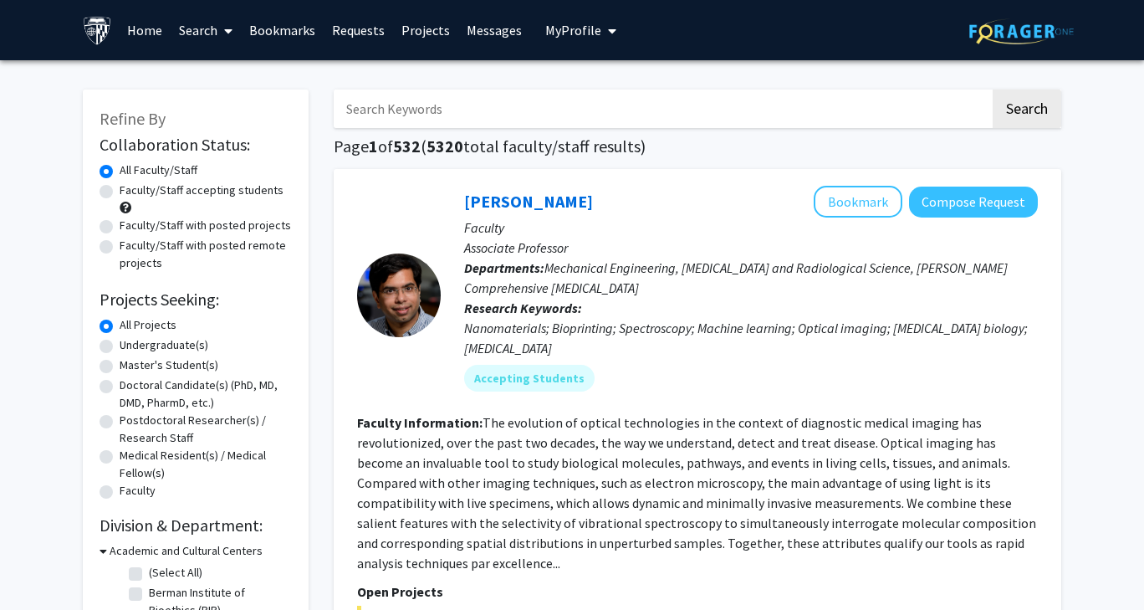
click at [401, 123] on input "Search Keywords" at bounding box center [662, 108] width 657 height 38
click at [993, 89] on button "Search" at bounding box center [1027, 108] width 69 height 38
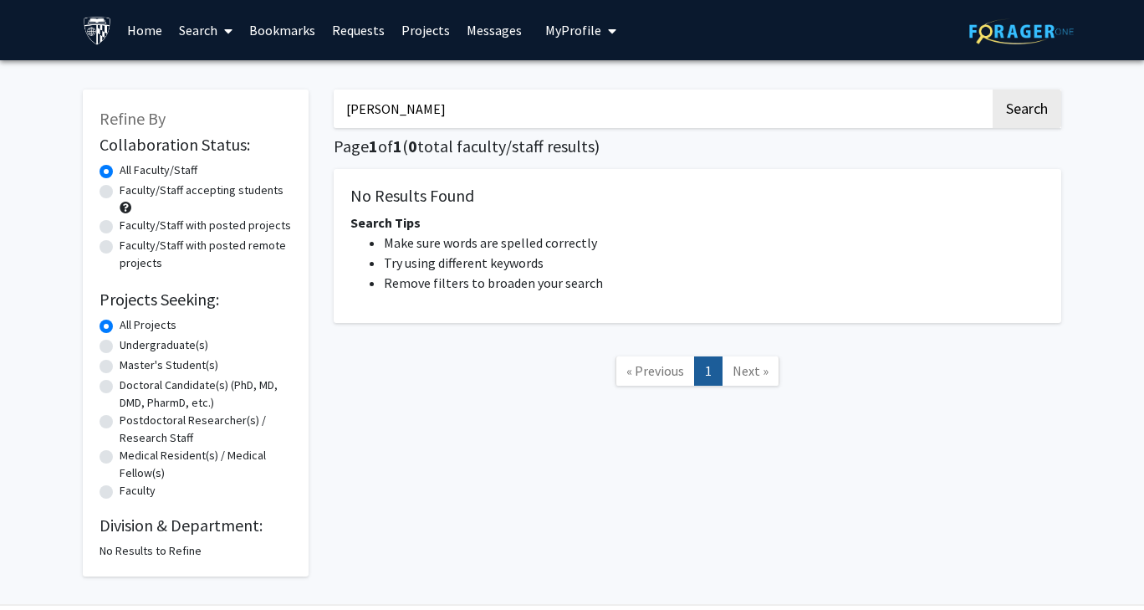
type input "[PERSON_NAME]"
click at [993, 89] on button "Search" at bounding box center [1027, 108] width 69 height 38
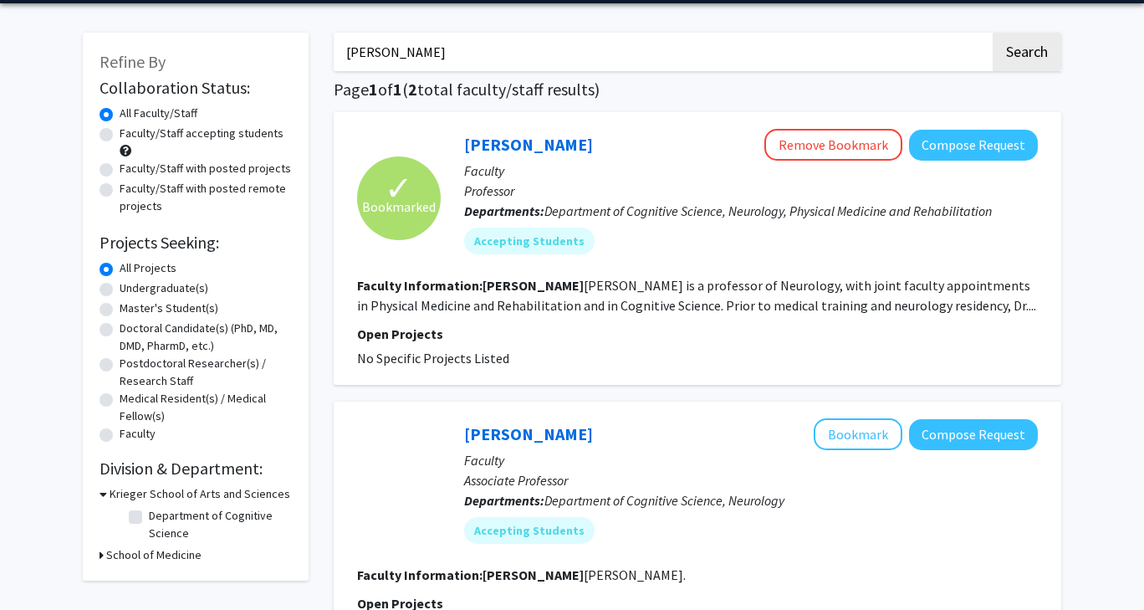
scroll to position [54, 0]
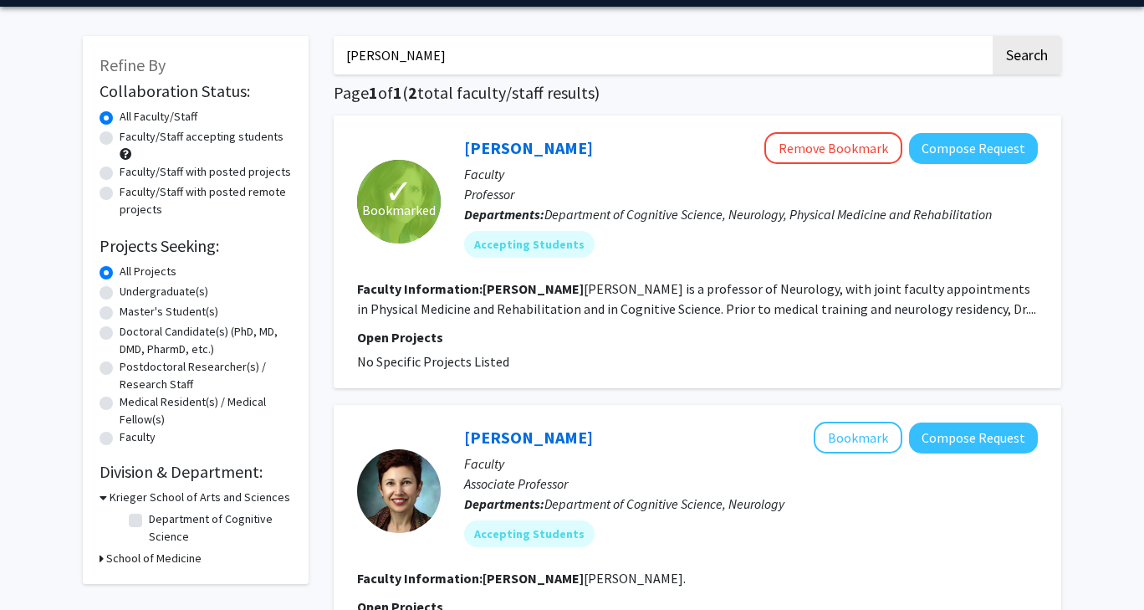
click at [789, 284] on fg-read-more "[PERSON_NAME] is a professor of Neurology, with joint faculty appointments in P…" at bounding box center [696, 298] width 679 height 37
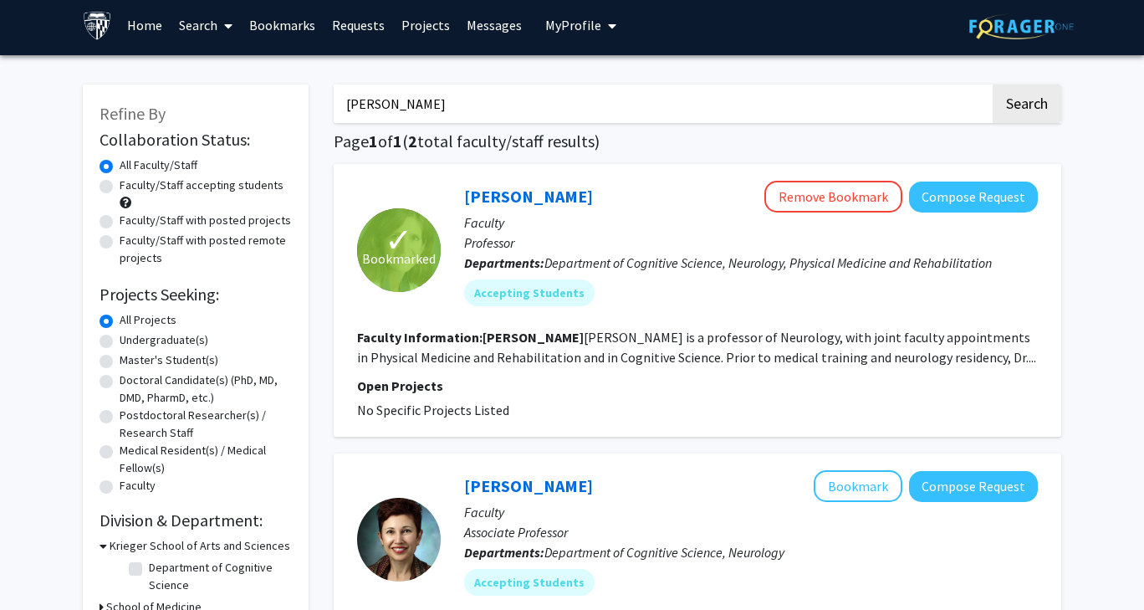
scroll to position [4, 0]
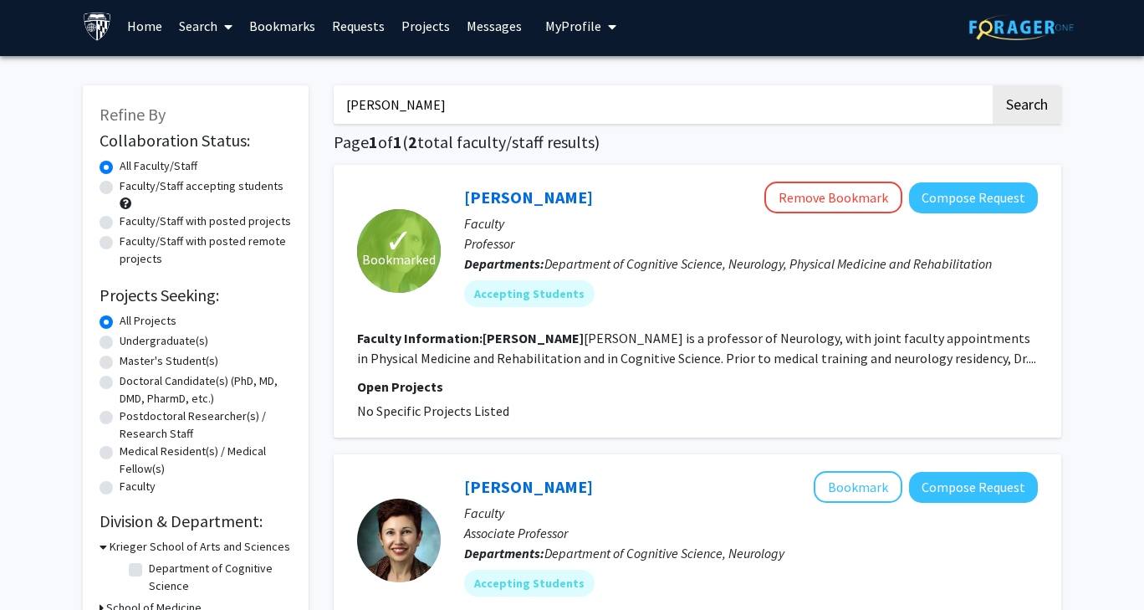
click at [713, 357] on fg-read-more "[PERSON_NAME] is a professor of Neurology, with joint faculty appointments in P…" at bounding box center [696, 348] width 679 height 37
click at [447, 338] on b "Faculty Information:" at bounding box center [419, 338] width 125 height 17
click at [499, 206] on link "[PERSON_NAME]" at bounding box center [528, 197] width 129 height 21
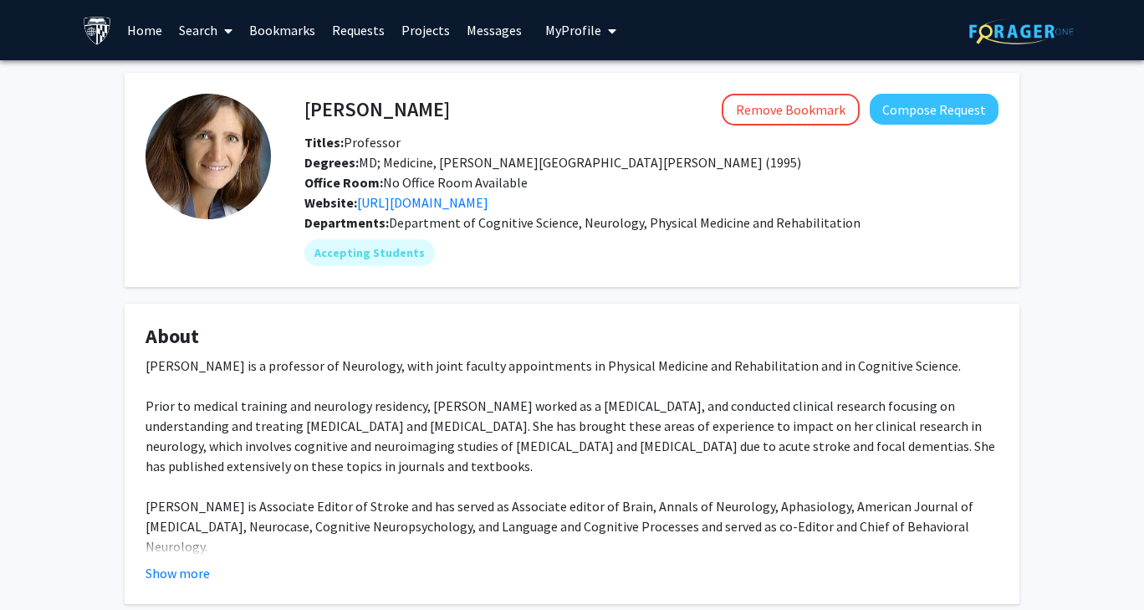
scroll to position [1, 0]
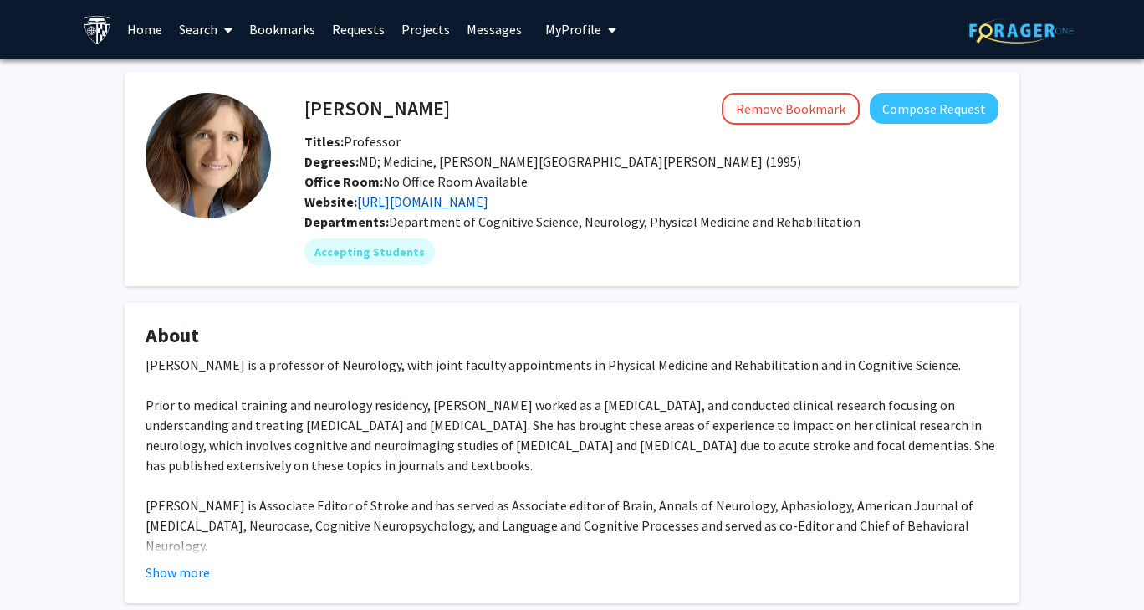
click at [439, 207] on link "[URL][DOMAIN_NAME]" at bounding box center [422, 201] width 131 height 17
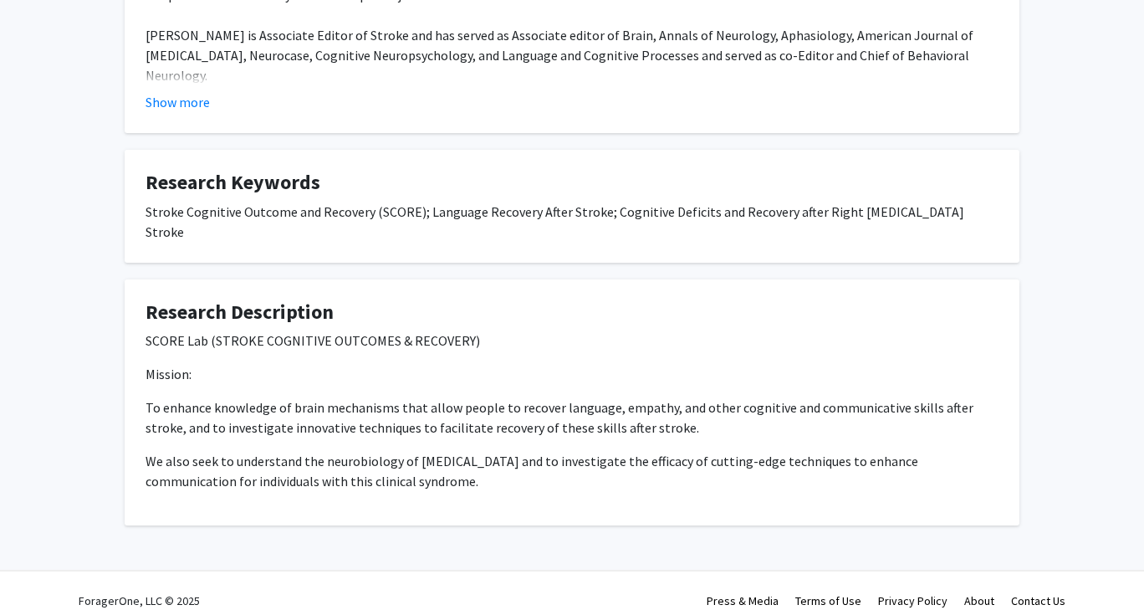
scroll to position [0, 0]
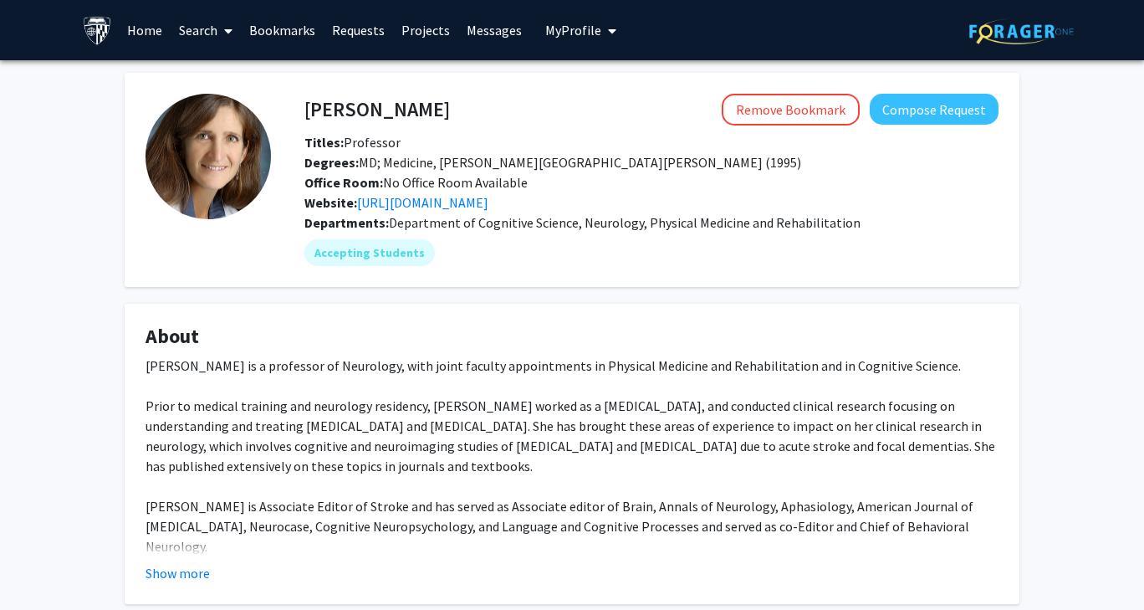
click at [204, 33] on link "Search" at bounding box center [206, 30] width 70 height 59
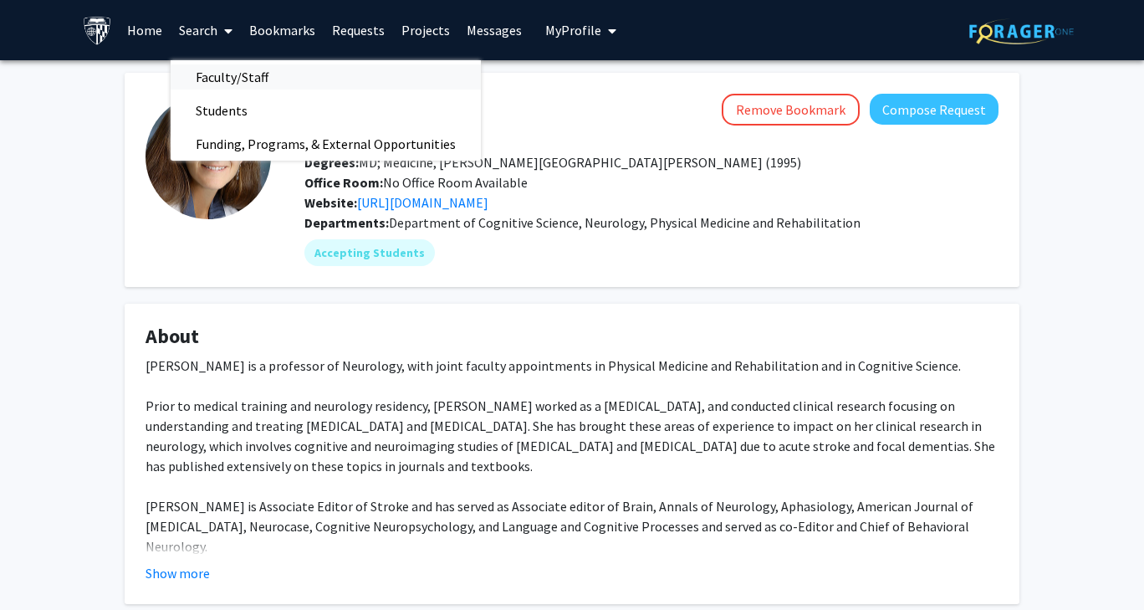
click at [219, 77] on span "Faculty/Staff" at bounding box center [232, 76] width 123 height 33
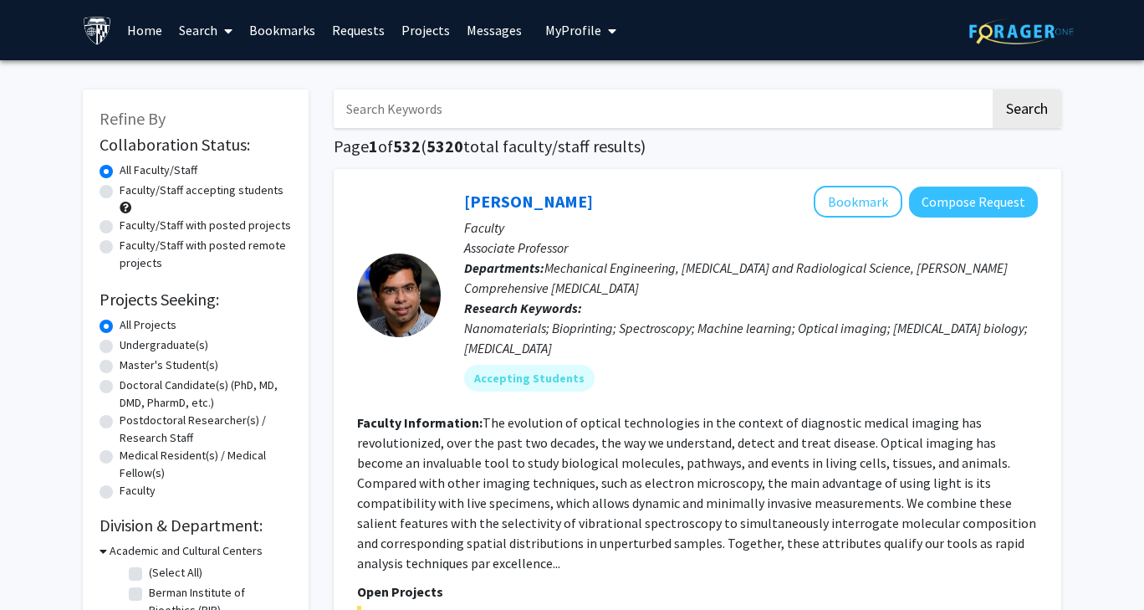
click at [401, 113] on input "Search Keywords" at bounding box center [662, 108] width 657 height 38
type input "[PERSON_NAME]"
click at [993, 89] on button "Search" at bounding box center [1027, 108] width 69 height 38
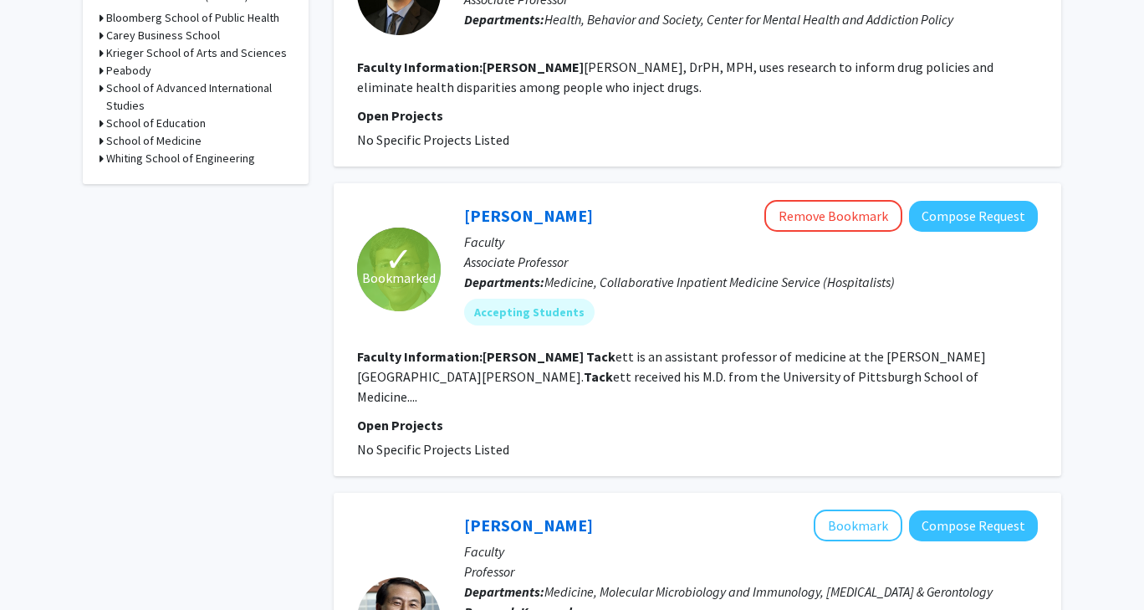
scroll to position [612, 0]
click at [527, 204] on link "[PERSON_NAME]" at bounding box center [528, 214] width 129 height 21
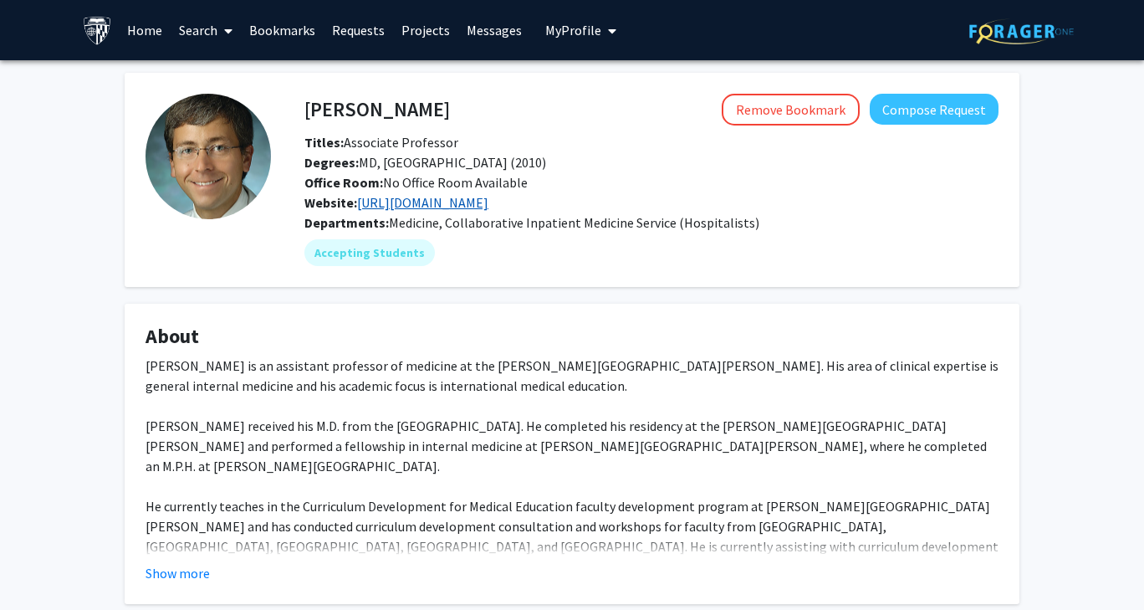
click at [488, 207] on link "[URL][DOMAIN_NAME]" at bounding box center [422, 202] width 131 height 17
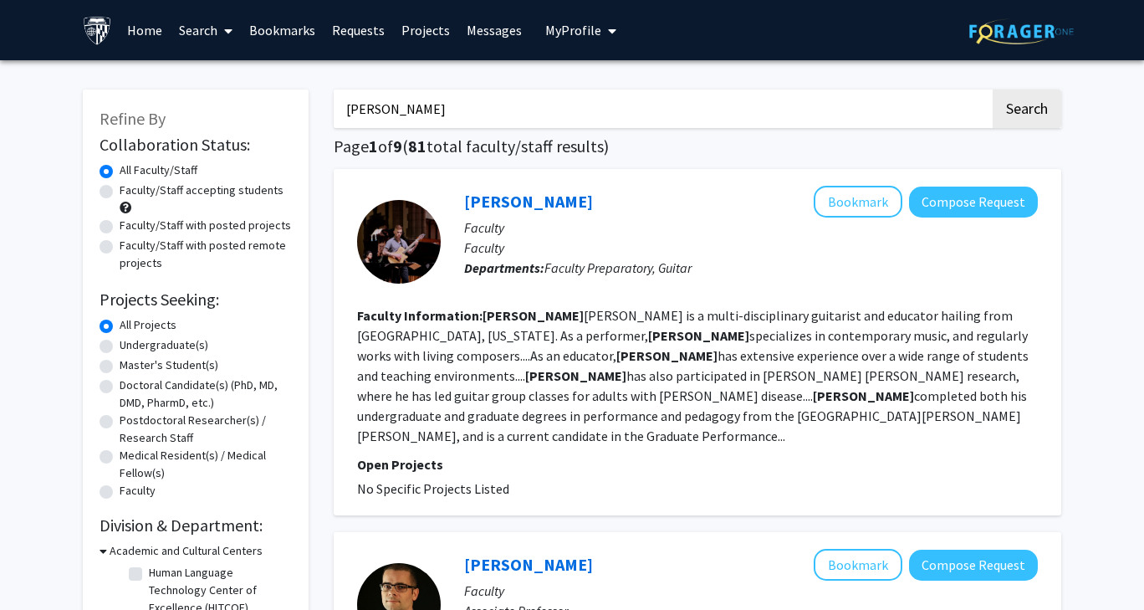
drag, startPoint x: 487, startPoint y: 96, endPoint x: 69, endPoint y: 171, distance: 424.9
type input "[PERSON_NAME]"
click at [993, 89] on button "Search" at bounding box center [1027, 108] width 69 height 38
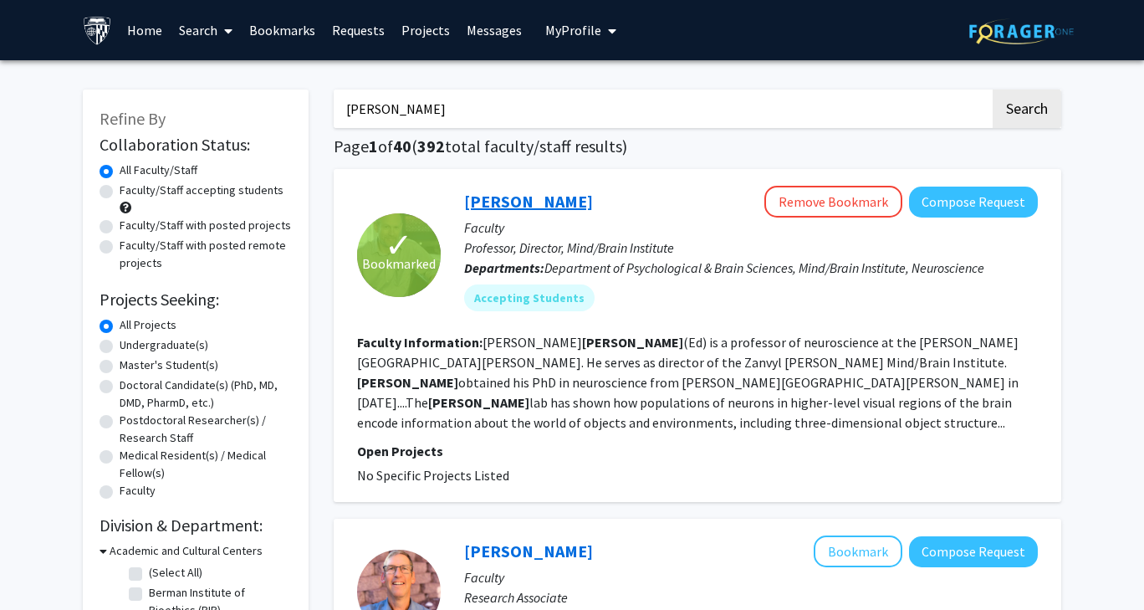
click at [483, 202] on link "[PERSON_NAME]" at bounding box center [528, 201] width 129 height 21
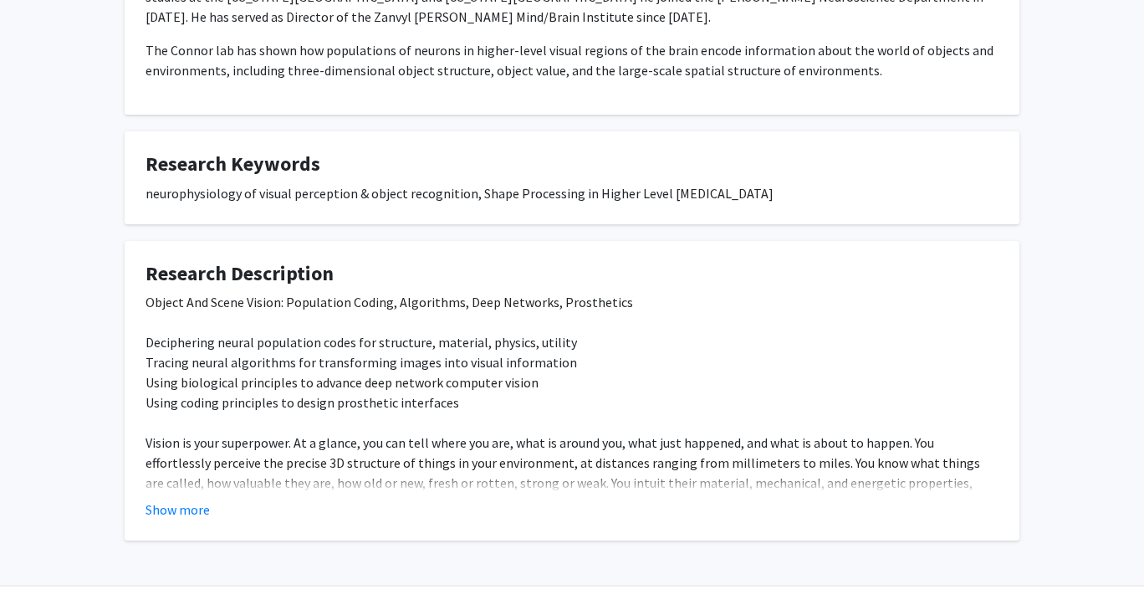
scroll to position [478, 0]
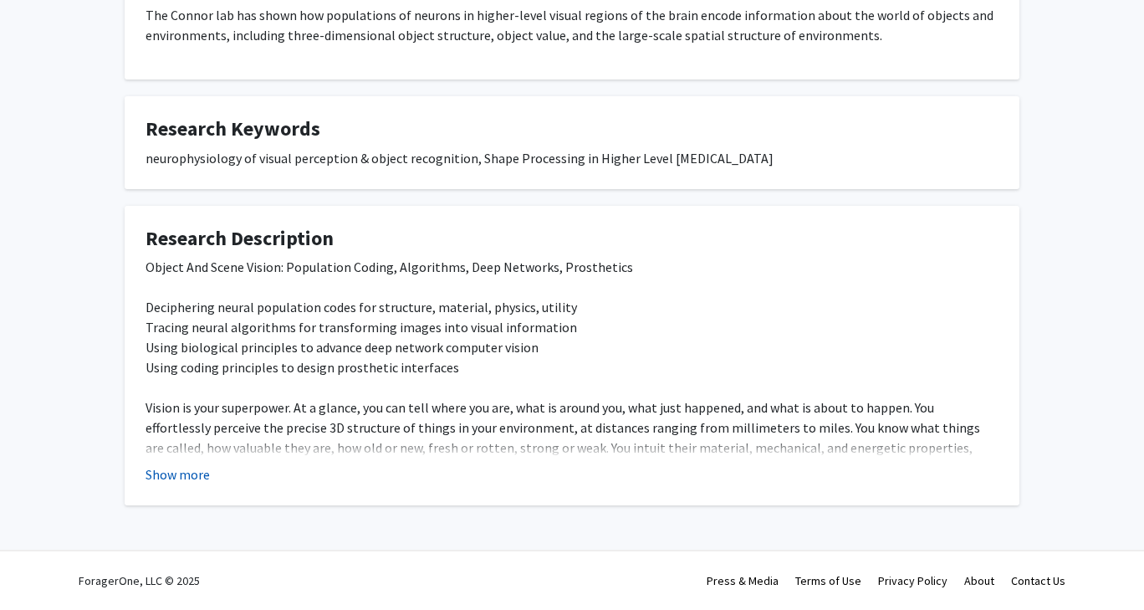
click at [184, 477] on button "Show more" at bounding box center [178, 474] width 64 height 20
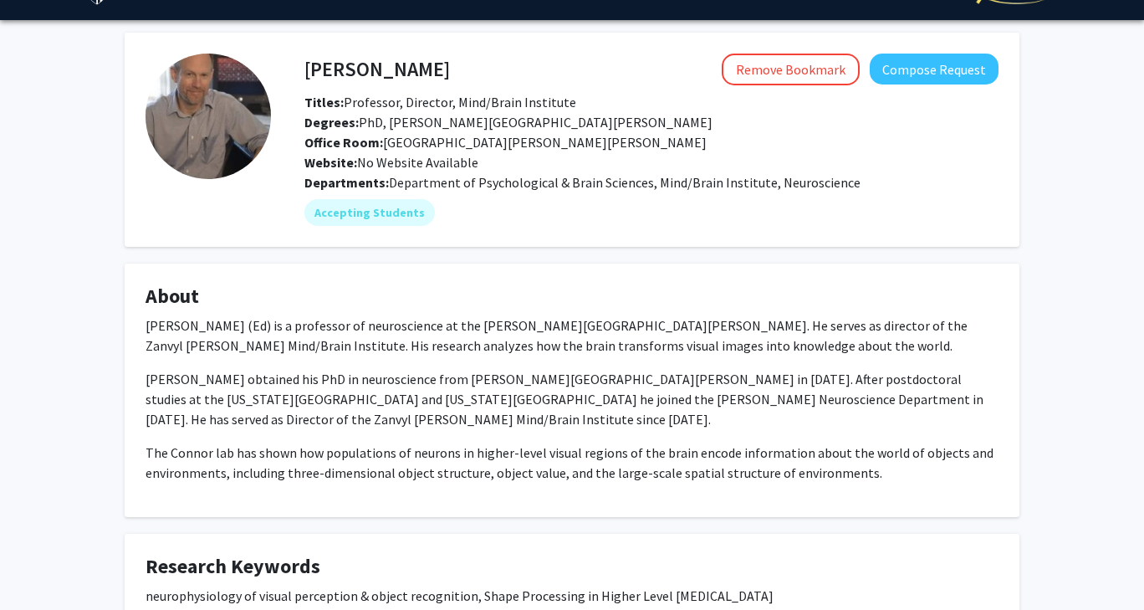
scroll to position [0, 0]
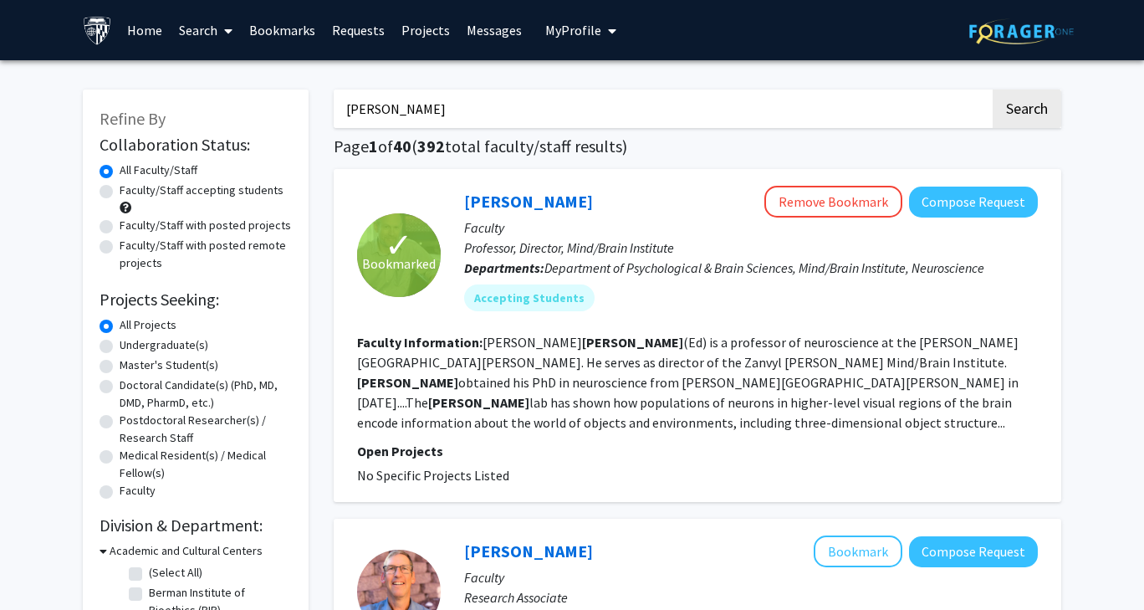
click at [378, 112] on input "[PERSON_NAME]" at bounding box center [662, 108] width 657 height 38
click at [393, 111] on input "[PERSON_NAME]" at bounding box center [662, 108] width 657 height 38
click at [993, 89] on button "Search" at bounding box center [1027, 108] width 69 height 38
drag, startPoint x: 482, startPoint y: 114, endPoint x: 303, endPoint y: 116, distance: 179.0
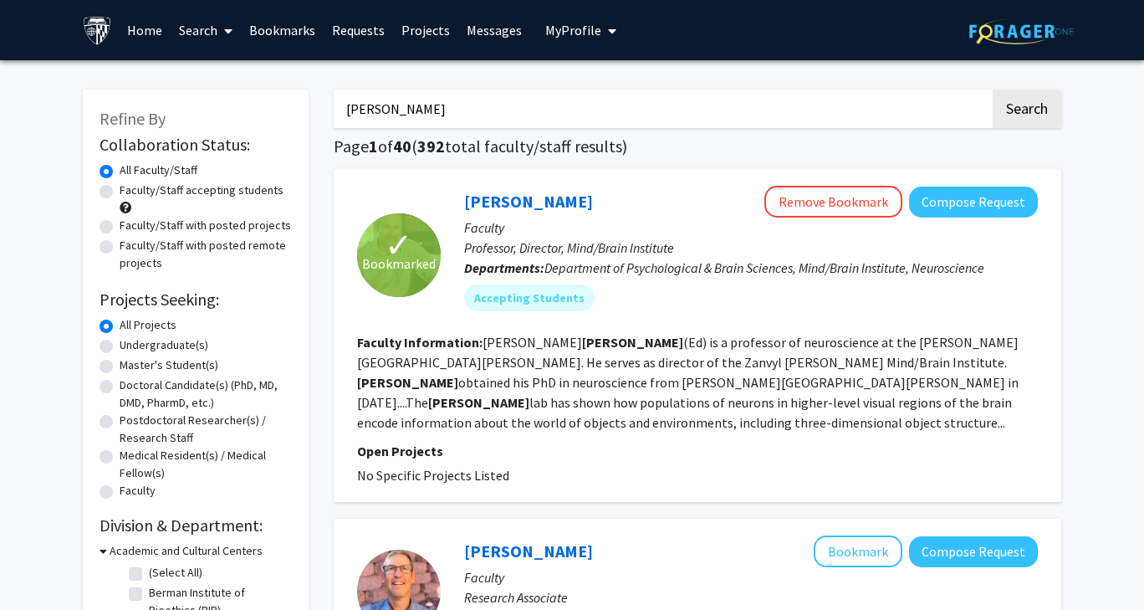
type input "[PERSON_NAME]"
click at [993, 89] on button "Search" at bounding box center [1027, 108] width 69 height 38
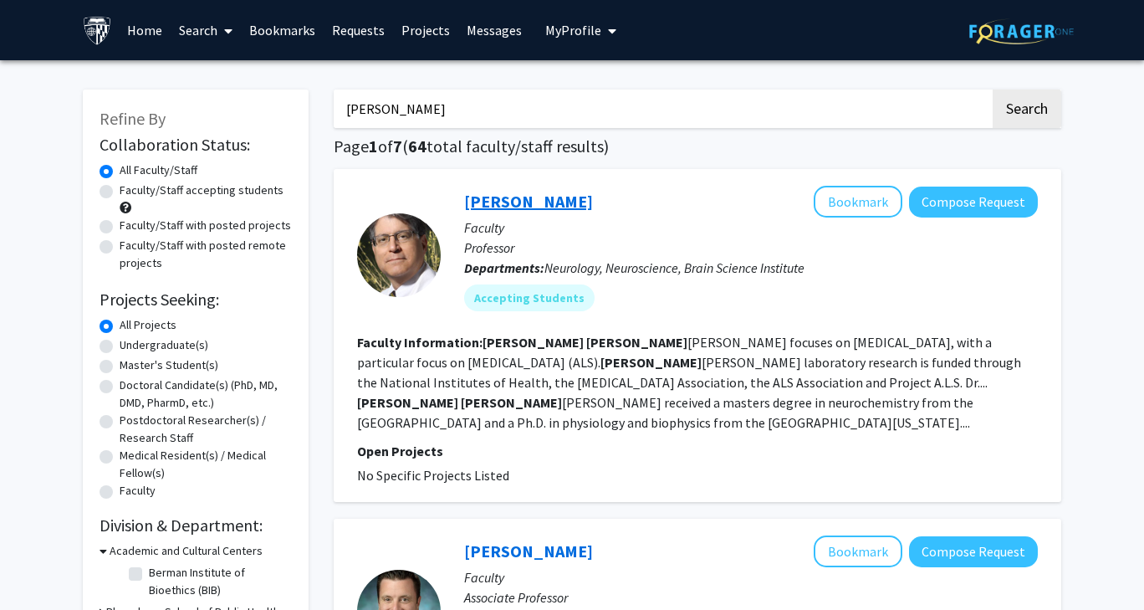
click at [535, 205] on link "[PERSON_NAME]" at bounding box center [528, 201] width 129 height 21
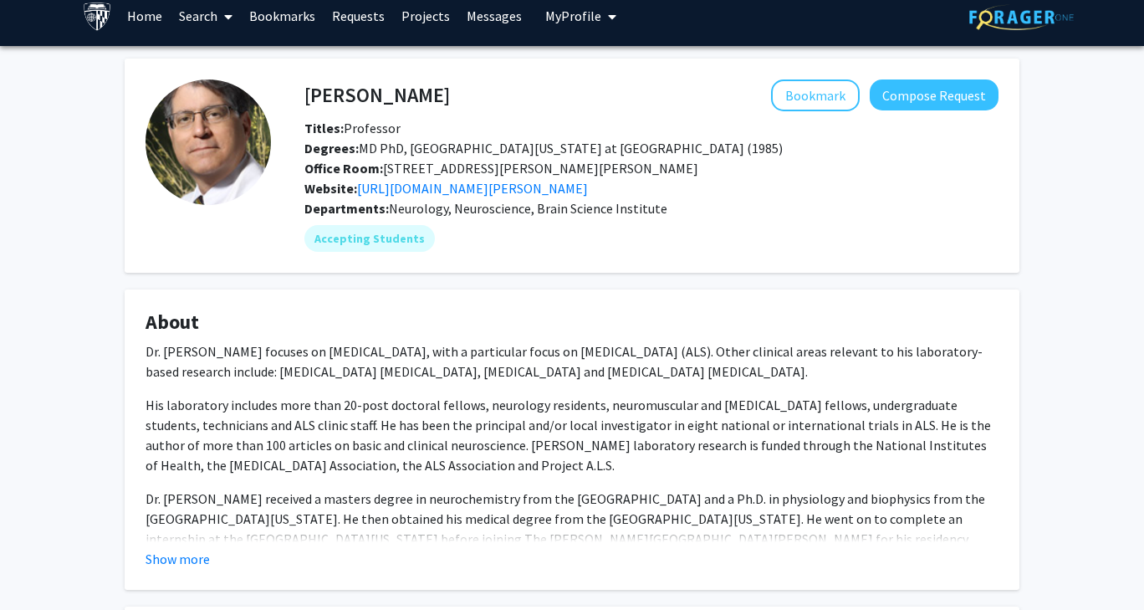
scroll to position [15, 0]
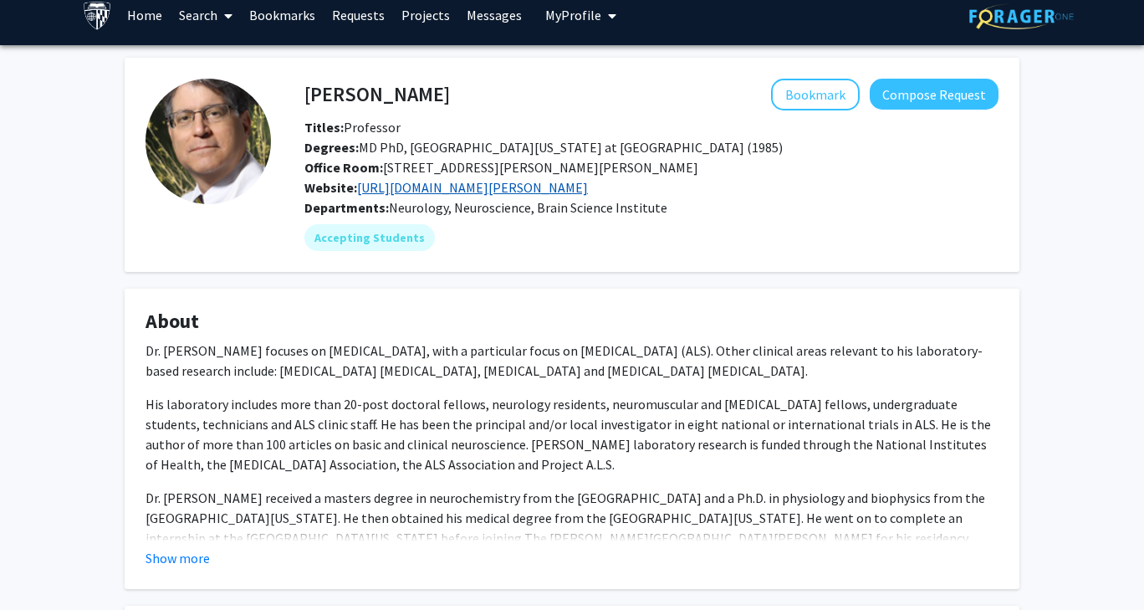
click at [542, 184] on link "[URL][DOMAIN_NAME][PERSON_NAME]" at bounding box center [472, 187] width 231 height 17
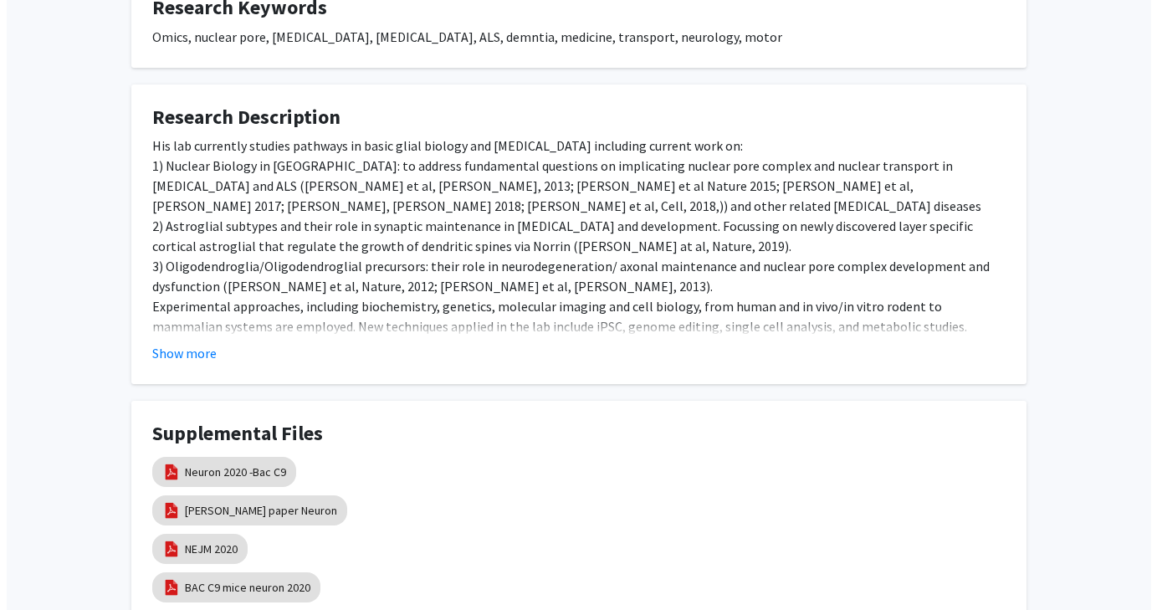
scroll to position [820, 0]
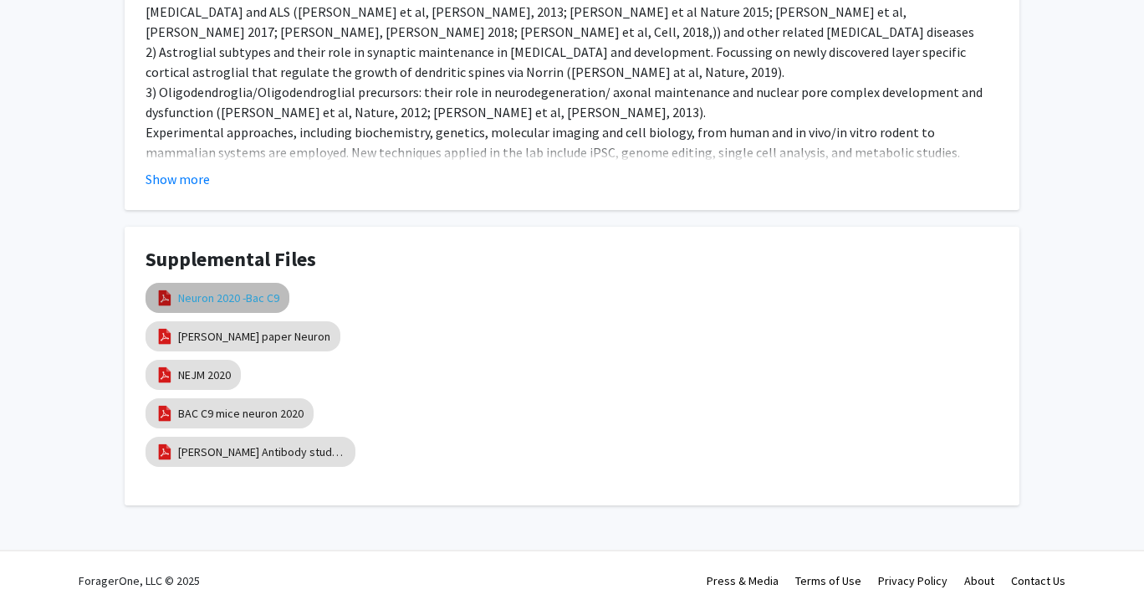
click at [234, 299] on link "Neuron 2020 -Bac C9" at bounding box center [228, 298] width 101 height 18
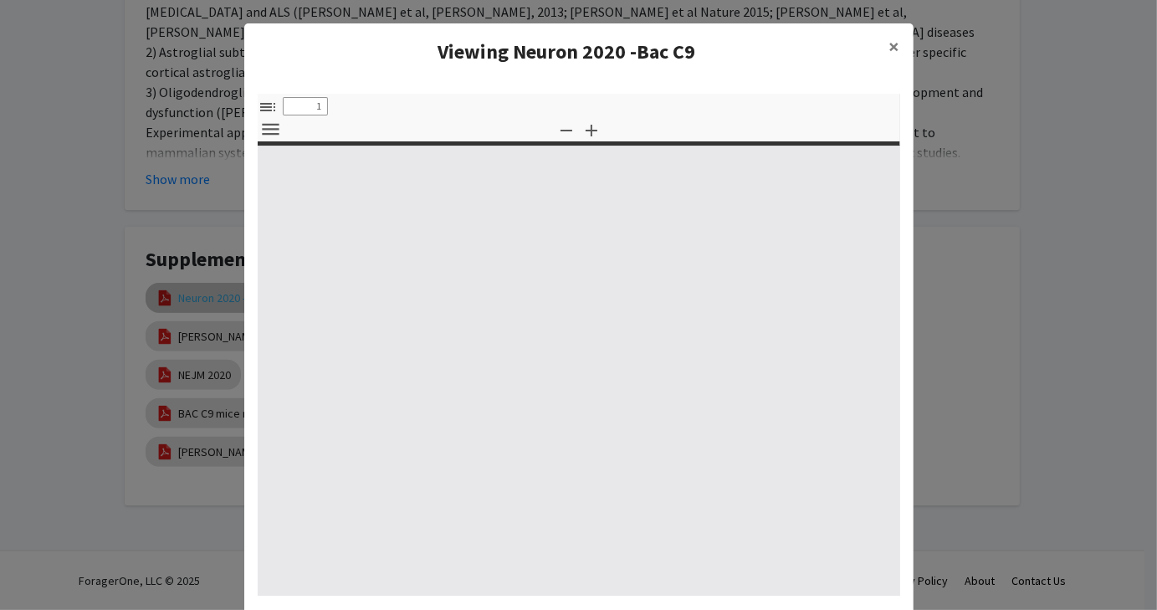
select select "custom"
type input "0"
select select "custom"
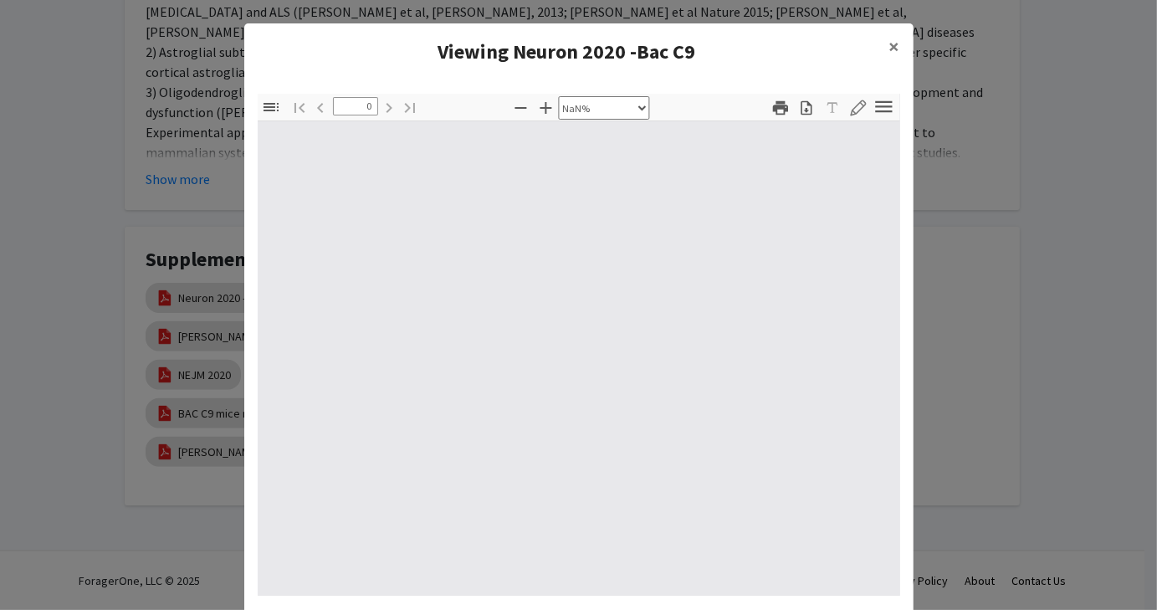
type input "1"
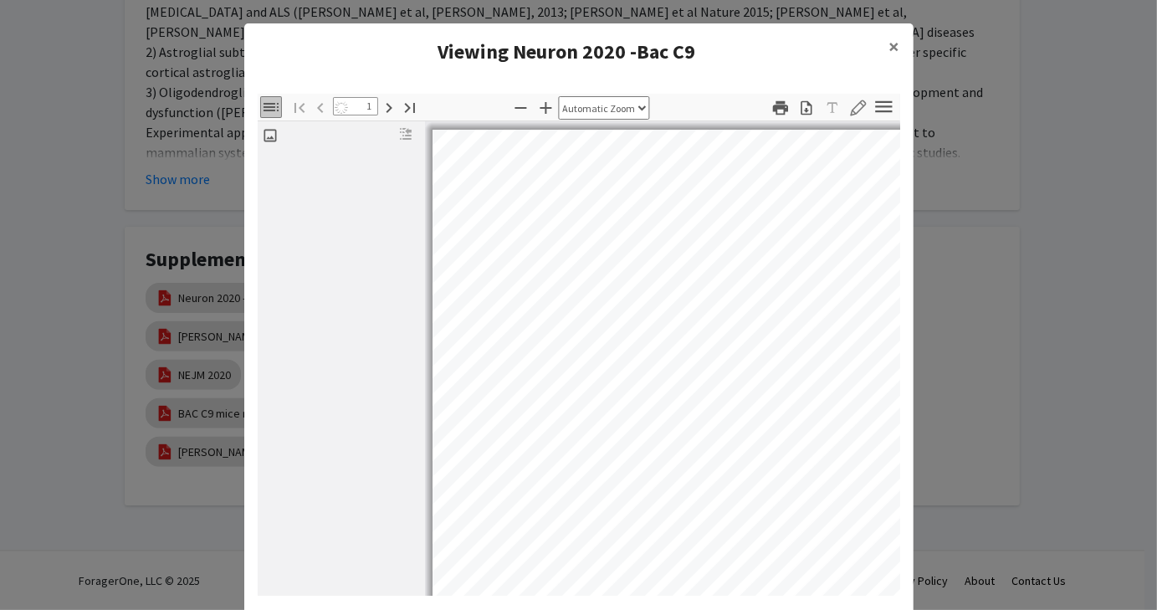
select select "auto"
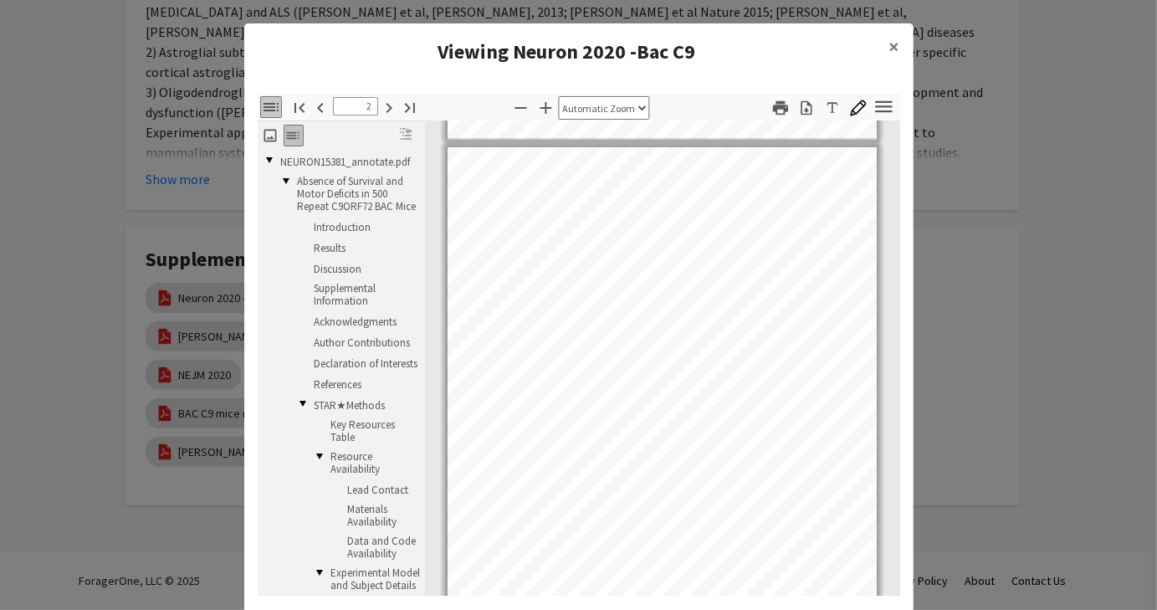
scroll to position [577, 0]
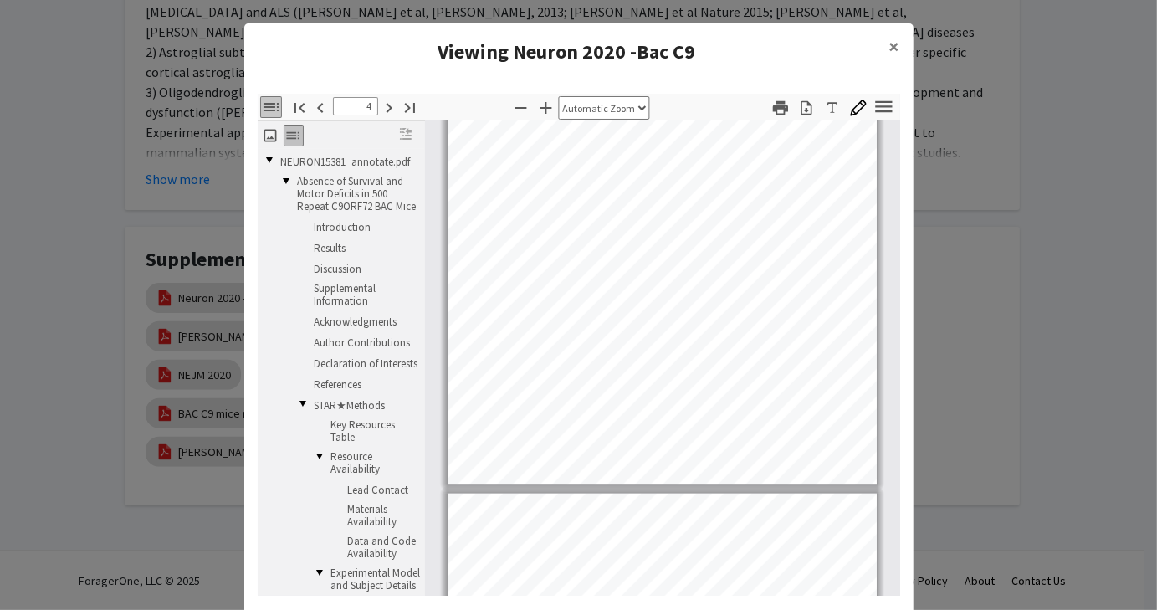
type input "5"
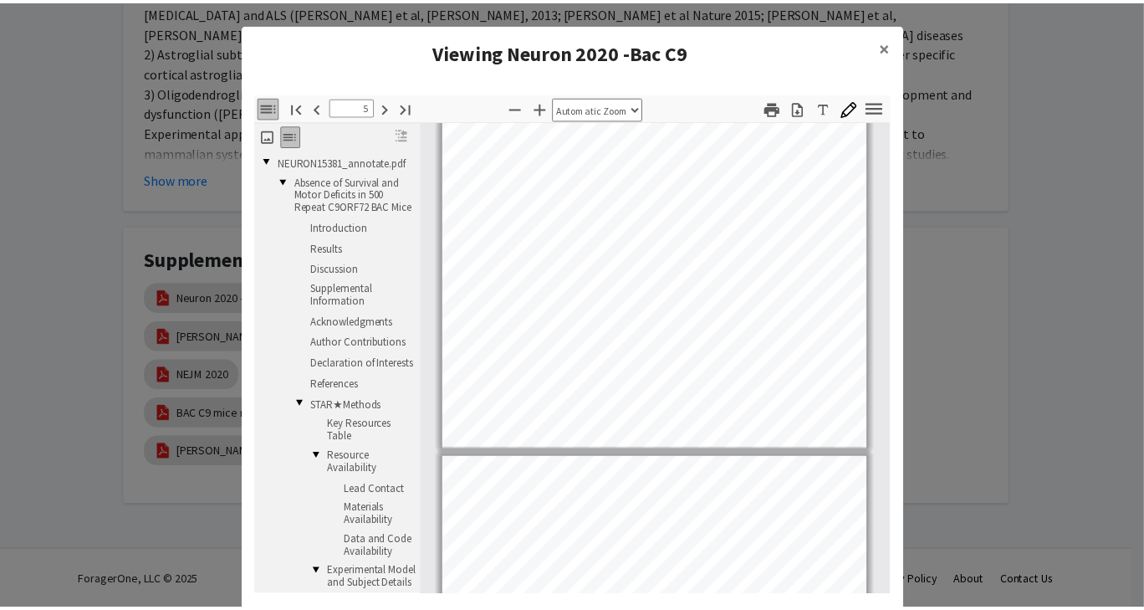
scroll to position [2511, 0]
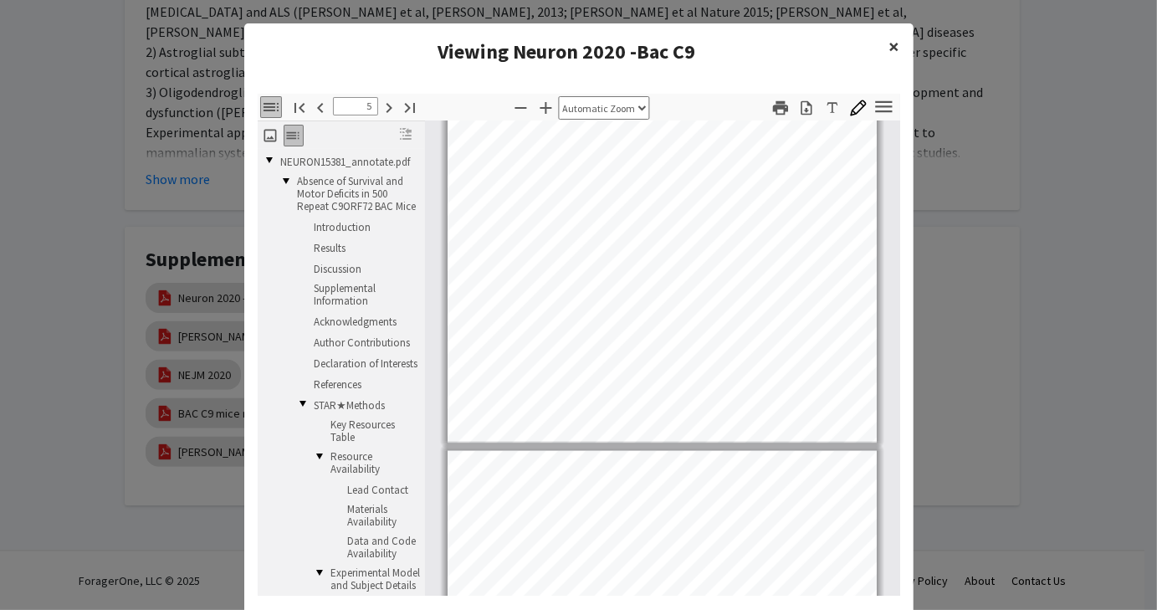
click at [880, 50] on button "×" at bounding box center [895, 46] width 38 height 47
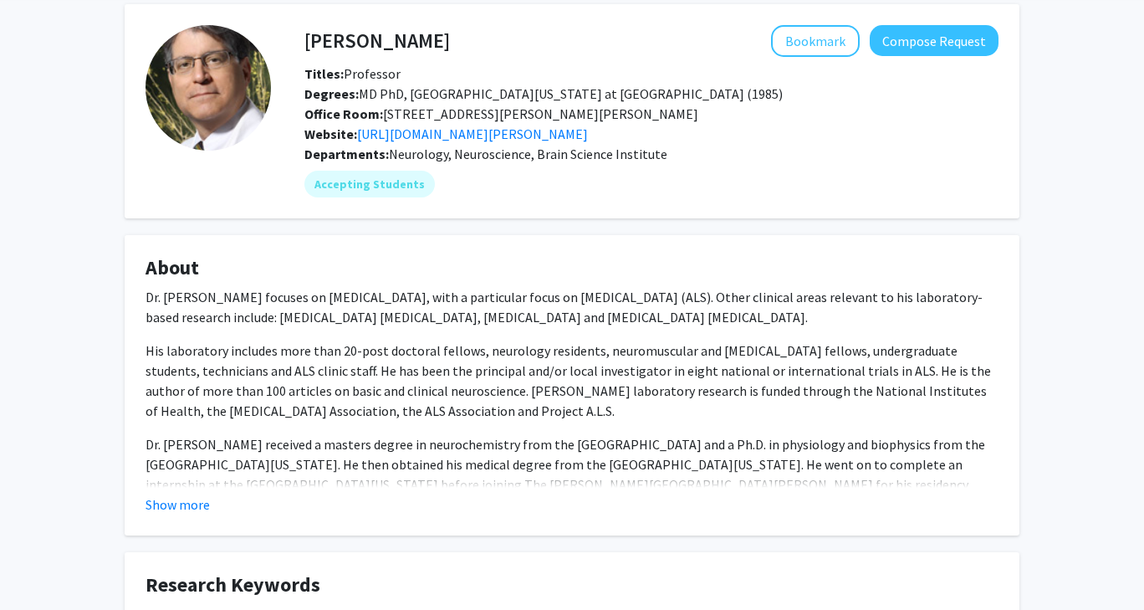
scroll to position [69, 0]
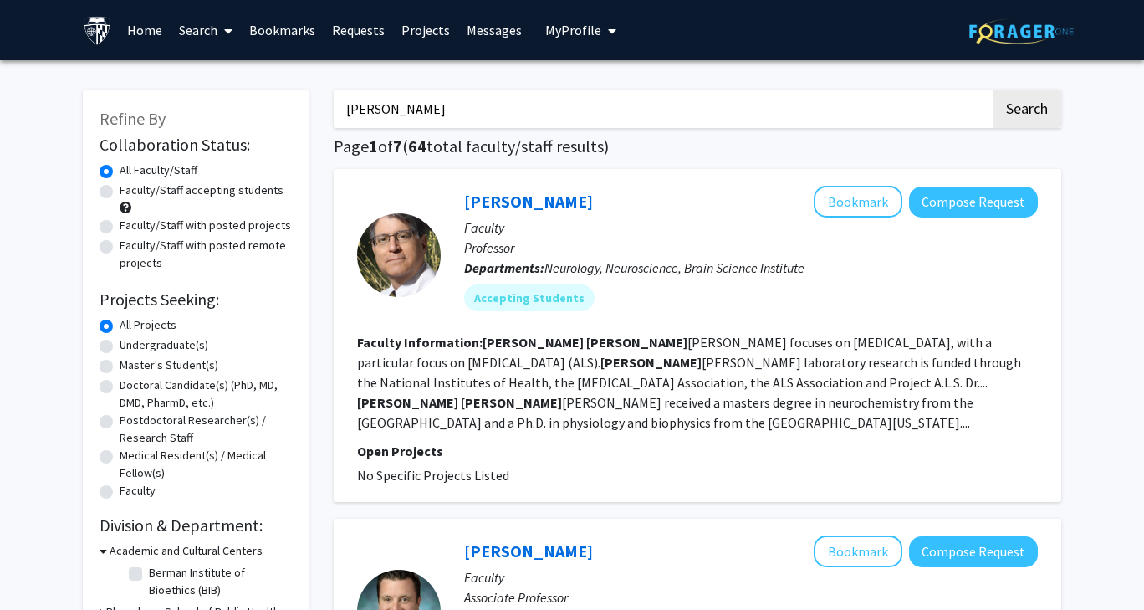
drag, startPoint x: 470, startPoint y: 114, endPoint x: 289, endPoint y: 123, distance: 181.7
type input "[PERSON_NAME]"
click at [993, 89] on button "Search" at bounding box center [1027, 108] width 69 height 38
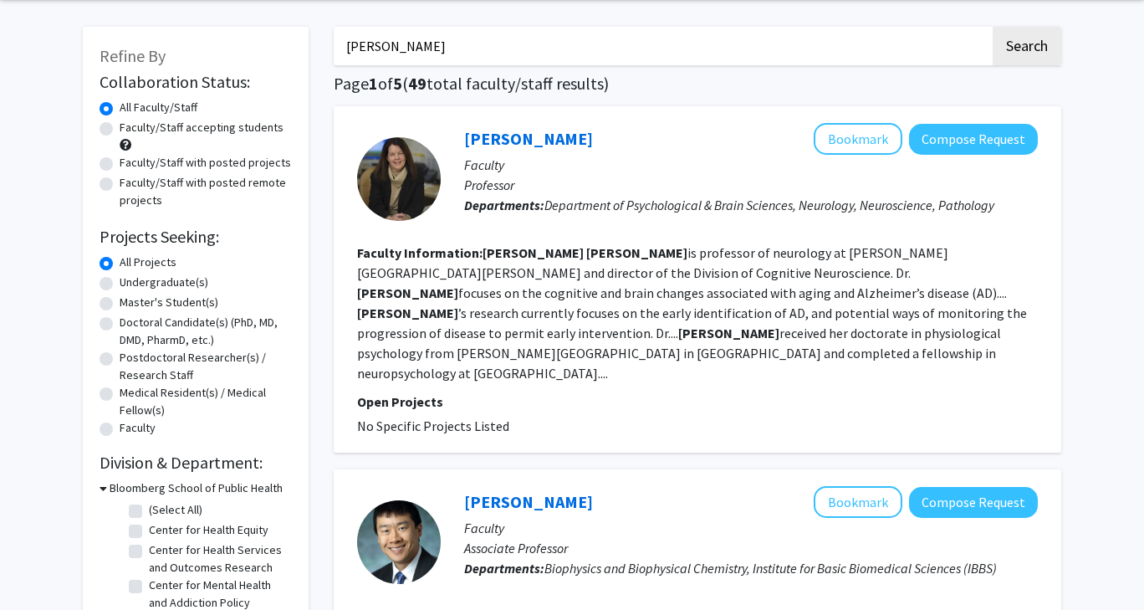
scroll to position [59, 0]
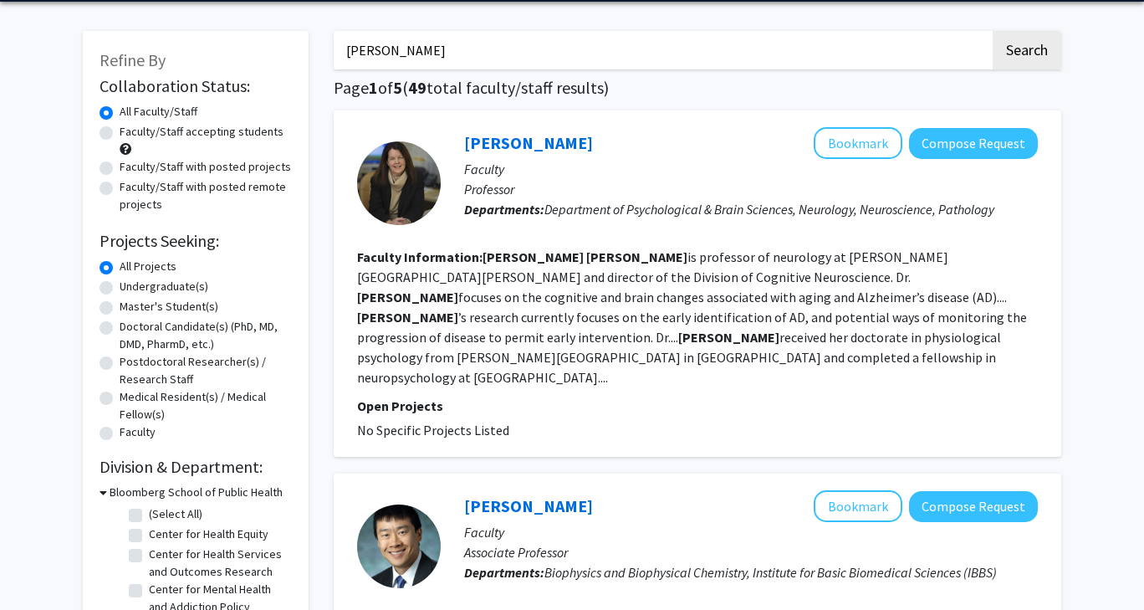
click at [551, 130] on div "[PERSON_NAME] Bookmark Compose Request" at bounding box center [751, 143] width 574 height 32
click at [550, 133] on link "[PERSON_NAME]" at bounding box center [528, 142] width 129 height 21
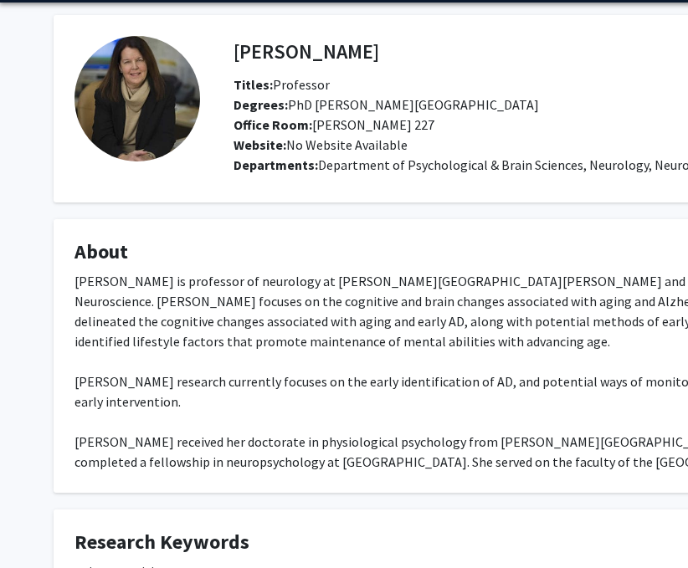
scroll to position [0, 1]
